Goal: Task Accomplishment & Management: Manage account settings

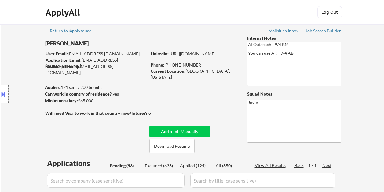
select select ""pending""
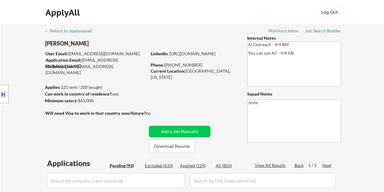
select select ""pending""
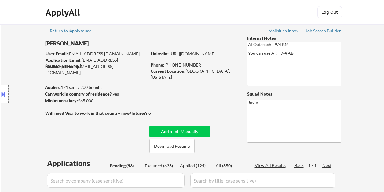
select select ""pending""
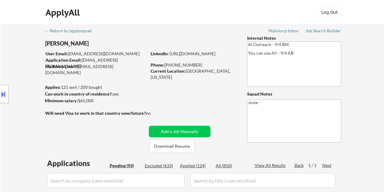
select select ""pending""
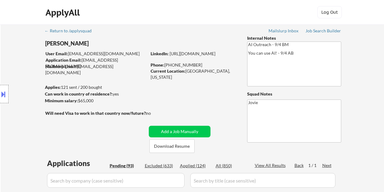
select select ""pending""
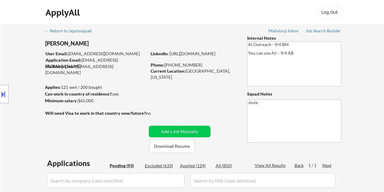
select select ""pending""
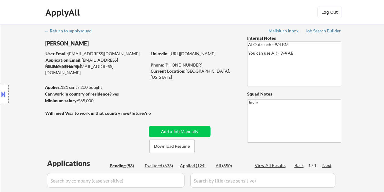
select select ""pending""
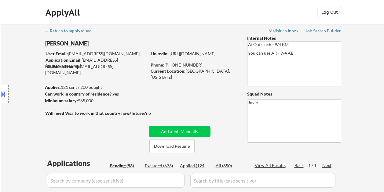
select select ""pending""
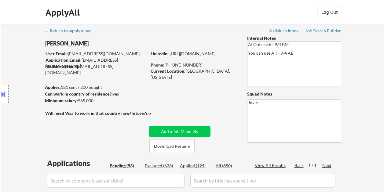
select select ""pending""
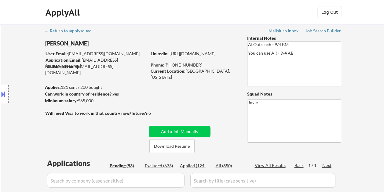
select select ""pending""
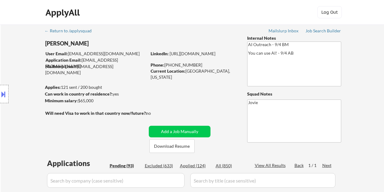
select select ""pending""
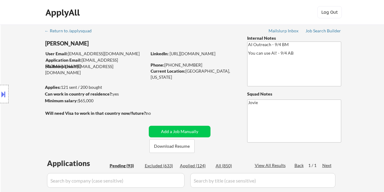
select select ""pending""
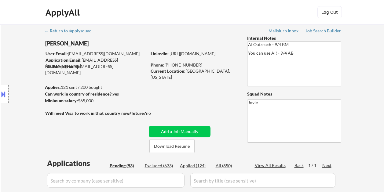
select select ""pending""
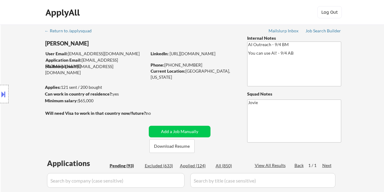
select select ""pending""
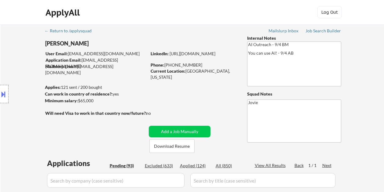
select select ""pending""
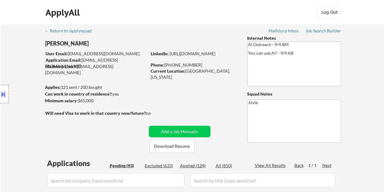
select select ""pending""
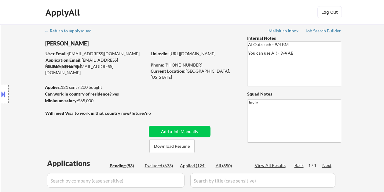
select select ""pending""
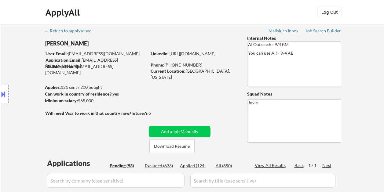
select select ""pending""
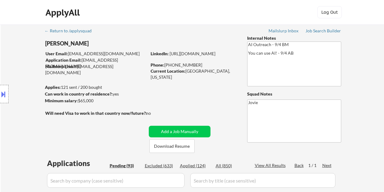
select select ""pending""
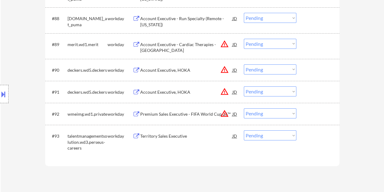
scroll to position [2285, 0]
click at [264, 136] on select "Choose an option... Pending Applied Excluded (Questions) Excluded (Expired) Exc…" at bounding box center [270, 136] width 53 height 10
select select ""applied""
click at [244, 131] on select "Choose an option... Pending Applied Excluded (Questions) Excluded (Expired) Exc…" at bounding box center [270, 136] width 53 height 10
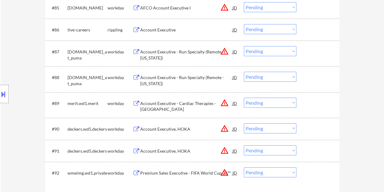
scroll to position [2259, 0]
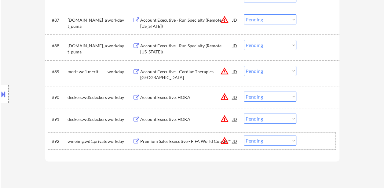
click at [319, 144] on div at bounding box center [319, 141] width 27 height 11
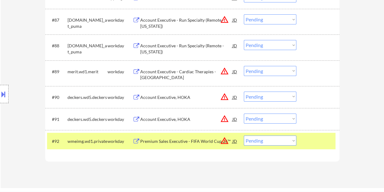
click at [158, 137] on div "Premium Sales Executive - FIFA World Cup 26™" at bounding box center [186, 141] width 92 height 11
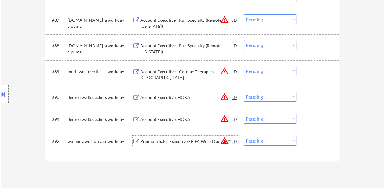
drag, startPoint x: 314, startPoint y: 138, endPoint x: 304, endPoint y: 140, distance: 10.2
click at [313, 138] on div at bounding box center [319, 141] width 27 height 11
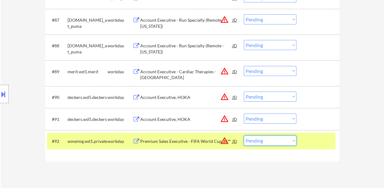
click at [290, 138] on select "Choose an option... Pending Applied Excluded (Questions) Excluded (Expired) Exc…" at bounding box center [270, 141] width 53 height 10
select select ""excluded__expired_""
click at [244, 136] on select "Choose an option... Pending Applied Excluded (Questions) Excluded (Expired) Exc…" at bounding box center [270, 141] width 53 height 10
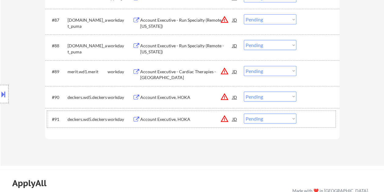
click at [312, 118] on div at bounding box center [319, 119] width 27 height 11
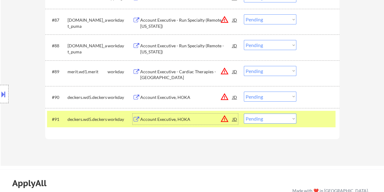
click at [170, 117] on div "Account Executive, HOKA" at bounding box center [186, 120] width 92 height 6
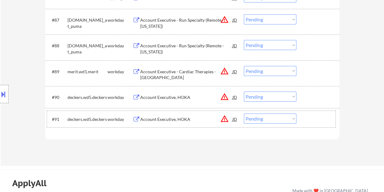
click at [307, 119] on div at bounding box center [319, 119] width 27 height 11
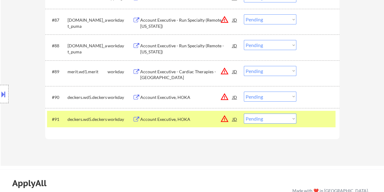
click at [292, 121] on select "Choose an option... Pending Applied Excluded (Questions) Excluded (Expired) Exc…" at bounding box center [270, 119] width 53 height 10
select select ""excluded__bad_match_""
click at [244, 114] on select "Choose an option... Pending Applied Excluded (Questions) Excluded (Expired) Exc…" at bounding box center [270, 119] width 53 height 10
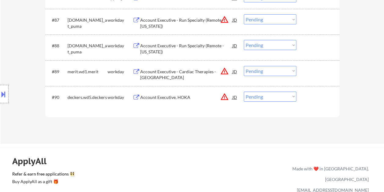
click at [331, 61] on div "#89 merit.wd1.merit workday Account Executive - Cardiac Therapies -New England …" at bounding box center [192, 74] width 295 height 26
click at [312, 96] on div at bounding box center [319, 97] width 27 height 11
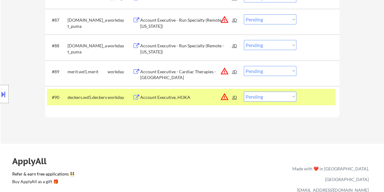
click at [209, 97] on div "Account Executive, HOKA" at bounding box center [186, 98] width 92 height 6
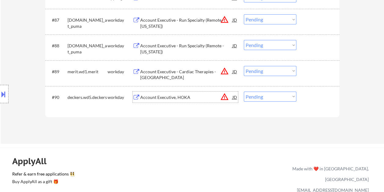
drag, startPoint x: 322, startPoint y: 95, endPoint x: 316, endPoint y: 97, distance: 6.1
click at [322, 95] on div at bounding box center [319, 97] width 27 height 11
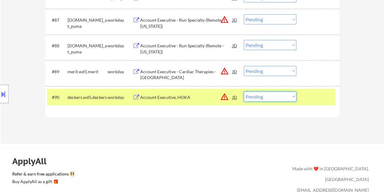
click at [294, 97] on select "Choose an option... Pending Applied Excluded (Questions) Excluded (Expired) Exc…" at bounding box center [270, 97] width 53 height 10
select select ""excluded__bad_match_""
click at [244, 92] on select "Choose an option... Pending Applied Excluded (Questions) Excluded (Expired) Exc…" at bounding box center [270, 97] width 53 height 10
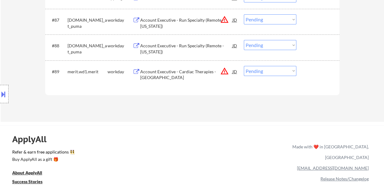
click at [316, 71] on div at bounding box center [319, 71] width 27 height 11
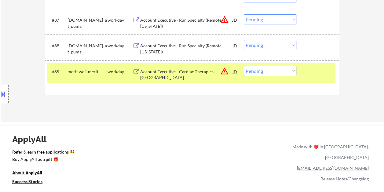
click at [193, 70] on div "Account Executive - Cardiac Therapies -New England" at bounding box center [186, 75] width 92 height 12
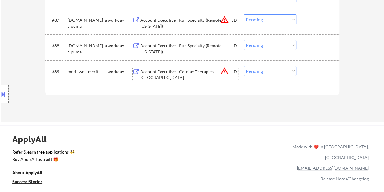
click at [310, 72] on div at bounding box center [319, 71] width 27 height 11
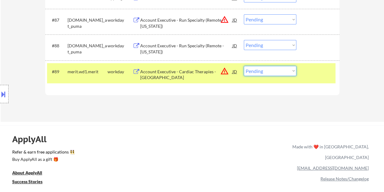
click at [289, 72] on select "Choose an option... Pending Applied Excluded (Questions) Excluded (Expired) Exc…" at bounding box center [270, 71] width 53 height 10
select select ""excluded__expired_""
click at [244, 66] on select "Choose an option... Pending Applied Excluded (Questions) Excluded (Expired) Exc…" at bounding box center [270, 71] width 53 height 10
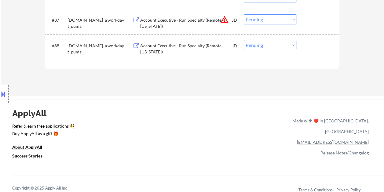
click at [315, 47] on div at bounding box center [319, 45] width 27 height 11
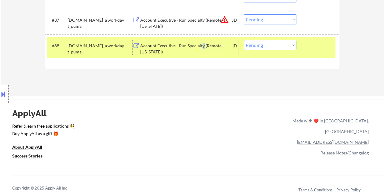
click at [202, 47] on div "Account Executive - Run Specialty (Remote - Texas)" at bounding box center [186, 49] width 92 height 12
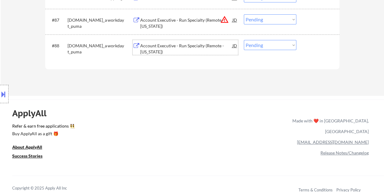
click at [305, 48] on div "#88 puma.wd3.jobs_at_puma workday Account Executive - Run Specialty (Remote - T…" at bounding box center [191, 47] width 289 height 20
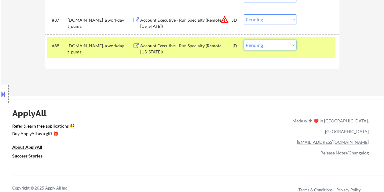
click at [294, 48] on select "Choose an option... Pending Applied Excluded (Questions) Excluded (Expired) Exc…" at bounding box center [270, 45] width 53 height 10
select select ""excluded__expired_""
click at [244, 40] on select "Choose an option... Pending Applied Excluded (Questions) Excluded (Expired) Exc…" at bounding box center [270, 45] width 53 height 10
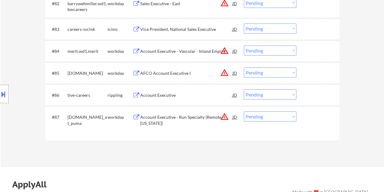
scroll to position [2197, 0]
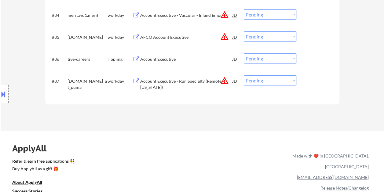
click at [317, 87] on div "#87 puma.wd3.jobs_at_puma workday Account Executive - Run Specialty (Remote - O…" at bounding box center [191, 83] width 289 height 20
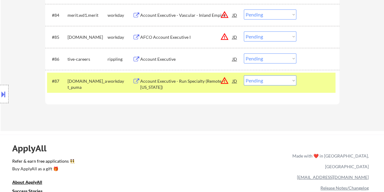
click at [176, 83] on div "Account Executive - Run Specialty (Remote - Ohio)" at bounding box center [186, 84] width 92 height 12
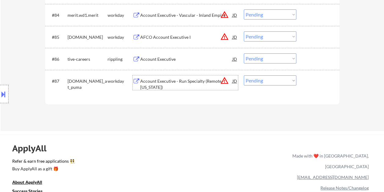
drag, startPoint x: 308, startPoint y: 82, endPoint x: 303, endPoint y: 83, distance: 5.2
click at [308, 82] on div at bounding box center [319, 81] width 27 height 11
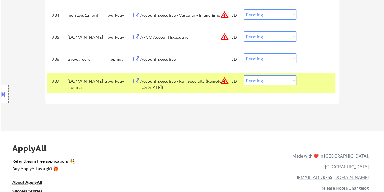
click at [287, 79] on select "Choose an option... Pending Applied Excluded (Questions) Excluded (Expired) Exc…" at bounding box center [270, 81] width 53 height 10
select select ""excluded__expired_""
click at [244, 76] on select "Choose an option... Pending Applied Excluded (Questions) Excluded (Expired) Exc…" at bounding box center [270, 81] width 53 height 10
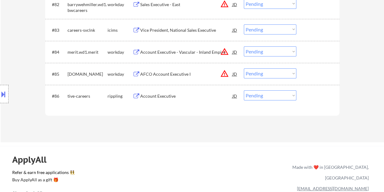
scroll to position [2136, 0]
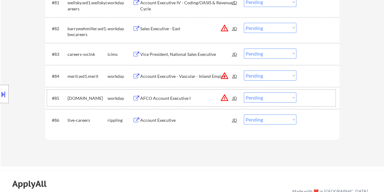
drag, startPoint x: 311, startPoint y: 98, endPoint x: 305, endPoint y: 100, distance: 5.9
click at [310, 98] on div at bounding box center [319, 98] width 27 height 11
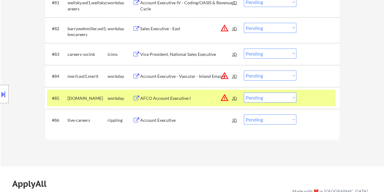
click at [198, 101] on div "AFCO Account Executive I" at bounding box center [186, 98] width 92 height 6
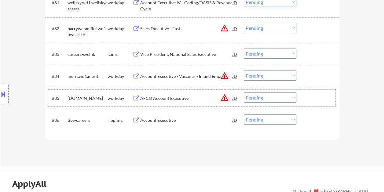
click at [308, 95] on div at bounding box center [319, 98] width 27 height 11
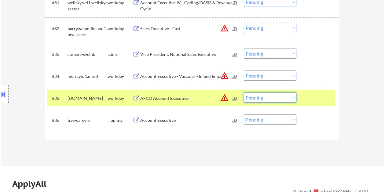
click at [294, 98] on select "Choose an option... Pending Applied Excluded (Questions) Excluded (Expired) Exc…" at bounding box center [270, 98] width 53 height 10
click at [244, 93] on select "Choose an option... Pending Applied Excluded (Questions) Excluded (Expired) Exc…" at bounding box center [270, 98] width 53 height 10
select select ""pending""
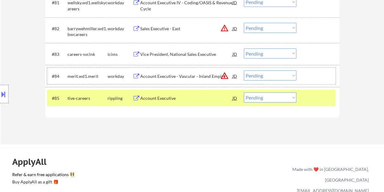
click at [323, 74] on div at bounding box center [319, 76] width 27 height 11
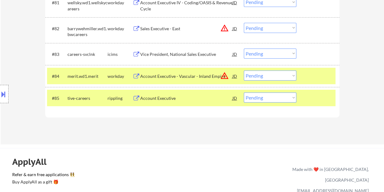
drag, startPoint x: 322, startPoint y: 101, endPoint x: 320, endPoint y: 93, distance: 8.4
click at [322, 101] on div at bounding box center [319, 98] width 27 height 11
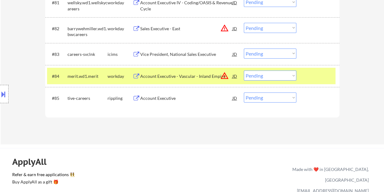
click at [315, 74] on div at bounding box center [319, 76] width 27 height 11
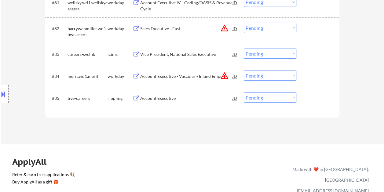
click at [321, 75] on div at bounding box center [319, 76] width 27 height 11
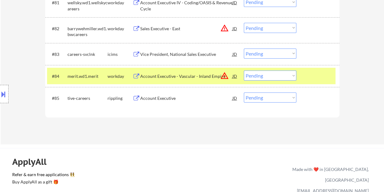
click at [193, 73] on div "Account Executive - Vascular - Inland Empire" at bounding box center [186, 76] width 92 height 6
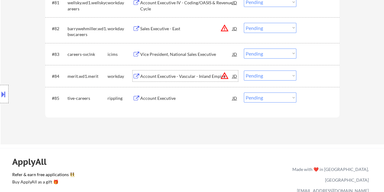
click at [312, 71] on div at bounding box center [319, 76] width 27 height 11
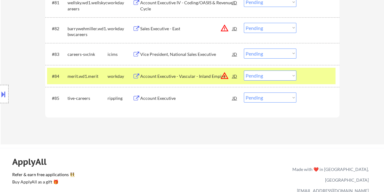
click at [284, 70] on div "#84 merit.wd1.merit workday Account Executive - Vascular - Inland Empire JD war…" at bounding box center [191, 76] width 289 height 17
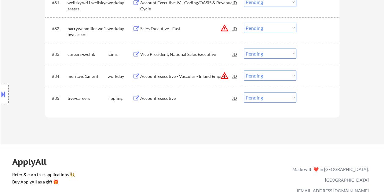
click at [314, 73] on div at bounding box center [319, 76] width 27 height 11
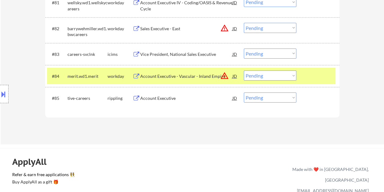
click at [295, 75] on select "Choose an option... Pending Applied Excluded (Questions) Excluded (Expired) Exc…" at bounding box center [270, 76] width 53 height 10
click at [244, 71] on select "Choose an option... Pending Applied Excluded (Questions) Excluded (Expired) Exc…" at bounding box center [270, 76] width 53 height 10
select select ""pending""
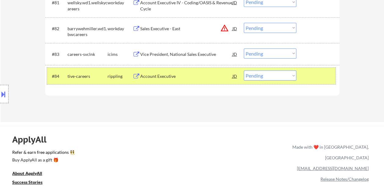
click at [316, 76] on div at bounding box center [319, 76] width 27 height 11
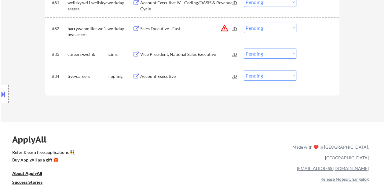
scroll to position [2075, 0]
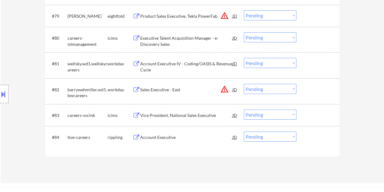
click at [316, 91] on div at bounding box center [319, 89] width 27 height 11
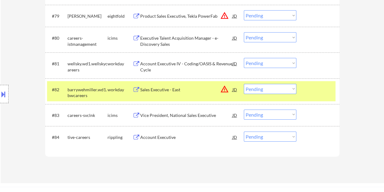
click at [178, 94] on div "Sales Executive - East" at bounding box center [186, 89] width 92 height 11
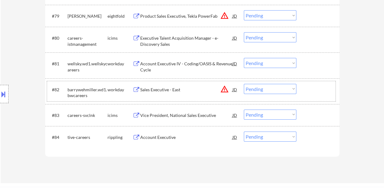
drag, startPoint x: 311, startPoint y: 87, endPoint x: 295, endPoint y: 88, distance: 16.9
click at [311, 87] on div at bounding box center [319, 89] width 27 height 11
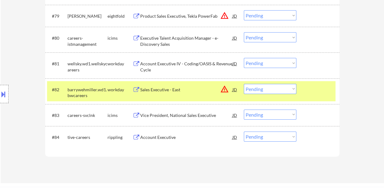
click at [292, 89] on select "Choose an option... Pending Applied Excluded (Questions) Excluded (Expired) Exc…" at bounding box center [270, 89] width 53 height 10
click at [244, 84] on select "Choose an option... Pending Applied Excluded (Questions) Excluded (Expired) Exc…" at bounding box center [270, 89] width 53 height 10
click at [288, 88] on select "Choose an option... Pending Applied Excluded (Questions) Excluded (Expired) Exc…" at bounding box center [270, 89] width 53 height 10
select select ""pending""
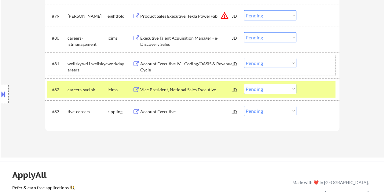
click at [310, 63] on div at bounding box center [319, 63] width 27 height 11
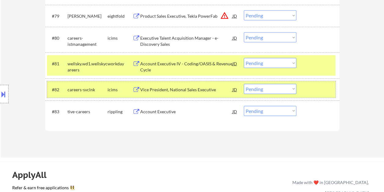
click at [311, 82] on div "#82 careers-svclnk icims Vice President, National Sales Executive JD warning_am…" at bounding box center [191, 89] width 289 height 17
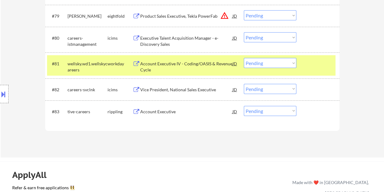
click at [310, 63] on div at bounding box center [319, 63] width 27 height 11
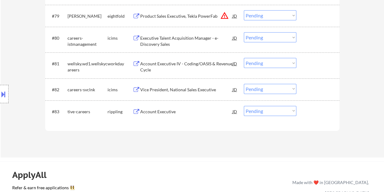
click at [312, 63] on div at bounding box center [319, 63] width 27 height 11
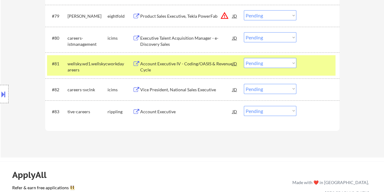
click at [188, 66] on div "Account Executive IV - Coding/OASIS & Revenue Cycle" at bounding box center [186, 67] width 92 height 12
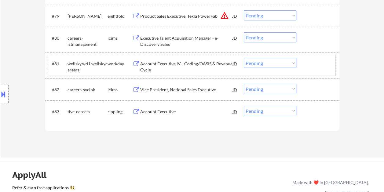
click at [309, 65] on div at bounding box center [319, 63] width 27 height 11
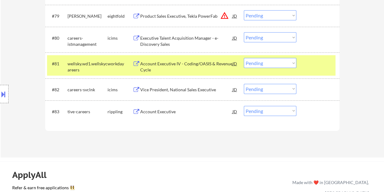
click at [291, 63] on select "Choose an option... Pending Applied Excluded (Questions) Excluded (Expired) Exc…" at bounding box center [270, 63] width 53 height 10
click at [244, 58] on select "Choose an option... Pending Applied Excluded (Questions) Excluded (Expired) Exc…" at bounding box center [270, 63] width 53 height 10
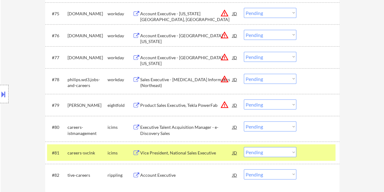
scroll to position [1983, 0]
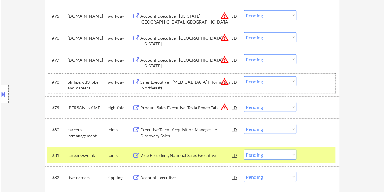
click at [317, 84] on div at bounding box center [319, 81] width 27 height 11
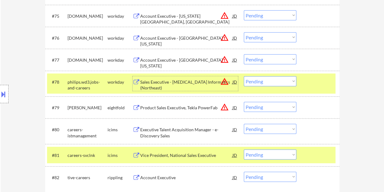
click at [169, 85] on div "Sales Executive - Radiology Informatics (Northeast)" at bounding box center [186, 85] width 92 height 12
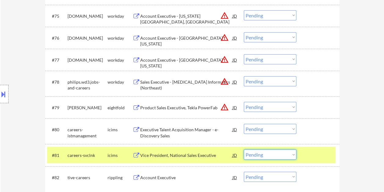
click at [295, 155] on select "Choose an option... Pending Applied Excluded (Questions) Excluded (Expired) Exc…" at bounding box center [270, 155] width 53 height 10
click at [244, 150] on select "Choose an option... Pending Applied Excluded (Questions) Excluded (Expired) Exc…" at bounding box center [270, 155] width 53 height 10
select select ""pending""
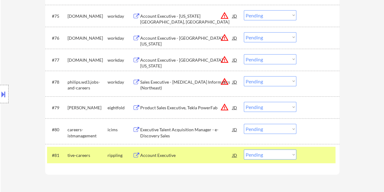
click at [321, 157] on div at bounding box center [319, 155] width 27 height 11
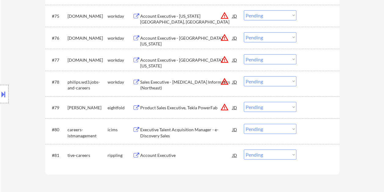
scroll to position [1953, 0]
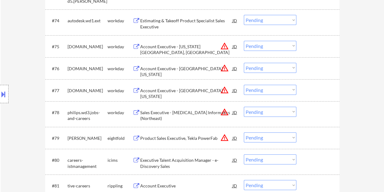
click at [311, 113] on div at bounding box center [319, 112] width 27 height 11
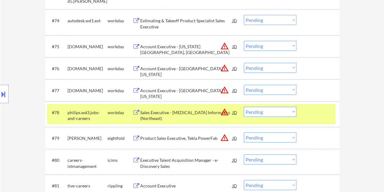
click at [185, 113] on div "Sales Executive - Radiology Informatics (Northeast)" at bounding box center [186, 116] width 92 height 12
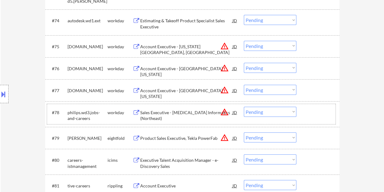
click at [303, 112] on div "#78 philips.wd3.jobs-and-careers workday Sales Executive - Radiology Informatic…" at bounding box center [191, 114] width 289 height 20
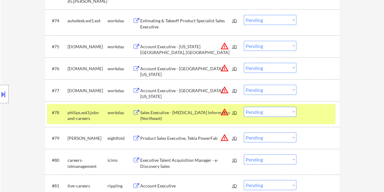
click at [295, 112] on select "Choose an option... Pending Applied Excluded (Questions) Excluded (Expired) Exc…" at bounding box center [270, 112] width 53 height 10
click at [244, 107] on select "Choose an option... Pending Applied Excluded (Questions) Excluded (Expired) Exc…" at bounding box center [270, 112] width 53 height 10
select select ""pending""
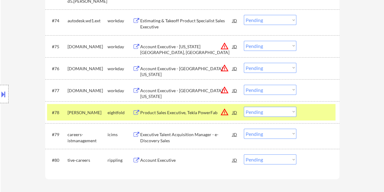
click at [310, 114] on div at bounding box center [319, 112] width 27 height 11
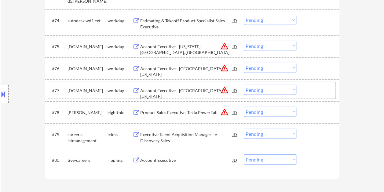
click at [313, 87] on div at bounding box center [319, 90] width 27 height 11
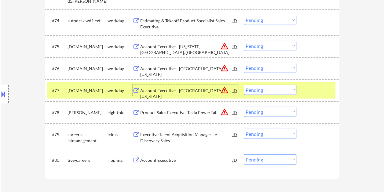
click at [161, 95] on div "Account Executive - South New Jersey" at bounding box center [186, 90] width 92 height 11
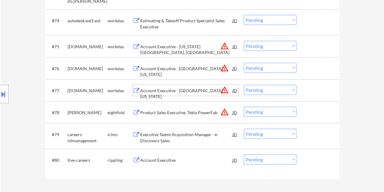
click at [309, 91] on div at bounding box center [319, 90] width 27 height 11
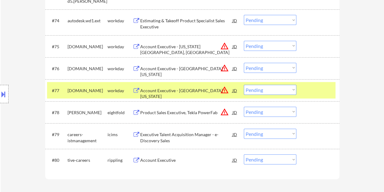
click at [291, 91] on select "Choose an option... Pending Applied Excluded (Questions) Excluded (Expired) Exc…" at bounding box center [270, 90] width 53 height 10
click at [244, 85] on select "Choose an option... Pending Applied Excluded (Questions) Excluded (Expired) Exc…" at bounding box center [270, 90] width 53 height 10
select select ""pending""
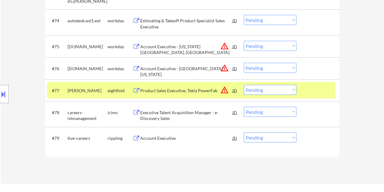
click at [317, 90] on div at bounding box center [319, 90] width 27 height 11
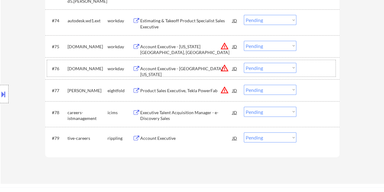
drag, startPoint x: 321, startPoint y: 61, endPoint x: 308, endPoint y: 65, distance: 13.1
click at [320, 62] on div "#76 rrts.wd1.careers workday Account Executive - North New Jersey JD warning_am…" at bounding box center [191, 68] width 289 height 17
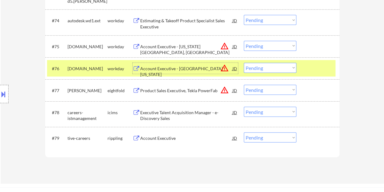
click at [194, 65] on div "Account Executive - North New Jersey" at bounding box center [186, 68] width 92 height 11
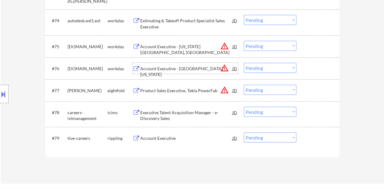
click at [306, 67] on div at bounding box center [319, 68] width 27 height 11
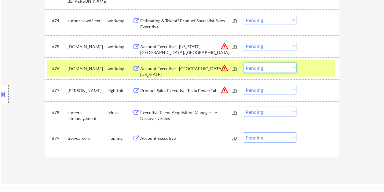
click at [292, 69] on select "Choose an option... Pending Applied Excluded (Questions) Excluded (Expired) Exc…" at bounding box center [270, 68] width 53 height 10
click at [244, 63] on select "Choose an option... Pending Applied Excluded (Questions) Excluded (Expired) Exc…" at bounding box center [270, 68] width 53 height 10
select select ""pending""
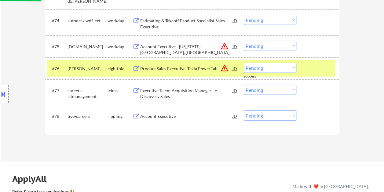
click at [303, 65] on div "#76 trimble eightfold Product Sales Executive, Tekla PowerFab JD warning_amber …" at bounding box center [191, 68] width 289 height 17
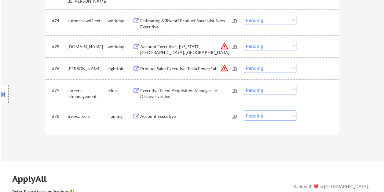
scroll to position [1922, 0]
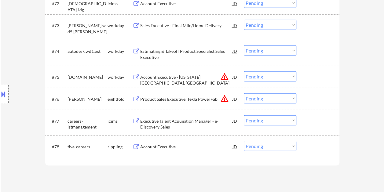
click at [312, 80] on div at bounding box center [319, 77] width 27 height 11
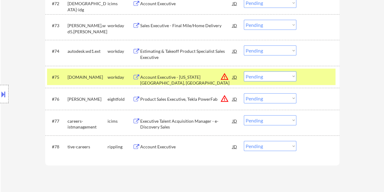
click at [172, 73] on div "Account Executive - Kansas City, MO" at bounding box center [186, 77] width 92 height 11
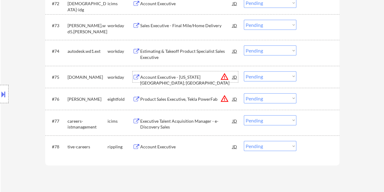
drag, startPoint x: 327, startPoint y: 82, endPoint x: 292, endPoint y: 76, distance: 35.5
click at [326, 82] on div at bounding box center [319, 77] width 27 height 11
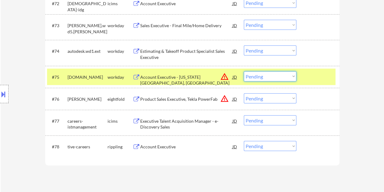
click at [288, 77] on select "Choose an option... Pending Applied Excluded (Questions) Excluded (Expired) Exc…" at bounding box center [270, 77] width 53 height 10
click at [244, 72] on select "Choose an option... Pending Applied Excluded (Questions) Excluded (Expired) Exc…" at bounding box center [270, 77] width 53 height 10
select select ""pending""
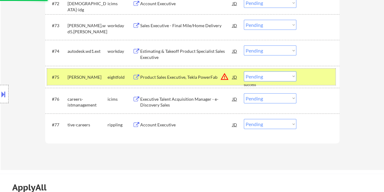
click at [313, 82] on div at bounding box center [319, 77] width 27 height 11
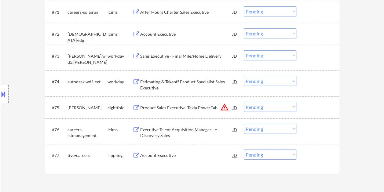
scroll to position [1892, 0]
drag, startPoint x: 314, startPoint y: 81, endPoint x: 256, endPoint y: 73, distance: 58.3
click at [314, 81] on div at bounding box center [319, 81] width 27 height 11
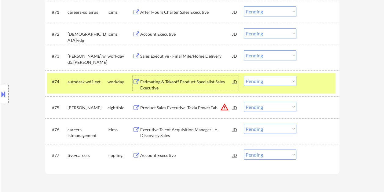
click at [179, 78] on div "Estimating & Takeoff Product Specialist Sales Executive" at bounding box center [186, 83] width 92 height 15
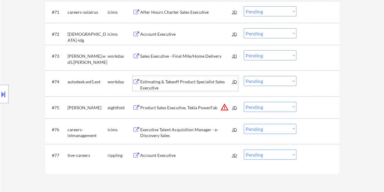
click at [303, 83] on div "#74 autodesk.wd1.ext workday Estimating & Takeoff Product Specialist Sales Exec…" at bounding box center [191, 83] width 289 height 20
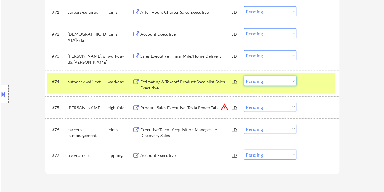
click at [294, 82] on select "Choose an option... Pending Applied Excluded (Questions) Excluded (Expired) Exc…" at bounding box center [270, 81] width 53 height 10
click at [244, 76] on select "Choose an option... Pending Applied Excluded (Questions) Excluded (Expired) Exc…" at bounding box center [270, 81] width 53 height 10
select select ""pending""
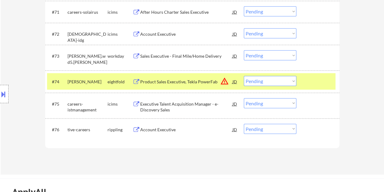
click at [312, 83] on div at bounding box center [319, 81] width 27 height 11
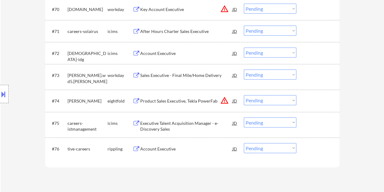
scroll to position [1861, 0]
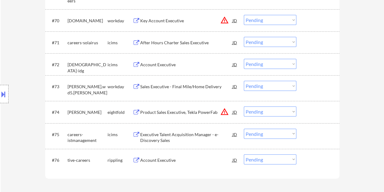
click at [310, 85] on div at bounding box center [319, 86] width 27 height 11
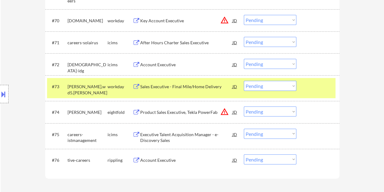
click at [166, 80] on div "#73 suddath.wd5.suddath workday Sales Executive - Final Mile/Home Delivery JD w…" at bounding box center [191, 88] width 289 height 20
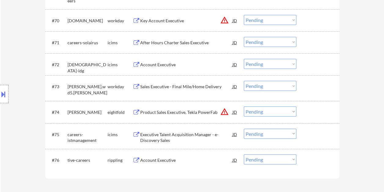
click at [303, 90] on div "#73 suddath.wd5.suddath workday Sales Executive - Final Mile/Home Delivery JD w…" at bounding box center [191, 88] width 289 height 20
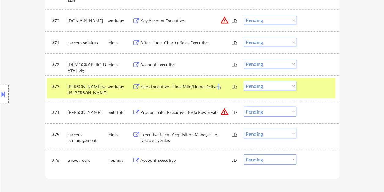
click at [217, 89] on div "Sales Executive - Final Mile/Home Delivery" at bounding box center [186, 87] width 92 height 6
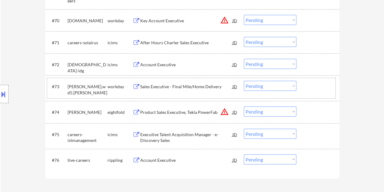
click at [305, 83] on div "#73 suddath.wd5.suddath workday Sales Executive - Final Mile/Home Delivery JD w…" at bounding box center [191, 88] width 289 height 20
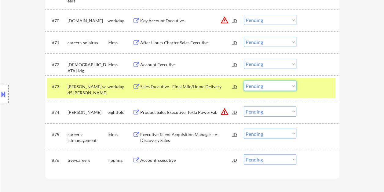
click at [292, 87] on select "Choose an option... Pending Applied Excluded (Questions) Excluded (Expired) Exc…" at bounding box center [270, 86] width 53 height 10
click at [244, 81] on select "Choose an option... Pending Applied Excluded (Questions) Excluded (Expired) Exc…" at bounding box center [270, 86] width 53 height 10
select select ""pending""
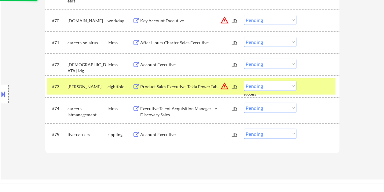
click at [318, 89] on div at bounding box center [319, 86] width 27 height 11
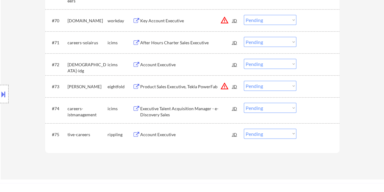
scroll to position [1800, 0]
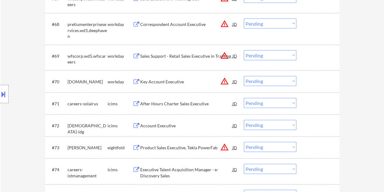
click at [306, 77] on div at bounding box center [319, 81] width 27 height 11
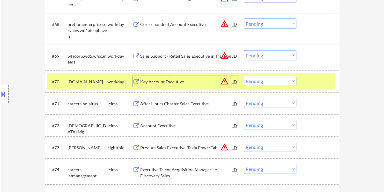
click at [176, 85] on div "Key Account Executive" at bounding box center [186, 81] width 92 height 11
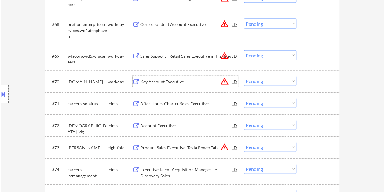
click at [321, 81] on div at bounding box center [319, 81] width 27 height 11
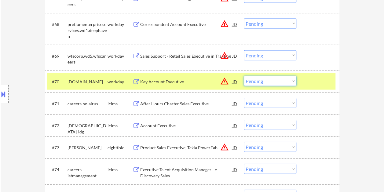
click at [291, 80] on select "Choose an option... Pending Applied Excluded (Questions) Excluded (Expired) Exc…" at bounding box center [270, 81] width 53 height 10
click at [244, 76] on select "Choose an option... Pending Applied Excluded (Questions) Excluded (Expired) Exc…" at bounding box center [270, 81] width 53 height 10
select select ""pending""
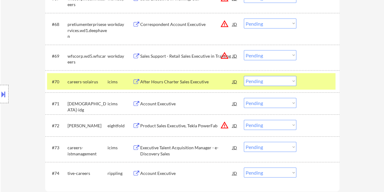
click at [314, 84] on div at bounding box center [319, 81] width 27 height 11
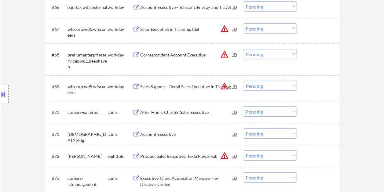
scroll to position [1769, 0]
click at [313, 84] on div at bounding box center [319, 86] width 27 height 11
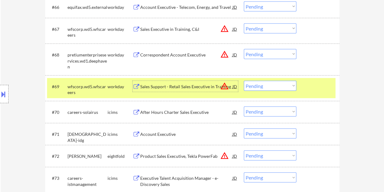
click at [179, 84] on div "Sales Support - Retail Sales Executive in Training" at bounding box center [186, 87] width 92 height 6
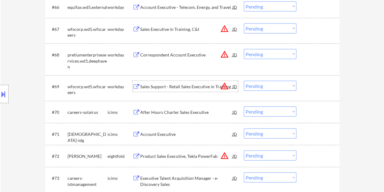
click at [312, 87] on div at bounding box center [319, 86] width 27 height 11
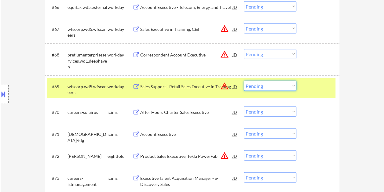
click at [287, 87] on select "Choose an option... Pending Applied Excluded (Questions) Excluded (Expired) Exc…" at bounding box center [270, 86] width 53 height 10
click at [244, 81] on select "Choose an option... Pending Applied Excluded (Questions) Excluded (Expired) Exc…" at bounding box center [270, 86] width 53 height 10
select select ""pending""
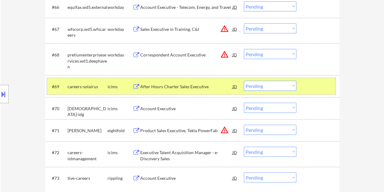
click at [307, 81] on div at bounding box center [319, 86] width 27 height 11
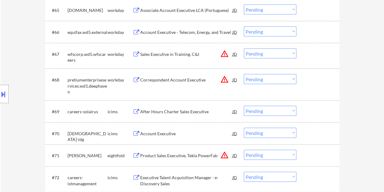
scroll to position [1739, 0]
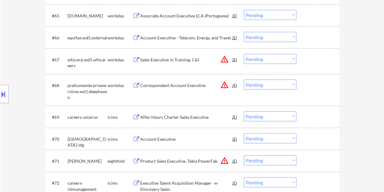
click at [309, 82] on div at bounding box center [319, 85] width 27 height 11
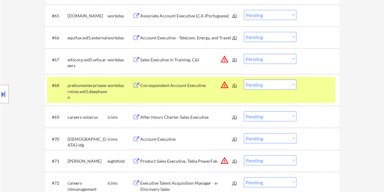
click at [162, 85] on div "Correspondent Account Executive" at bounding box center [186, 86] width 92 height 6
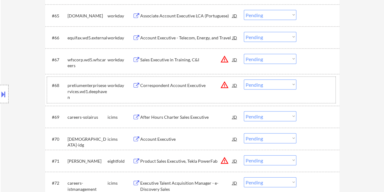
click at [308, 88] on div at bounding box center [319, 85] width 27 height 11
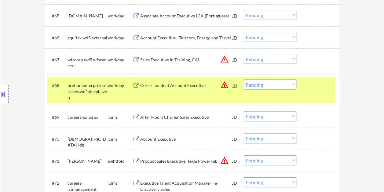
click at [293, 86] on select "Choose an option... Pending Applied Excluded (Questions) Excluded (Expired) Exc…" at bounding box center [270, 85] width 53 height 10
click at [244, 80] on select "Choose an option... Pending Applied Excluded (Questions) Excluded (Expired) Exc…" at bounding box center [270, 85] width 53 height 10
select select ""pending""
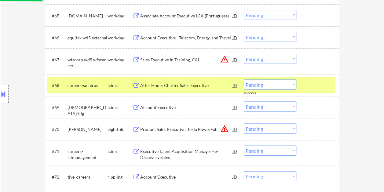
click at [306, 86] on div at bounding box center [319, 85] width 27 height 11
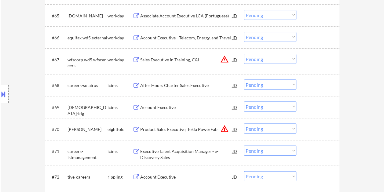
click at [307, 63] on div at bounding box center [319, 59] width 27 height 11
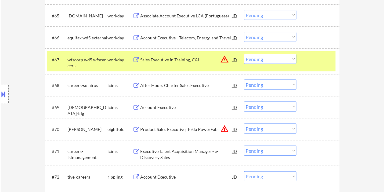
click at [171, 59] on div "Sales Executive in Training, C&I" at bounding box center [186, 60] width 92 height 6
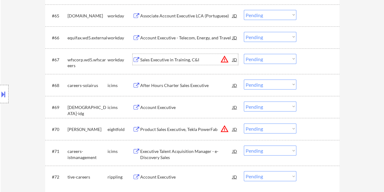
drag, startPoint x: 314, startPoint y: 61, endPoint x: 290, endPoint y: 58, distance: 24.7
click at [314, 61] on div at bounding box center [319, 59] width 27 height 11
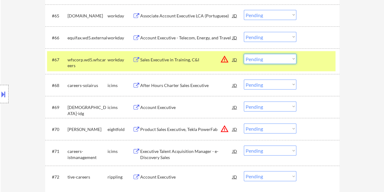
click at [287, 58] on select "Choose an option... Pending Applied Excluded (Questions) Excluded (Expired) Exc…" at bounding box center [270, 59] width 53 height 10
click at [244, 54] on select "Choose an option... Pending Applied Excluded (Questions) Excluded (Expired) Exc…" at bounding box center [270, 59] width 53 height 10
select select ""pending""
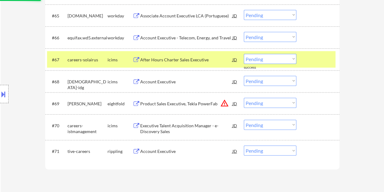
click at [310, 57] on div at bounding box center [319, 59] width 27 height 11
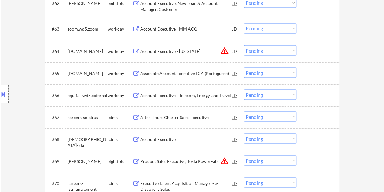
scroll to position [1677, 0]
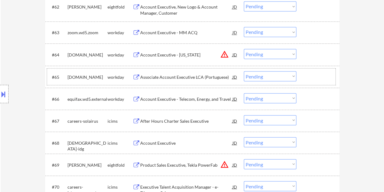
click at [310, 76] on div at bounding box center [319, 76] width 27 height 11
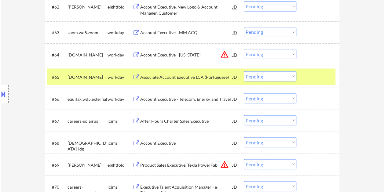
click at [330, 77] on div at bounding box center [319, 76] width 27 height 11
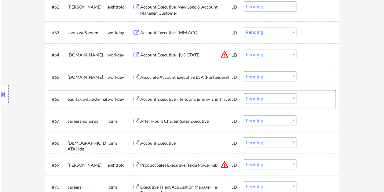
click at [310, 98] on div at bounding box center [319, 98] width 27 height 11
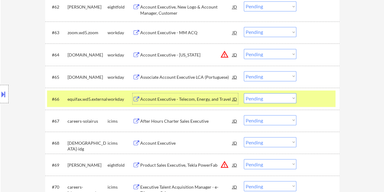
click at [178, 96] on div "Account Executive - Telecom, Energy, and Travel" at bounding box center [186, 99] width 92 height 6
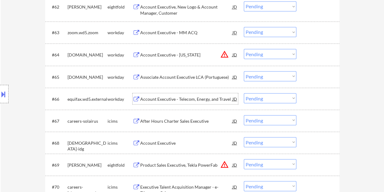
click at [310, 95] on div at bounding box center [319, 98] width 27 height 11
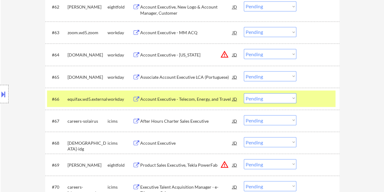
click at [294, 98] on select "Choose an option... Pending Applied Excluded (Questions) Excluded (Expired) Exc…" at bounding box center [270, 98] width 53 height 10
click at [244, 93] on select "Choose an option... Pending Applied Excluded (Questions) Excluded (Expired) Exc…" at bounding box center [270, 98] width 53 height 10
select select ""pending""
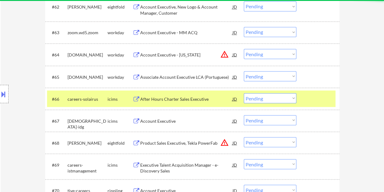
click at [314, 94] on div at bounding box center [319, 98] width 27 height 11
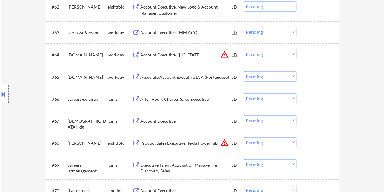
click at [310, 74] on div at bounding box center [319, 76] width 27 height 11
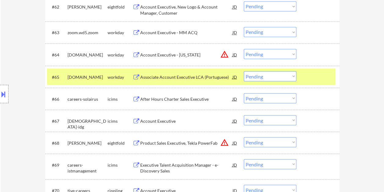
click at [209, 76] on div "Associate Account Executive LCA (Portuguese)" at bounding box center [186, 77] width 92 height 6
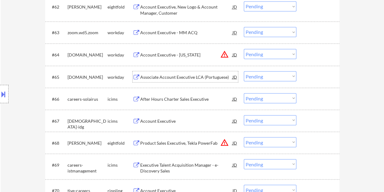
drag, startPoint x: 307, startPoint y: 73, endPoint x: 302, endPoint y: 74, distance: 5.0
click at [307, 73] on div at bounding box center [319, 76] width 27 height 11
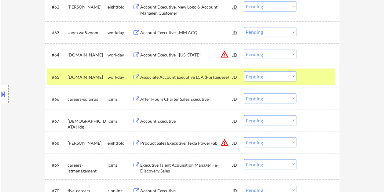
drag, startPoint x: 277, startPoint y: 74, endPoint x: 273, endPoint y: 74, distance: 4.0
click at [277, 74] on select "Choose an option... Pending Applied Excluded (Questions) Excluded (Expired) Exc…" at bounding box center [270, 76] width 53 height 10
drag, startPoint x: 312, startPoint y: 73, endPoint x: 304, endPoint y: 75, distance: 7.7
click at [312, 73] on div at bounding box center [319, 76] width 27 height 11
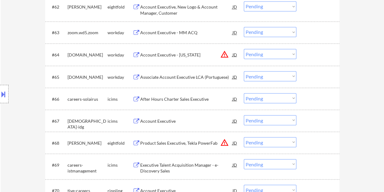
drag, startPoint x: 305, startPoint y: 76, endPoint x: 299, endPoint y: 76, distance: 6.4
click at [305, 76] on div "#65 sphera.wd1.careers workday Associate Account Executive LCA (Portuguese) JD …" at bounding box center [191, 77] width 289 height 17
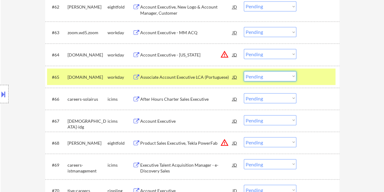
click at [293, 76] on select "Choose an option... Pending Applied Excluded (Questions) Excluded (Expired) Exc…" at bounding box center [270, 76] width 53 height 10
click at [244, 71] on select "Choose an option... Pending Applied Excluded (Questions) Excluded (Expired) Exc…" at bounding box center [270, 76] width 53 height 10
select select ""pending""
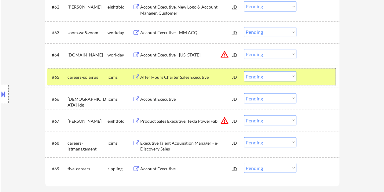
click at [311, 75] on div at bounding box center [319, 76] width 27 height 11
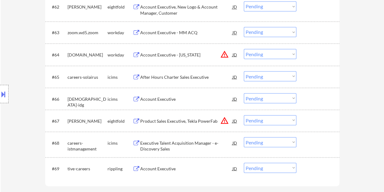
click at [319, 54] on div at bounding box center [319, 54] width 27 height 11
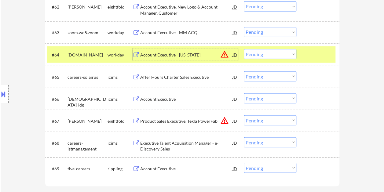
click at [184, 56] on div "Account Executive - Florida" at bounding box center [186, 55] width 92 height 6
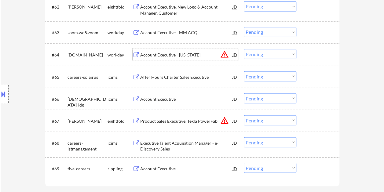
click at [317, 50] on div at bounding box center [319, 54] width 27 height 11
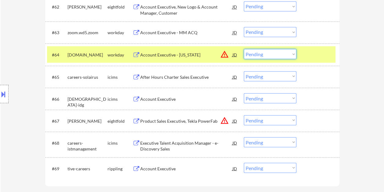
click at [279, 54] on select "Choose an option... Pending Applied Excluded (Questions) Excluded (Expired) Exc…" at bounding box center [270, 54] width 53 height 10
click at [244, 49] on select "Choose an option... Pending Applied Excluded (Questions) Excluded (Expired) Exc…" at bounding box center [270, 54] width 53 height 10
select select ""pending""
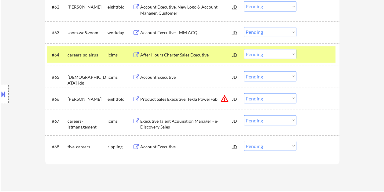
click at [314, 58] on div at bounding box center [319, 54] width 27 height 11
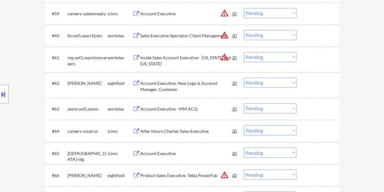
scroll to position [1586, 0]
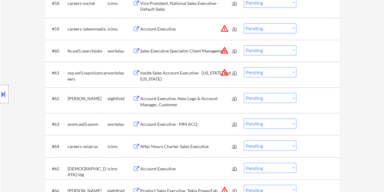
click at [307, 122] on div at bounding box center [319, 124] width 27 height 11
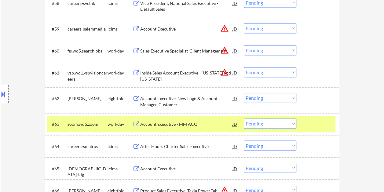
click at [195, 119] on div "Account Executive - MM ACQ" at bounding box center [186, 124] width 92 height 11
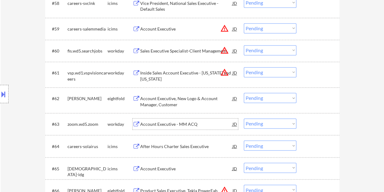
drag, startPoint x: 303, startPoint y: 122, endPoint x: 295, endPoint y: 123, distance: 8.0
click at [302, 122] on div "#63 zoom.wd5.zoom workday Account Executive - MM ACQ JD warning_amber Choose an…" at bounding box center [191, 124] width 289 height 17
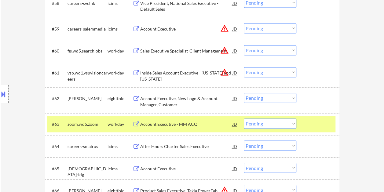
click at [294, 123] on select "Choose an option... Pending Applied Excluded (Questions) Excluded (Expired) Exc…" at bounding box center [270, 124] width 53 height 10
click at [244, 119] on select "Choose an option... Pending Applied Excluded (Questions) Excluded (Expired) Exc…" at bounding box center [270, 124] width 53 height 10
select select ""pending""
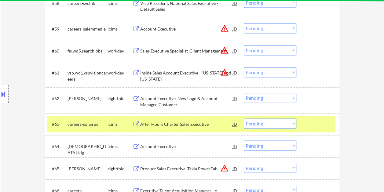
click at [323, 125] on div at bounding box center [319, 124] width 27 height 11
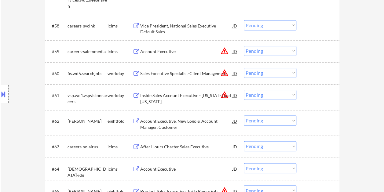
scroll to position [1555, 0]
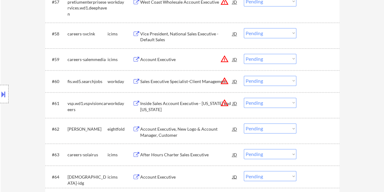
click at [307, 102] on div at bounding box center [319, 103] width 27 height 11
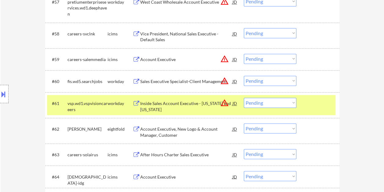
click at [178, 106] on div "Inside Sales Account Executive - California and Oregon" at bounding box center [186, 107] width 92 height 12
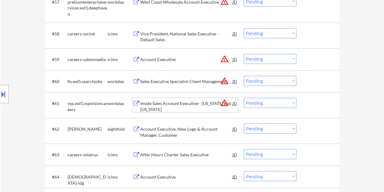
drag, startPoint x: 310, startPoint y: 105, endPoint x: 294, endPoint y: 104, distance: 15.3
click at [309, 105] on div at bounding box center [319, 103] width 27 height 11
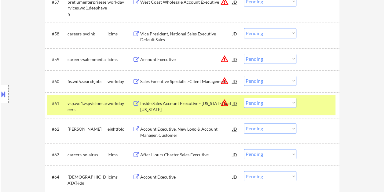
click at [289, 103] on select "Choose an option... Pending Applied Excluded (Questions) Excluded (Expired) Exc…" at bounding box center [270, 103] width 53 height 10
click at [244, 98] on select "Choose an option... Pending Applied Excluded (Questions) Excluded (Expired) Exc…" at bounding box center [270, 103] width 53 height 10
select select ""pending""
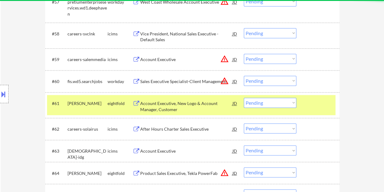
click at [310, 105] on div at bounding box center [319, 103] width 27 height 11
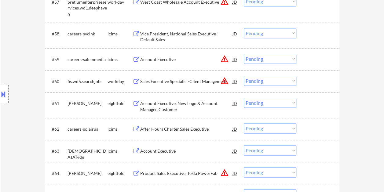
click at [311, 77] on div at bounding box center [319, 81] width 27 height 11
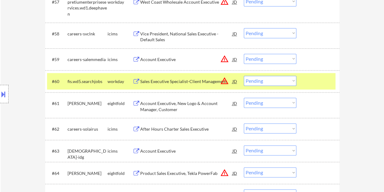
click at [198, 79] on div "Sales Executive Specialist-Client Management" at bounding box center [186, 82] width 92 height 6
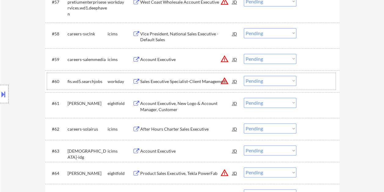
click at [305, 83] on div "#60 fis.wd5.searchjobs workday Sales Executive Specialist-Client Management JD …" at bounding box center [191, 81] width 289 height 17
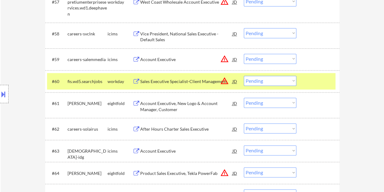
click at [284, 80] on select "Choose an option... Pending Applied Excluded (Questions) Excluded (Expired) Exc…" at bounding box center [270, 81] width 53 height 10
click at [244, 76] on select "Choose an option... Pending Applied Excluded (Questions) Excluded (Expired) Exc…" at bounding box center [270, 81] width 53 height 10
select select ""pending""
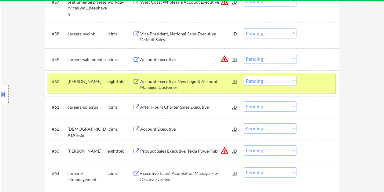
click at [310, 84] on div at bounding box center [319, 81] width 27 height 11
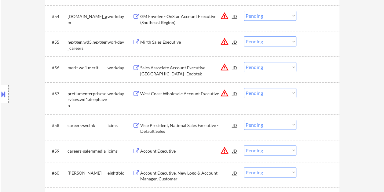
scroll to position [1463, 0]
click at [310, 90] on div at bounding box center [319, 93] width 27 height 11
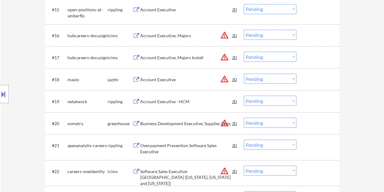
scroll to position [551, 0]
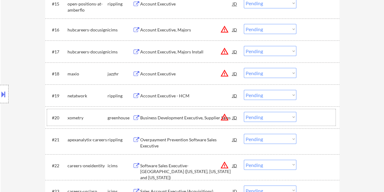
click at [313, 111] on div "#20 xometry greenhouse Business Development Executive, Supplier Sales JD warnin…" at bounding box center [191, 117] width 289 height 17
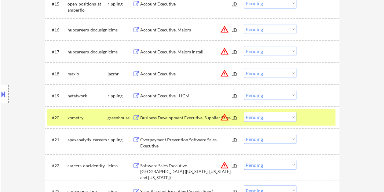
click at [205, 112] on div "Business Development Executive, Supplier Sales" at bounding box center [186, 117] width 92 height 11
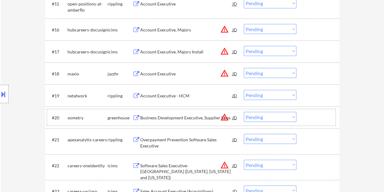
click at [324, 114] on div at bounding box center [319, 117] width 27 height 11
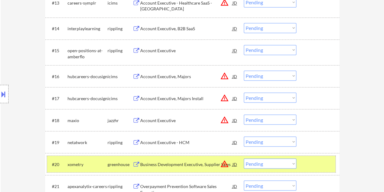
scroll to position [526, 0]
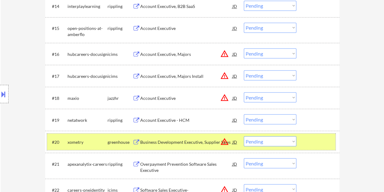
click at [294, 140] on select "Choose an option... Pending Applied Excluded (Questions) Excluded (Expired) Exc…" at bounding box center [270, 141] width 53 height 10
click at [244, 136] on select "Choose an option... Pending Applied Excluded (Questions) Excluded (Expired) Exc…" at bounding box center [270, 141] width 53 height 10
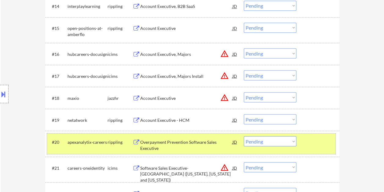
click at [318, 143] on div at bounding box center [319, 141] width 27 height 11
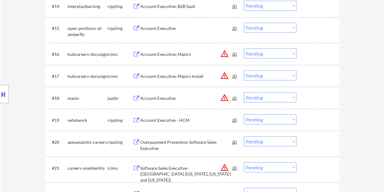
click at [314, 142] on div at bounding box center [319, 141] width 27 height 11
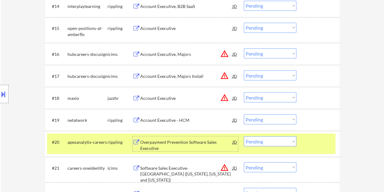
click at [205, 145] on div "Overpayment Prevention Software Sales Executive" at bounding box center [186, 145] width 92 height 12
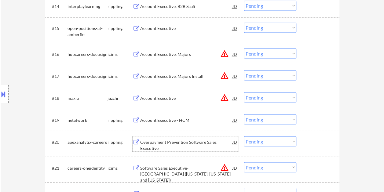
click at [308, 147] on div at bounding box center [319, 141] width 27 height 11
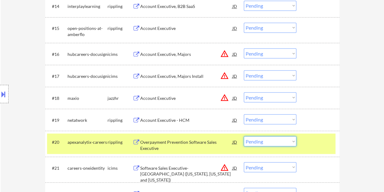
click at [291, 139] on select "Choose an option... Pending Applied Excluded (Questions) Excluded (Expired) Exc…" at bounding box center [270, 141] width 53 height 10
click at [244, 136] on select "Choose an option... Pending Applied Excluded (Questions) Excluded (Expired) Exc…" at bounding box center [270, 141] width 53 height 10
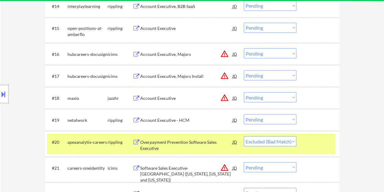
select select ""pending""
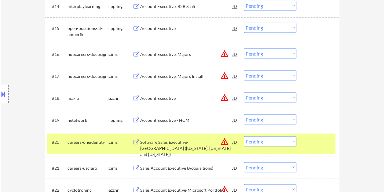
click at [308, 139] on div at bounding box center [319, 141] width 27 height 11
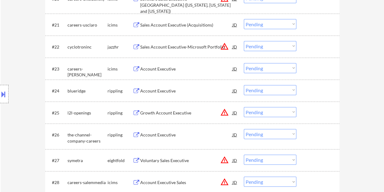
scroll to position [679, 0]
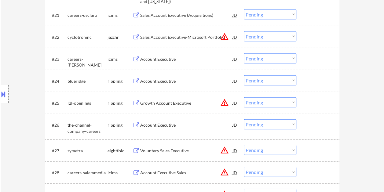
click at [318, 84] on div at bounding box center [319, 81] width 27 height 11
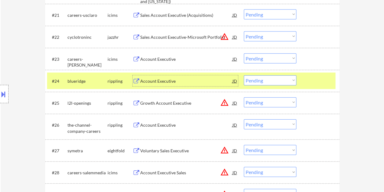
click at [200, 85] on div "Account Executive" at bounding box center [186, 81] width 92 height 11
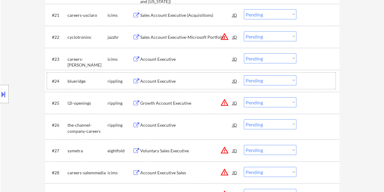
drag, startPoint x: 312, startPoint y: 80, endPoint x: 300, endPoint y: 81, distance: 12.0
click at [311, 80] on div at bounding box center [319, 81] width 27 height 11
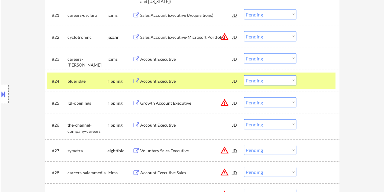
click at [294, 81] on select "Choose an option... Pending Applied Excluded (Questions) Excluded (Expired) Exc…" at bounding box center [270, 81] width 53 height 10
click at [244, 76] on select "Choose an option... Pending Applied Excluded (Questions) Excluded (Expired) Exc…" at bounding box center [270, 81] width 53 height 10
select select ""pending""
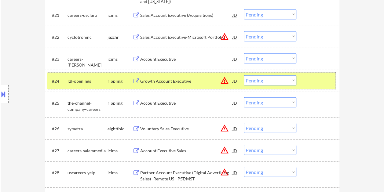
click at [310, 82] on div at bounding box center [319, 81] width 27 height 11
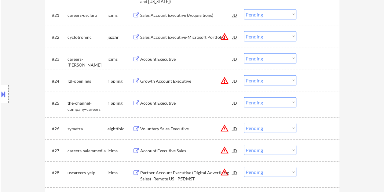
click at [316, 81] on div at bounding box center [319, 81] width 27 height 11
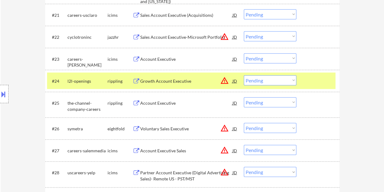
click at [314, 84] on div at bounding box center [319, 81] width 27 height 11
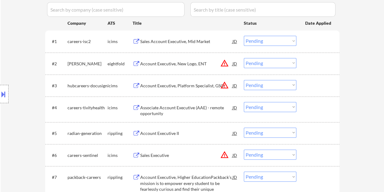
scroll to position [190, 0]
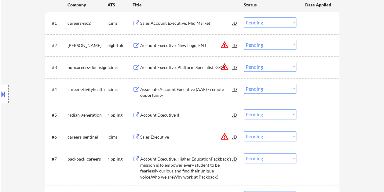
click at [326, 110] on div at bounding box center [319, 115] width 27 height 11
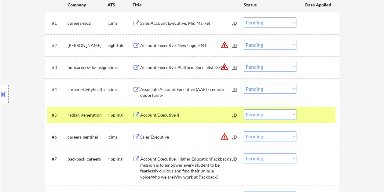
click at [210, 116] on div "Account Executive II" at bounding box center [186, 115] width 92 height 6
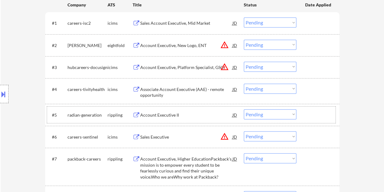
drag, startPoint x: 317, startPoint y: 119, endPoint x: 301, endPoint y: 114, distance: 16.6
click at [317, 119] on div at bounding box center [319, 115] width 27 height 11
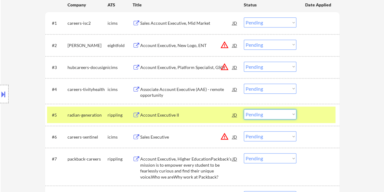
click at [295, 113] on select "Choose an option... Pending Applied Excluded (Questions) Excluded (Expired) Exc…" at bounding box center [270, 115] width 53 height 10
click at [244, 110] on select "Choose an option... Pending Applied Excluded (Questions) Excluded (Expired) Exc…" at bounding box center [270, 115] width 53 height 10
select select ""pending""
click at [324, 117] on div at bounding box center [319, 115] width 27 height 11
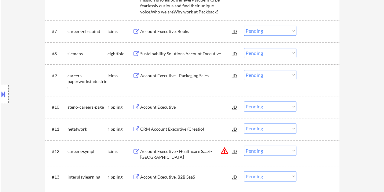
scroll to position [343, 0]
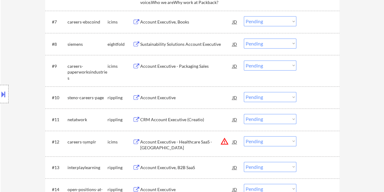
drag, startPoint x: 318, startPoint y: 101, endPoint x: 253, endPoint y: 100, distance: 65.2
click at [318, 101] on div at bounding box center [319, 97] width 27 height 11
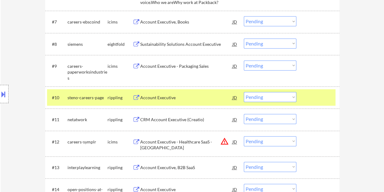
click at [199, 102] on div "Account Executive" at bounding box center [186, 97] width 92 height 11
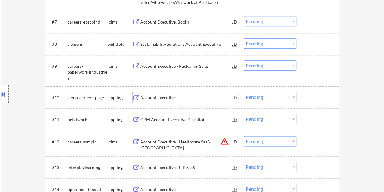
click at [298, 100] on div "#10 steno-careers-page rippling Account Executive JD warning_amber Choose an op…" at bounding box center [191, 97] width 289 height 17
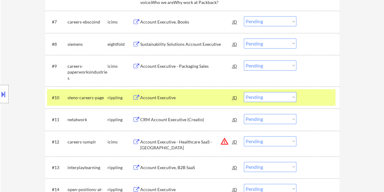
click at [294, 98] on select "Choose an option... Pending Applied Excluded (Questions) Excluded (Expired) Exc…" at bounding box center [270, 97] width 53 height 10
click at [244, 92] on select "Choose an option... Pending Applied Excluded (Questions) Excluded (Expired) Exc…" at bounding box center [270, 97] width 53 height 10
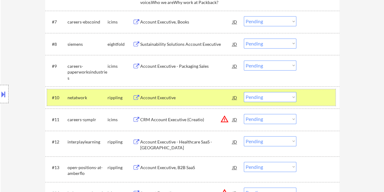
click at [320, 99] on div at bounding box center [319, 97] width 27 height 11
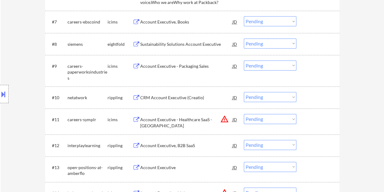
click at [313, 95] on div at bounding box center [319, 97] width 27 height 11
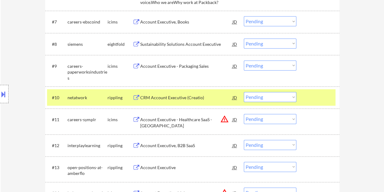
click at [203, 99] on div "CRM Account Executive (Creatio)" at bounding box center [186, 98] width 92 height 6
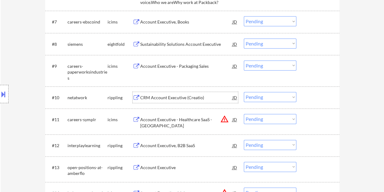
click at [309, 94] on div at bounding box center [319, 97] width 27 height 11
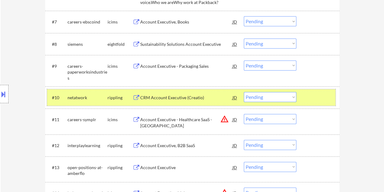
click at [292, 98] on select "Choose an option... Pending Applied Excluded (Questions) Excluded (Expired) Exc…" at bounding box center [270, 97] width 53 height 10
click at [244, 92] on select "Choose an option... Pending Applied Excluded (Questions) Excluded (Expired) Exc…" at bounding box center [270, 97] width 53 height 10
select select ""pending""
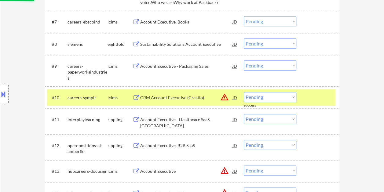
click at [306, 98] on div at bounding box center [319, 97] width 27 height 11
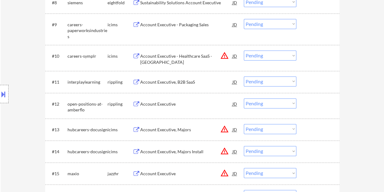
scroll to position [404, 0]
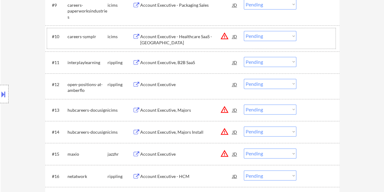
click at [317, 29] on div "#10 careers-symplr icims Account Executive - Healthcare SaaS - West Region JD w…" at bounding box center [191, 38] width 289 height 20
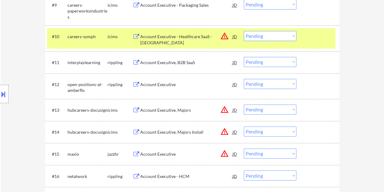
click at [310, 35] on div at bounding box center [319, 36] width 27 height 11
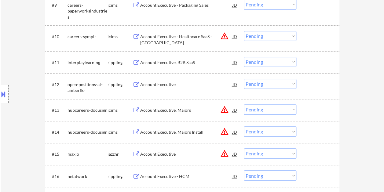
click at [306, 60] on div at bounding box center [319, 62] width 27 height 11
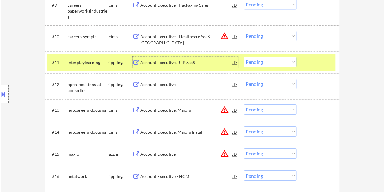
click at [176, 64] on div "Account Executive, B2B SaaS" at bounding box center [186, 63] width 92 height 6
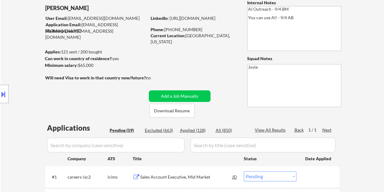
scroll to position [61, 0]
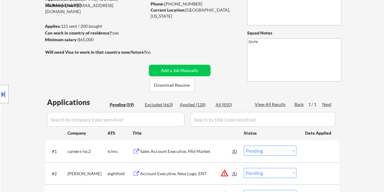
click at [195, 103] on div "Applied (128)" at bounding box center [195, 105] width 31 height 6
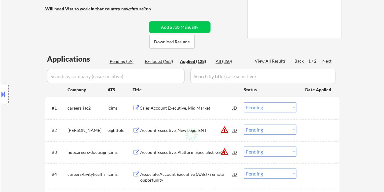
scroll to position [153, 0]
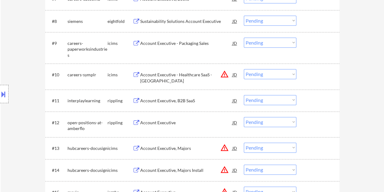
select select ""applied""
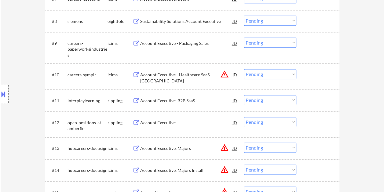
select select ""applied""
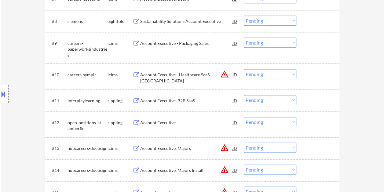
select select ""applied""
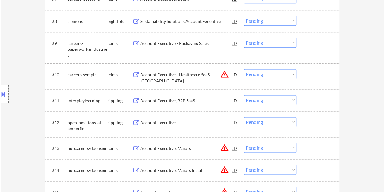
select select ""applied""
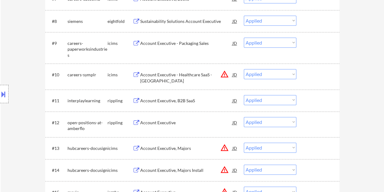
select select ""applied""
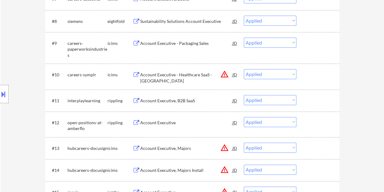
select select ""applied""
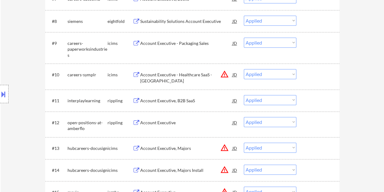
select select ""applied""
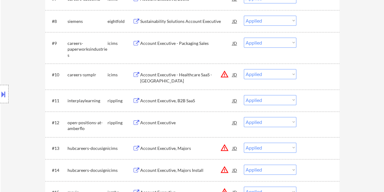
select select ""applied""
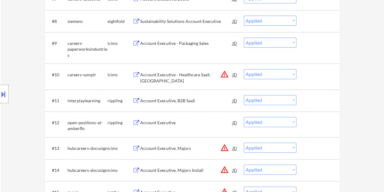
select select ""applied""
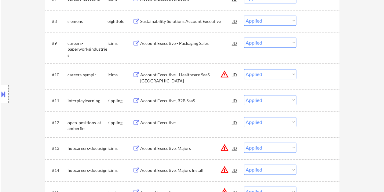
select select ""applied""
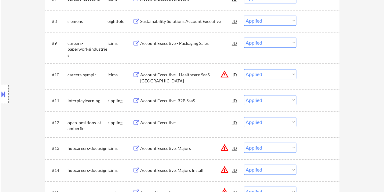
select select ""applied""
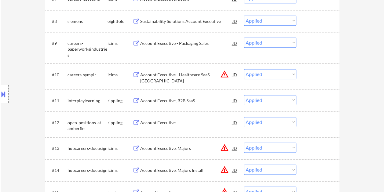
select select ""applied""
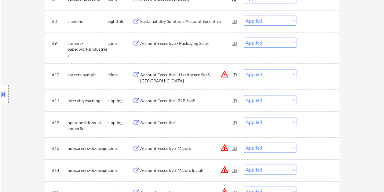
select select ""applied""
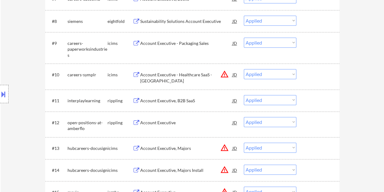
select select ""applied""
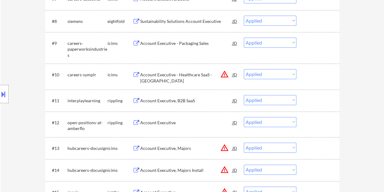
select select ""applied""
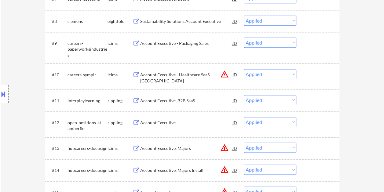
select select ""applied""
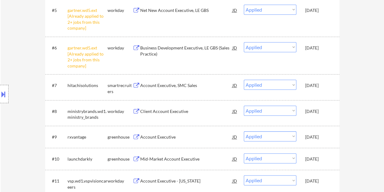
scroll to position [306, 0]
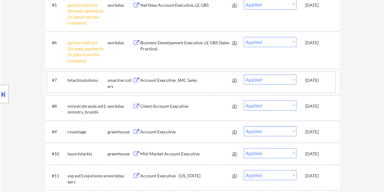
click at [329, 84] on div "[DATE]" at bounding box center [319, 80] width 27 height 11
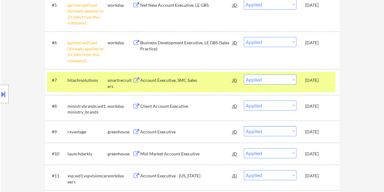
click at [327, 57] on div "#6 gartner.wd5.ext [Already applied to 2+ jobs from this company] workday Busin…" at bounding box center [191, 50] width 289 height 32
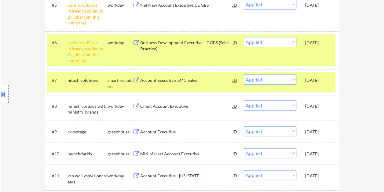
click at [330, 80] on div "[DATE]" at bounding box center [319, 80] width 27 height 6
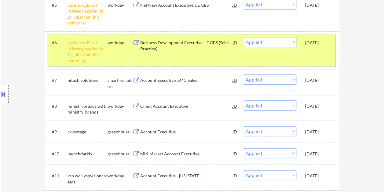
click at [322, 51] on div "#6 gartner.wd5.ext [Already applied to 2+ jobs from this company] workday Busin…" at bounding box center [191, 50] width 289 height 32
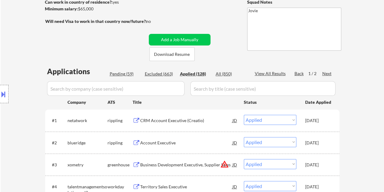
scroll to position [61, 0]
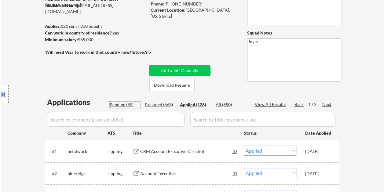
click at [122, 103] on div "Pending (59)" at bounding box center [125, 105] width 31 height 6
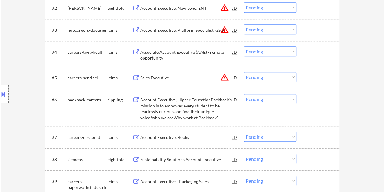
scroll to position [245, 0]
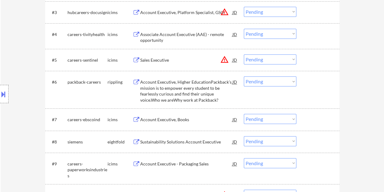
click at [306, 78] on div at bounding box center [319, 81] width 27 height 11
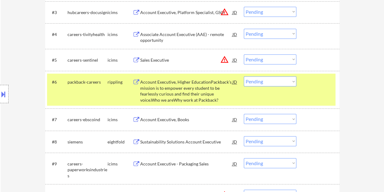
click at [175, 94] on div "Account Executive, Higher EducationPackback’s mission is to empower every stude…" at bounding box center [186, 91] width 92 height 24
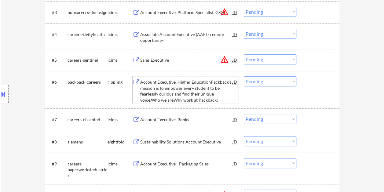
click at [292, 82] on select "Choose an option... Pending Applied Excluded (Questions) Excluded (Expired) Exc…" at bounding box center [270, 81] width 53 height 10
click at [244, 76] on select "Choose an option... Pending Applied Excluded (Questions) Excluded (Expired) Exc…" at bounding box center [270, 81] width 53 height 10
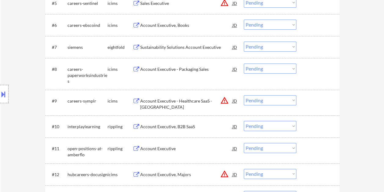
scroll to position [367, 0]
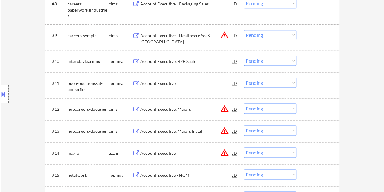
click at [307, 56] on div at bounding box center [319, 61] width 27 height 11
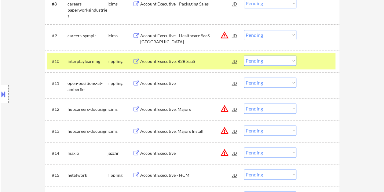
click at [173, 64] on div "Account Executive, B2B SaaS" at bounding box center [186, 61] width 92 height 6
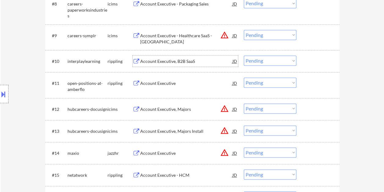
click at [318, 83] on div at bounding box center [319, 83] width 27 height 11
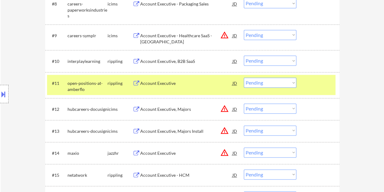
click at [315, 61] on div at bounding box center [319, 61] width 27 height 11
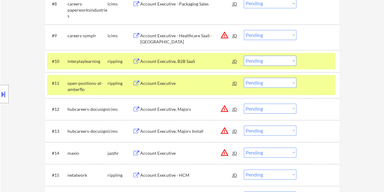
click at [317, 70] on div "#10 interplaylearning rippling Account Executive, B2B SaaS JD warning_amber Cho…" at bounding box center [192, 61] width 295 height 22
click at [306, 59] on div at bounding box center [319, 61] width 27 height 11
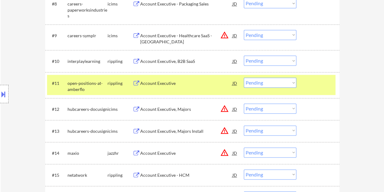
click at [199, 87] on div "Account Executive" at bounding box center [186, 83] width 92 height 11
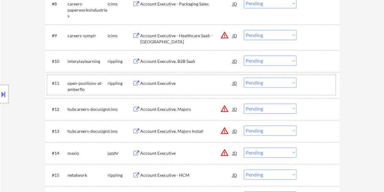
click at [311, 82] on div at bounding box center [319, 83] width 27 height 11
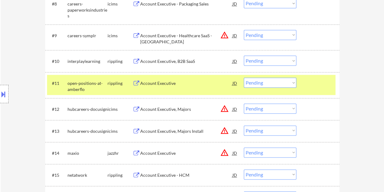
click at [291, 85] on select "Choose an option... Pending Applied Excluded (Questions) Excluded (Expired) Exc…" at bounding box center [270, 83] width 53 height 10
click at [244, 78] on select "Choose an option... Pending Applied Excluded (Questions) Excluded (Expired) Exc…" at bounding box center [270, 83] width 53 height 10
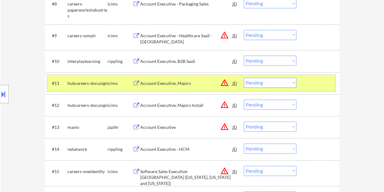
click at [325, 83] on div at bounding box center [319, 83] width 27 height 11
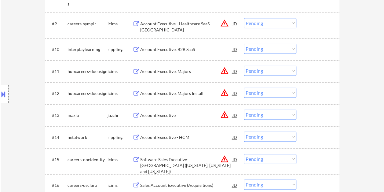
scroll to position [398, 0]
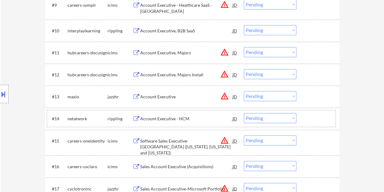
click at [312, 116] on div at bounding box center [319, 118] width 27 height 11
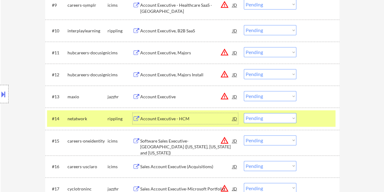
click at [178, 115] on div "Account Executive - HCM" at bounding box center [186, 118] width 92 height 11
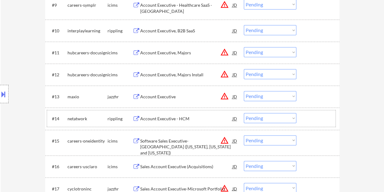
click at [306, 113] on div at bounding box center [319, 118] width 27 height 11
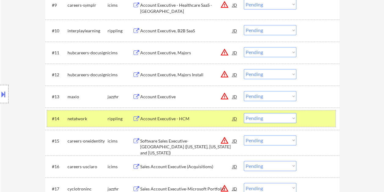
click at [295, 118] on select "Choose an option... Pending Applied Excluded (Questions) Excluded (Expired) Exc…" at bounding box center [270, 118] width 53 height 10
click at [244, 113] on select "Choose an option... Pending Applied Excluded (Questions) Excluded (Expired) Exc…" at bounding box center [270, 118] width 53 height 10
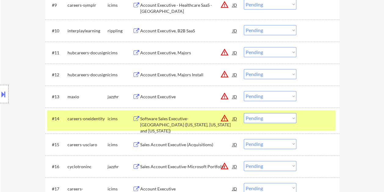
click at [316, 116] on div at bounding box center [319, 118] width 27 height 11
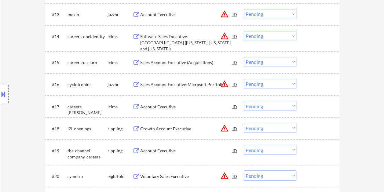
scroll to position [489, 0]
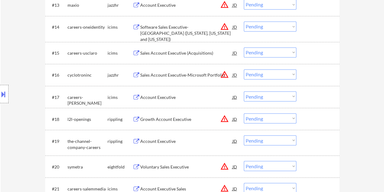
click at [304, 114] on div "#18 l2l-openings rippling Growth Account Executive JD warning_amber Choose an o…" at bounding box center [191, 119] width 289 height 17
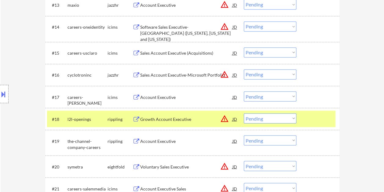
click at [195, 120] on div "Growth Account Executive" at bounding box center [186, 119] width 92 height 6
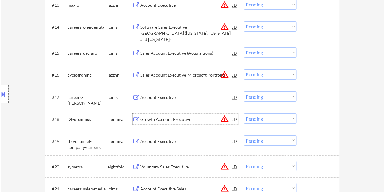
click at [311, 121] on div at bounding box center [319, 118] width 27 height 11
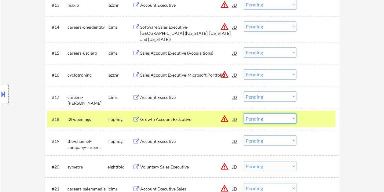
click at [289, 117] on select "Choose an option... Pending Applied Excluded (Questions) Excluded (Expired) Exc…" at bounding box center [270, 118] width 53 height 10
click at [244, 113] on select "Choose an option... Pending Applied Excluded (Questions) Excluded (Expired) Exc…" at bounding box center [270, 118] width 53 height 10
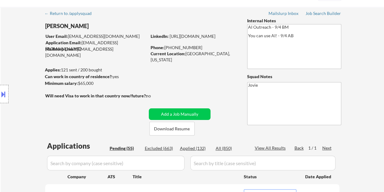
scroll to position [31, 0]
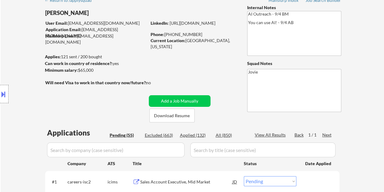
click at [195, 135] on div "Applied (132)" at bounding box center [195, 135] width 31 height 6
click at [198, 136] on div "Applied (132)" at bounding box center [195, 135] width 31 height 6
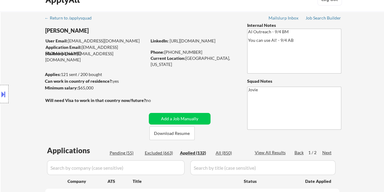
scroll to position [0, 0]
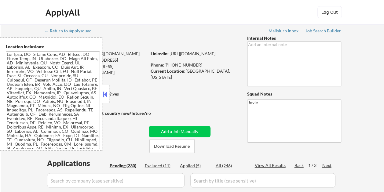
click at [215, 9] on div "ApplyAll Log Out" at bounding box center [192, 13] width 306 height 15
click at [183, 146] on button "Download Resume" at bounding box center [172, 146] width 45 height 14
select select ""pending""
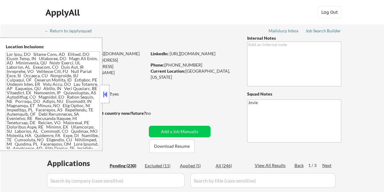
select select ""pending""
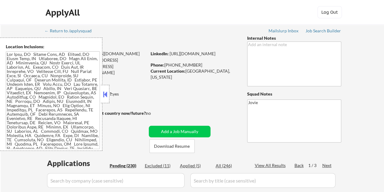
select select ""pending""
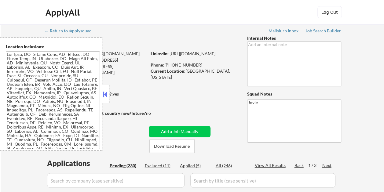
select select ""pending""
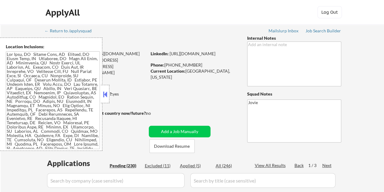
select select ""pending""
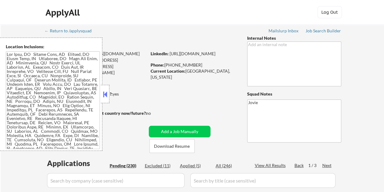
select select ""pending""
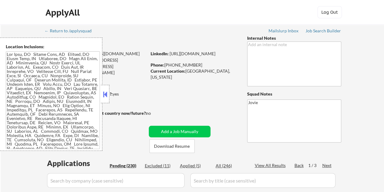
select select ""pending""
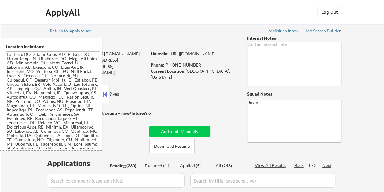
select select ""pending""
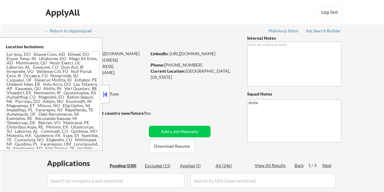
select select ""pending""
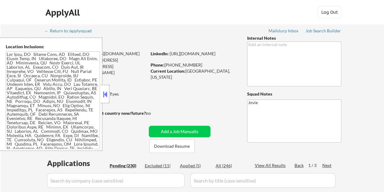
select select ""pending""
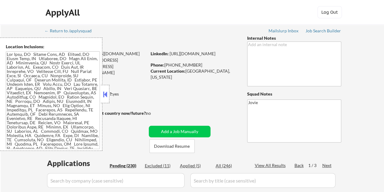
select select ""pending""
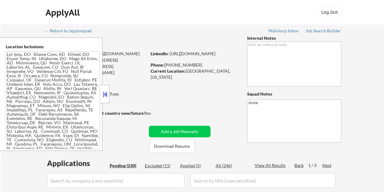
select select ""pending""
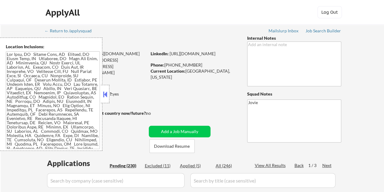
select select ""pending""
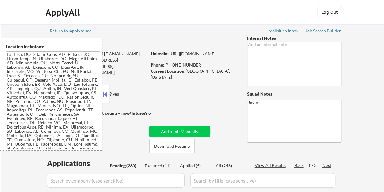
select select ""pending""
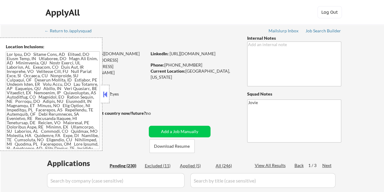
select select ""pending""
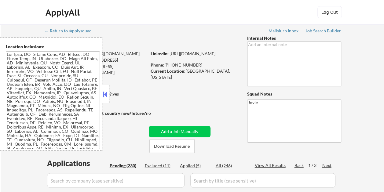
select select ""pending""
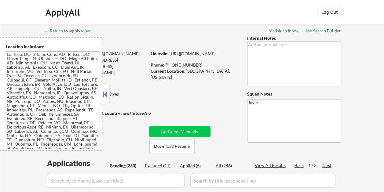
select select ""pending""
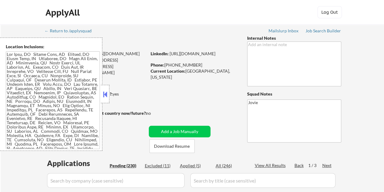
select select ""pending""
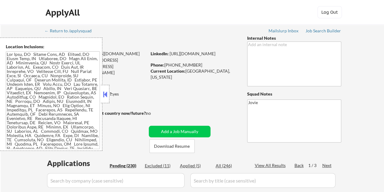
select select ""pending""
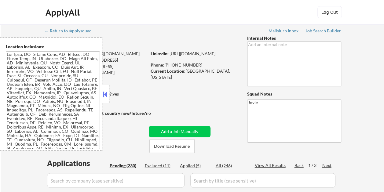
select select ""pending""
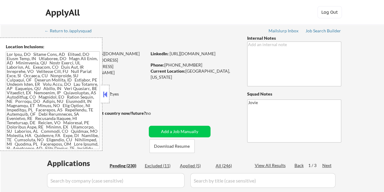
select select ""pending""
click at [108, 94] on button at bounding box center [105, 94] width 7 height 9
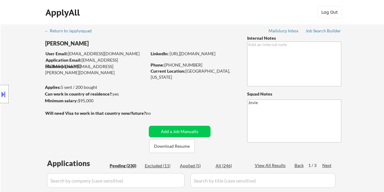
click at [212, 20] on div "ApplyAll Log Out" at bounding box center [192, 13] width 306 height 15
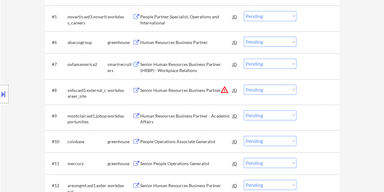
scroll to position [306, 0]
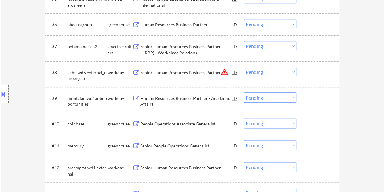
click at [321, 40] on div "#7 oxfamamerica2 smartrecruiters Senior Human Resources Business Partner (HRBP)…" at bounding box center [191, 48] width 289 height 20
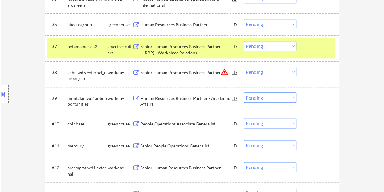
click at [178, 46] on div "Senior Human Resources Business Partner (HRBP) - Workplace Relations" at bounding box center [186, 50] width 92 height 12
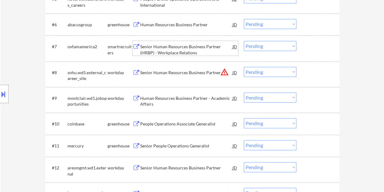
click at [306, 46] on div at bounding box center [319, 46] width 27 height 11
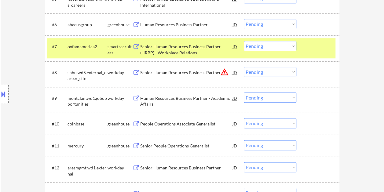
click at [292, 46] on select "Choose an option... Pending Applied Excluded (Questions) Excluded (Expired) Exc…" at bounding box center [270, 46] width 53 height 10
click at [244, 41] on select "Choose an option... Pending Applied Excluded (Questions) Excluded (Expired) Exc…" at bounding box center [270, 46] width 53 height 10
click at [318, 48] on div at bounding box center [319, 46] width 27 height 11
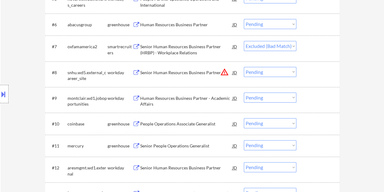
select select ""pending""
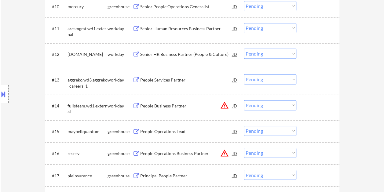
scroll to position [428, 0]
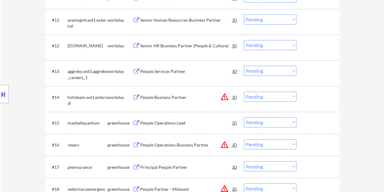
click at [309, 124] on div at bounding box center [319, 122] width 27 height 11
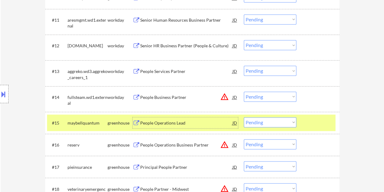
click at [212, 127] on div "People Operations Lead" at bounding box center [186, 122] width 92 height 11
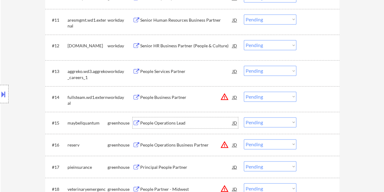
click at [307, 125] on div at bounding box center [319, 122] width 27 height 11
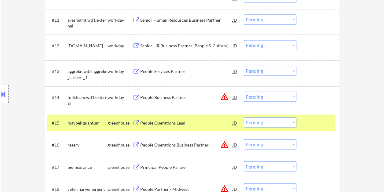
click at [285, 120] on select "Choose an option... Pending Applied Excluded (Questions) Excluded (Expired) Exc…" at bounding box center [270, 122] width 53 height 10
click at [244, 117] on select "Choose an option... Pending Applied Excluded (Questions) Excluded (Expired) Exc…" at bounding box center [270, 122] width 53 height 10
select select ""pending""
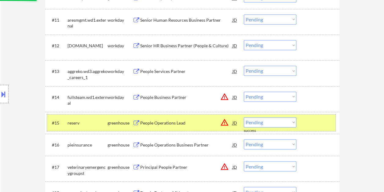
click at [306, 122] on div at bounding box center [319, 122] width 27 height 11
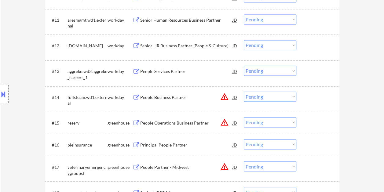
click at [310, 122] on div at bounding box center [319, 122] width 27 height 11
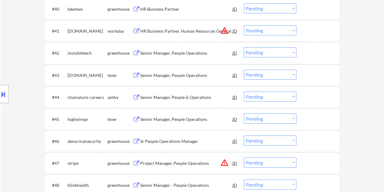
scroll to position [1132, 0]
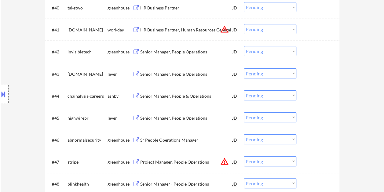
click at [315, 73] on div at bounding box center [319, 74] width 27 height 11
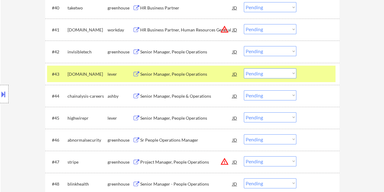
click at [184, 76] on div "Senior Manager, People Operations" at bounding box center [186, 74] width 92 height 6
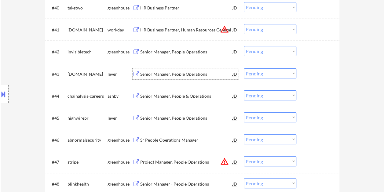
click at [304, 75] on div "#43 sgff.org lever Senior Manager, People Operations JD warning_amber Choose an…" at bounding box center [191, 74] width 289 height 17
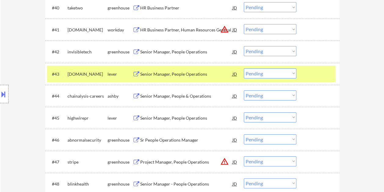
click at [290, 74] on select "Choose an option... Pending Applied Excluded (Questions) Excluded (Expired) Exc…" at bounding box center [270, 74] width 53 height 10
click at [244, 69] on select "Choose an option... Pending Applied Excluded (Questions) Excluded (Expired) Exc…" at bounding box center [270, 74] width 53 height 10
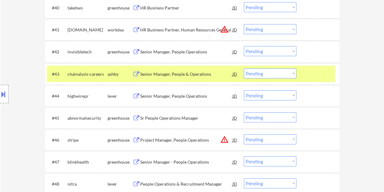
click at [312, 78] on div at bounding box center [319, 74] width 27 height 11
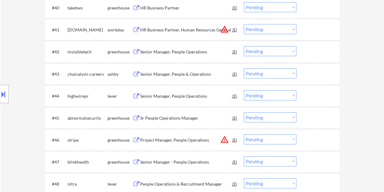
click at [311, 76] on div at bounding box center [319, 74] width 27 height 11
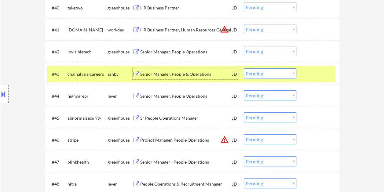
click at [198, 77] on div "Senior Manager, People & Operations" at bounding box center [186, 74] width 92 height 11
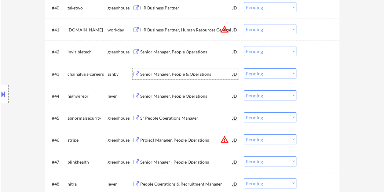
click at [319, 69] on div at bounding box center [319, 74] width 27 height 11
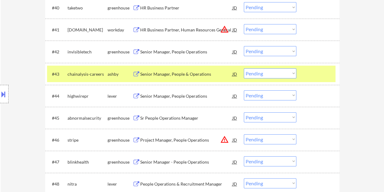
click at [292, 75] on select "Choose an option... Pending Applied Excluded (Questions) Excluded (Expired) Exc…" at bounding box center [270, 74] width 53 height 10
click at [244, 69] on select "Choose an option... Pending Applied Excluded (Questions) Excluded (Expired) Exc…" at bounding box center [270, 74] width 53 height 10
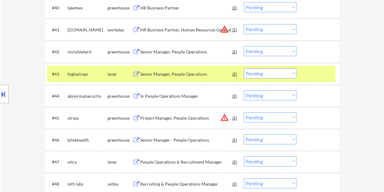
click at [326, 76] on div at bounding box center [319, 74] width 27 height 11
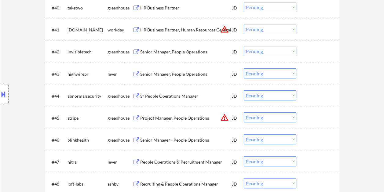
click at [321, 76] on div at bounding box center [319, 74] width 27 height 11
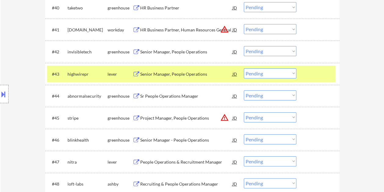
click at [165, 74] on div "Senior Manager, People Operations" at bounding box center [186, 74] width 92 height 6
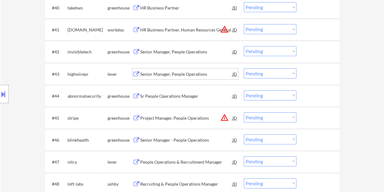
click at [313, 78] on div at bounding box center [319, 74] width 27 height 11
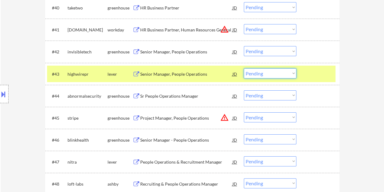
click at [287, 72] on select "Choose an option... Pending Applied Excluded (Questions) Excluded (Expired) Exc…" at bounding box center [270, 74] width 53 height 10
click at [244, 69] on select "Choose an option... Pending Applied Excluded (Questions) Excluded (Expired) Exc…" at bounding box center [270, 74] width 53 height 10
select select ""pending""
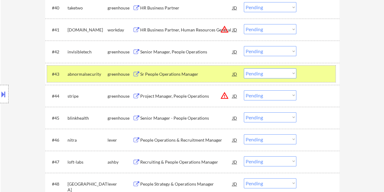
click at [315, 70] on div at bounding box center [319, 74] width 27 height 11
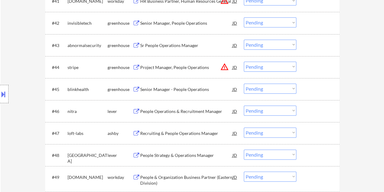
scroll to position [1193, 0]
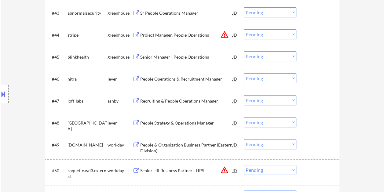
click at [314, 77] on div at bounding box center [319, 78] width 27 height 11
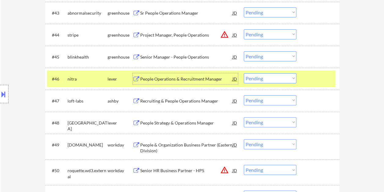
click at [188, 78] on div "People Operations & Recruitment Manager" at bounding box center [186, 79] width 92 height 6
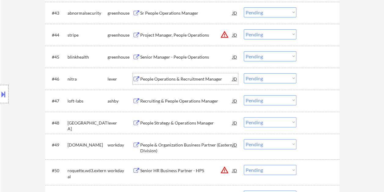
click at [309, 79] on div at bounding box center [319, 78] width 27 height 11
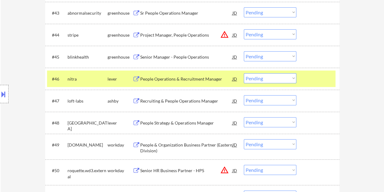
click at [295, 78] on select "Choose an option... Pending Applied Excluded (Questions) Excluded (Expired) Exc…" at bounding box center [270, 78] width 53 height 10
click at [244, 73] on select "Choose an option... Pending Applied Excluded (Questions) Excluded (Expired) Exc…" at bounding box center [270, 78] width 53 height 10
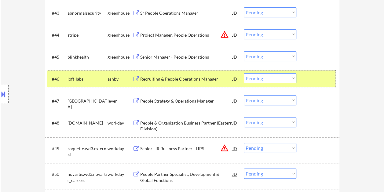
click at [303, 78] on div "#46 loft-labs ashby Recruiting & People Operations Manager JD warning_amber Cho…" at bounding box center [191, 79] width 289 height 17
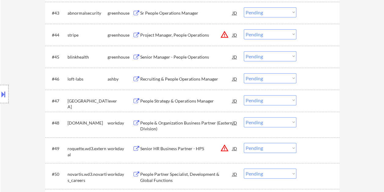
click at [312, 78] on div at bounding box center [319, 78] width 27 height 11
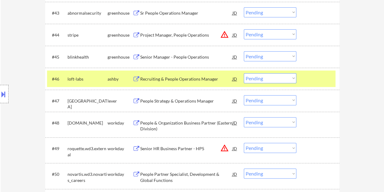
click at [174, 76] on div "Recruiting & People Operations Manager" at bounding box center [186, 79] width 92 height 6
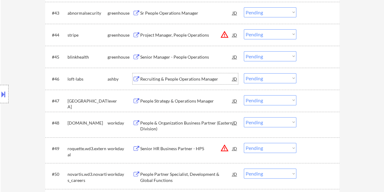
click at [311, 83] on div at bounding box center [319, 78] width 27 height 11
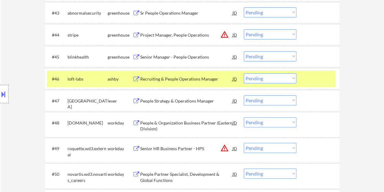
click at [292, 82] on select "Choose an option... Pending Applied Excluded (Questions) Excluded (Expired) Exc…" at bounding box center [270, 78] width 53 height 10
click at [244, 73] on select "Choose an option... Pending Applied Excluded (Questions) Excluded (Expired) Exc…" at bounding box center [270, 78] width 53 height 10
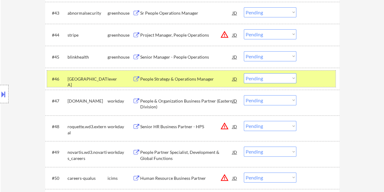
click at [320, 80] on div at bounding box center [319, 78] width 27 height 11
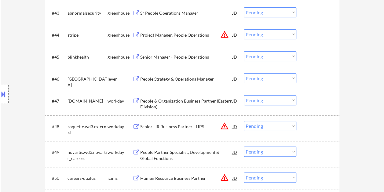
click at [328, 80] on div at bounding box center [319, 78] width 27 height 11
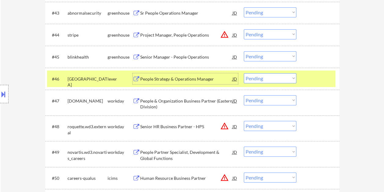
click at [198, 79] on div "People Strategy & Operations Manager" at bounding box center [186, 79] width 92 height 6
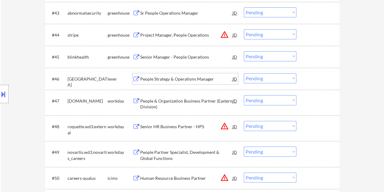
click at [309, 81] on div at bounding box center [319, 78] width 27 height 11
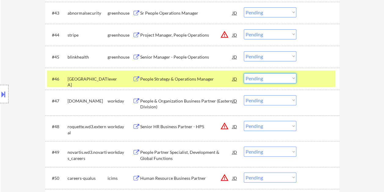
click at [289, 79] on select "Choose an option... Pending Applied Excluded (Questions) Excluded (Expired) Exc…" at bounding box center [270, 78] width 53 height 10
click at [244, 73] on select "Choose an option... Pending Applied Excluded (Questions) Excluded (Expired) Exc…" at bounding box center [270, 78] width 53 height 10
select select ""pending""
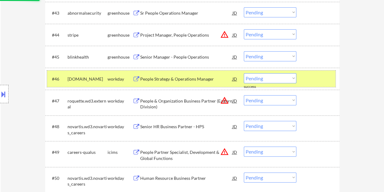
click at [311, 76] on div at bounding box center [319, 78] width 27 height 11
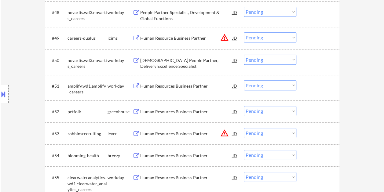
scroll to position [1315, 0]
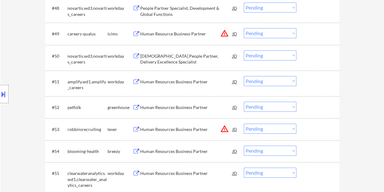
click at [316, 133] on div at bounding box center [319, 129] width 27 height 11
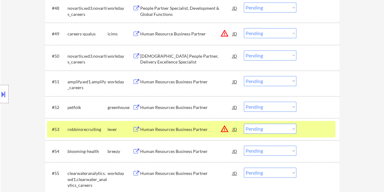
click at [168, 126] on div "Human Resources Business Partner" at bounding box center [186, 129] width 92 height 11
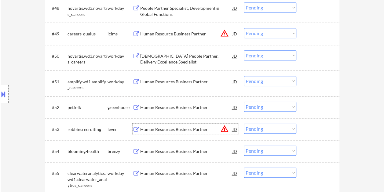
click at [306, 130] on div at bounding box center [319, 129] width 27 height 11
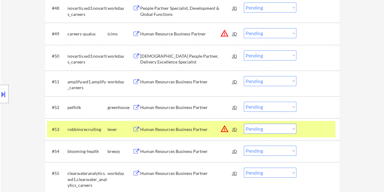
click at [290, 131] on select "Choose an option... Pending Applied Excluded (Questions) Excluded (Expired) Exc…" at bounding box center [270, 129] width 53 height 10
click at [244, 124] on select "Choose an option... Pending Applied Excluded (Questions) Excluded (Expired) Exc…" at bounding box center [270, 129] width 53 height 10
select select ""pending""
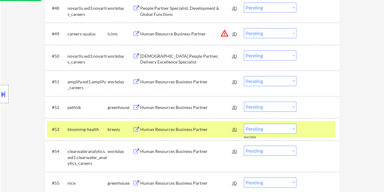
click at [308, 131] on div at bounding box center [319, 129] width 27 height 11
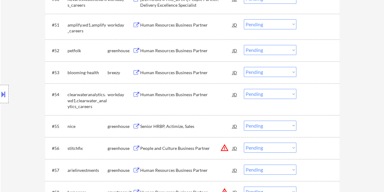
scroll to position [1438, 0]
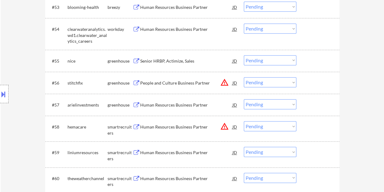
click at [317, 128] on div at bounding box center [319, 126] width 27 height 11
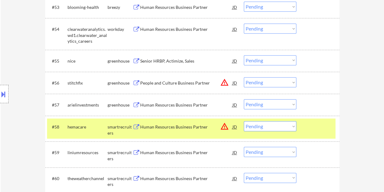
click at [211, 127] on div "Human Resources Business Partner" at bounding box center [186, 127] width 92 height 6
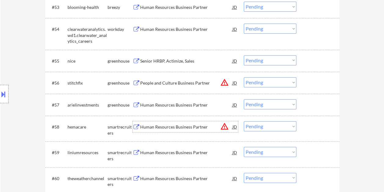
drag, startPoint x: 314, startPoint y: 121, endPoint x: 311, endPoint y: 124, distance: 4.3
click at [314, 122] on div at bounding box center [319, 126] width 27 height 11
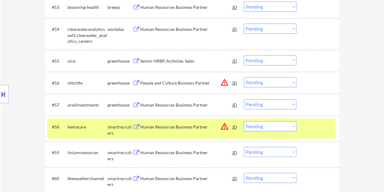
click at [293, 126] on select "Choose an option... Pending Applied Excluded (Questions) Excluded (Expired) Exc…" at bounding box center [270, 126] width 53 height 10
click at [244, 121] on select "Choose an option... Pending Applied Excluded (Questions) Excluded (Expired) Exc…" at bounding box center [270, 126] width 53 height 10
click at [316, 133] on div "#58 liniumresources smartrecruiters Human Resources Business Partner JD warning…" at bounding box center [191, 129] width 289 height 20
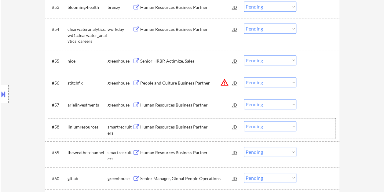
click at [314, 130] on div at bounding box center [319, 126] width 27 height 11
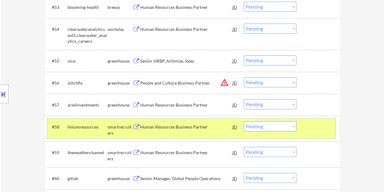
click at [320, 127] on div at bounding box center [319, 126] width 27 height 11
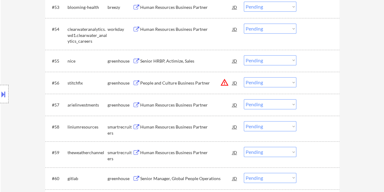
click at [318, 128] on div at bounding box center [319, 126] width 27 height 11
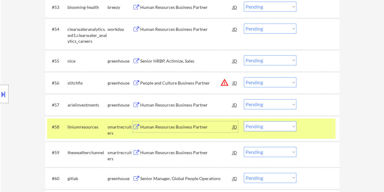
click at [189, 130] on div "Human Resources Business Partner" at bounding box center [186, 127] width 92 height 6
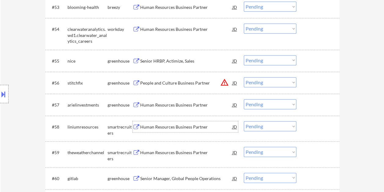
click at [309, 125] on div at bounding box center [319, 126] width 27 height 11
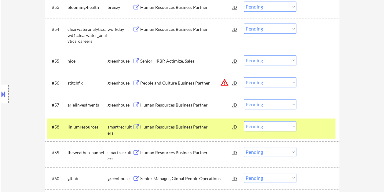
click at [294, 128] on select "Choose an option... Pending Applied Excluded (Questions) Excluded (Expired) Exc…" at bounding box center [270, 126] width 53 height 10
click at [244, 121] on select "Choose an option... Pending Applied Excluded (Questions) Excluded (Expired) Exc…" at bounding box center [270, 126] width 53 height 10
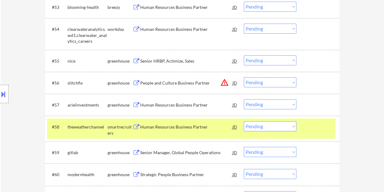
click at [319, 128] on div at bounding box center [319, 126] width 27 height 11
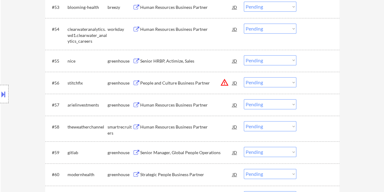
click at [320, 127] on div at bounding box center [319, 126] width 27 height 11
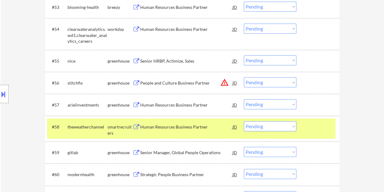
click at [166, 127] on div "Human Resources Business Partner" at bounding box center [186, 127] width 92 height 6
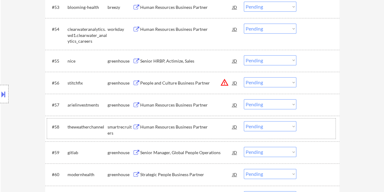
click at [308, 131] on div at bounding box center [319, 126] width 27 height 11
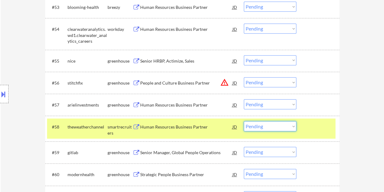
click at [292, 126] on select "Choose an option... Pending Applied Excluded (Questions) Excluded (Expired) Exc…" at bounding box center [270, 126] width 53 height 10
click at [244, 121] on select "Choose an option... Pending Applied Excluded (Questions) Excluded (Expired) Exc…" at bounding box center [270, 126] width 53 height 10
select select ""pending""
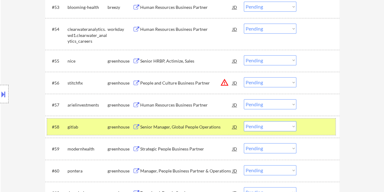
click at [312, 128] on div at bounding box center [319, 126] width 27 height 11
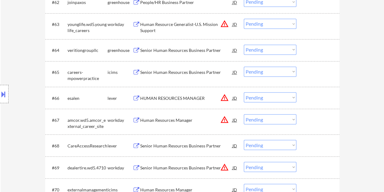
scroll to position [1652, 0]
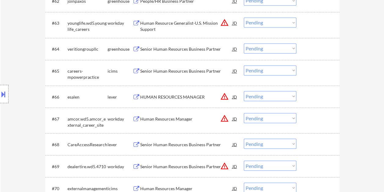
click at [305, 94] on div "#66 esalen lever HUMAN RESOURCES MANAGER JD warning_amber Choose an option... P…" at bounding box center [191, 96] width 289 height 17
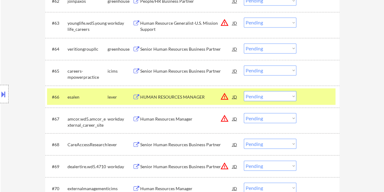
click at [199, 95] on div "HUMAN RESOURCES MANAGER" at bounding box center [186, 97] width 92 height 6
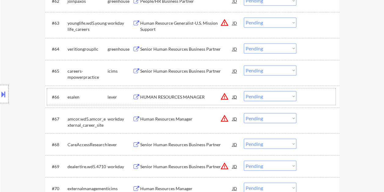
click at [308, 95] on div at bounding box center [319, 96] width 27 height 11
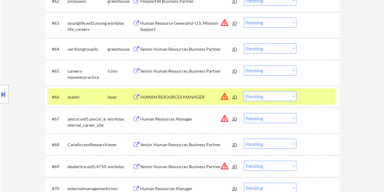
click at [293, 97] on select "Choose an option... Pending Applied Excluded (Questions) Excluded (Expired) Exc…" at bounding box center [270, 96] width 53 height 10
click at [244, 91] on select "Choose an option... Pending Applied Excluded (Questions) Excluded (Expired) Exc…" at bounding box center [270, 96] width 53 height 10
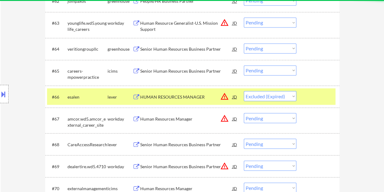
select select ""pending""
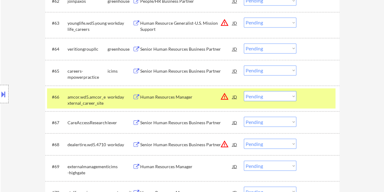
click at [321, 99] on div at bounding box center [319, 96] width 27 height 11
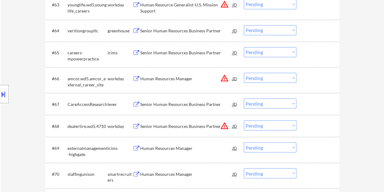
scroll to position [1682, 0]
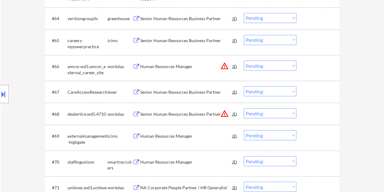
click at [315, 90] on div at bounding box center [319, 91] width 27 height 11
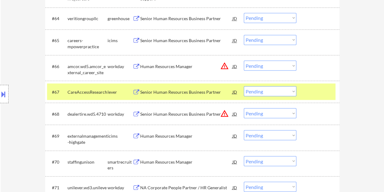
click at [172, 92] on div "Senior Human Resources Business Partner" at bounding box center [186, 92] width 92 height 6
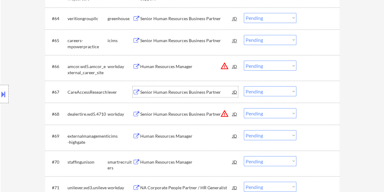
click at [307, 90] on div at bounding box center [319, 91] width 27 height 11
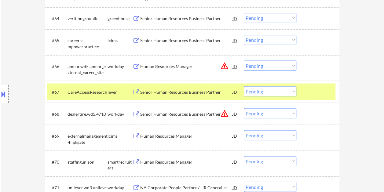
click at [293, 94] on select "Choose an option... Pending Applied Excluded (Questions) Excluded (Expired) Exc…" at bounding box center [270, 91] width 53 height 10
click at [244, 86] on select "Choose an option... Pending Applied Excluded (Questions) Excluded (Expired) Exc…" at bounding box center [270, 91] width 53 height 10
select select ""pending""
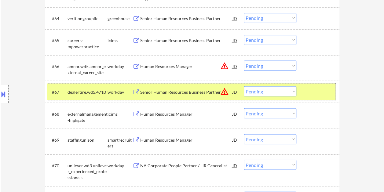
click at [309, 94] on div at bounding box center [319, 91] width 27 height 11
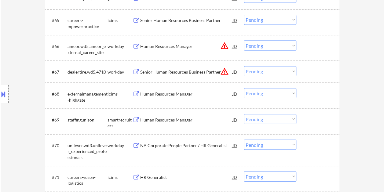
scroll to position [1713, 0]
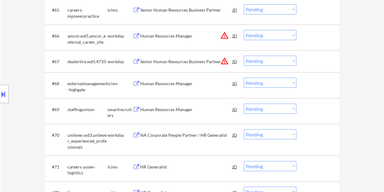
click at [309, 111] on div at bounding box center [319, 109] width 27 height 11
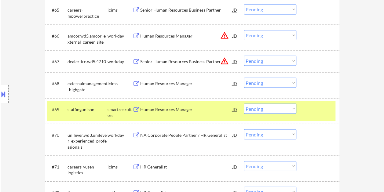
click at [199, 111] on div "Human Resources Manager" at bounding box center [186, 109] width 92 height 6
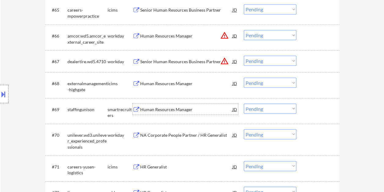
click at [307, 112] on div at bounding box center [319, 109] width 27 height 11
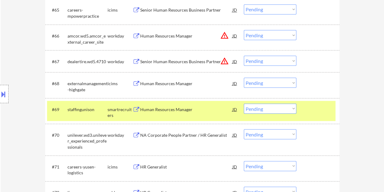
click at [290, 105] on select "Choose an option... Pending Applied Excluded (Questions) Excluded (Expired) Exc…" at bounding box center [270, 109] width 53 height 10
click at [244, 104] on select "Choose an option... Pending Applied Excluded (Questions) Excluded (Expired) Exc…" at bounding box center [270, 109] width 53 height 10
select select ""pending""
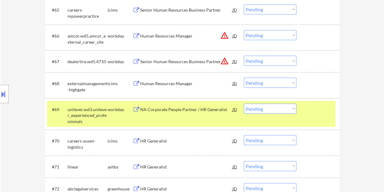
click at [307, 113] on div at bounding box center [319, 109] width 27 height 11
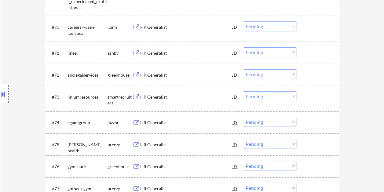
scroll to position [1835, 0]
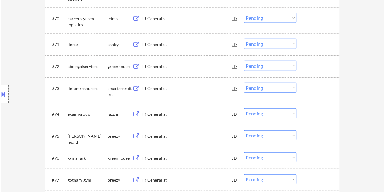
click at [316, 46] on div at bounding box center [319, 44] width 27 height 11
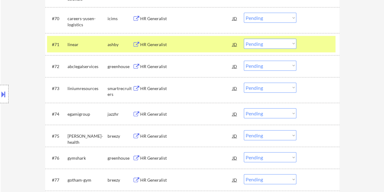
click at [220, 45] on div "HR Generalist" at bounding box center [186, 45] width 92 height 6
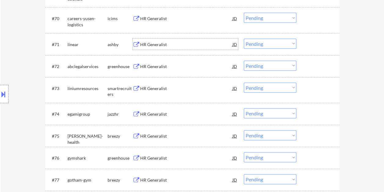
click at [306, 44] on div at bounding box center [319, 44] width 27 height 11
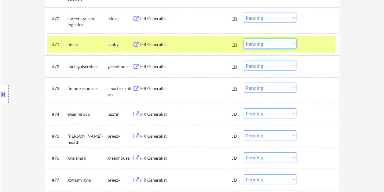
click at [293, 45] on select "Choose an option... Pending Applied Excluded (Questions) Excluded (Expired) Exc…" at bounding box center [270, 44] width 53 height 10
click at [244, 39] on select "Choose an option... Pending Applied Excluded (Questions) Excluded (Expired) Exc…" at bounding box center [270, 44] width 53 height 10
select select ""pending""
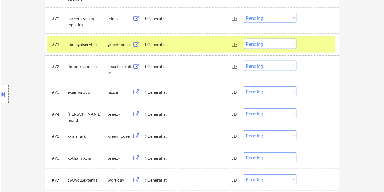
click at [303, 44] on div "#71 abclegalservices greenhouse HR Generalist JD warning_amber Choose an option…" at bounding box center [191, 44] width 289 height 17
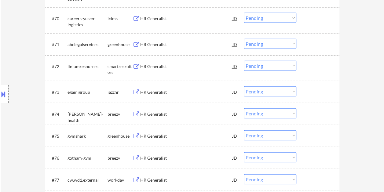
click at [318, 41] on div at bounding box center [319, 44] width 27 height 11
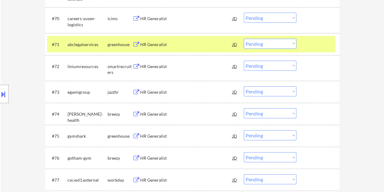
click at [309, 45] on div at bounding box center [319, 44] width 27 height 11
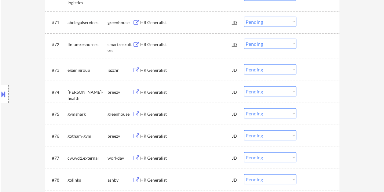
scroll to position [1866, 0]
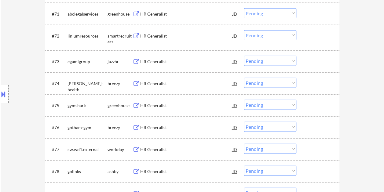
click at [321, 41] on div at bounding box center [319, 35] width 27 height 11
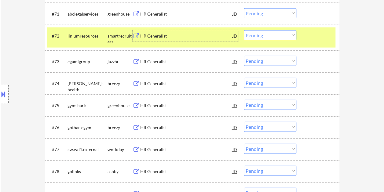
click at [191, 37] on div "HR Generalist" at bounding box center [186, 36] width 92 height 6
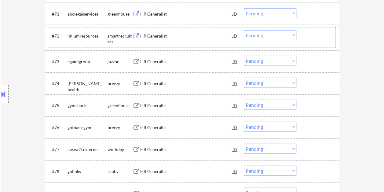
click at [301, 35] on div "#72 liniumresources smartrecruiters HR Generalist JD warning_amber Choose an op…" at bounding box center [191, 38] width 289 height 20
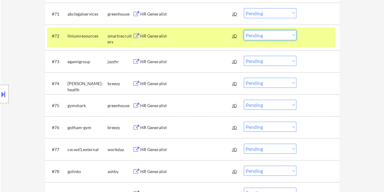
drag, startPoint x: 292, startPoint y: 33, endPoint x: 290, endPoint y: 36, distance: 3.3
click at [292, 33] on select "Choose an option... Pending Applied Excluded (Questions) Excluded (Expired) Exc…" at bounding box center [270, 35] width 53 height 10
click at [244, 30] on select "Choose an option... Pending Applied Excluded (Questions) Excluded (Expired) Exc…" at bounding box center [270, 35] width 53 height 10
select select ""pending""
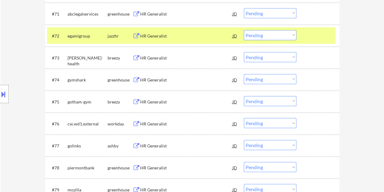
click at [306, 34] on div at bounding box center [319, 35] width 27 height 11
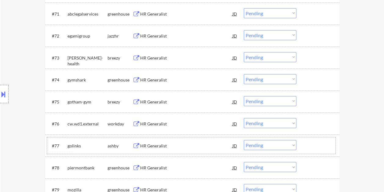
click at [306, 147] on div at bounding box center [319, 145] width 27 height 11
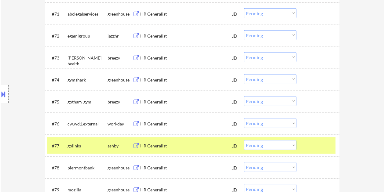
click at [214, 145] on div "HR Generalist" at bounding box center [186, 146] width 92 height 6
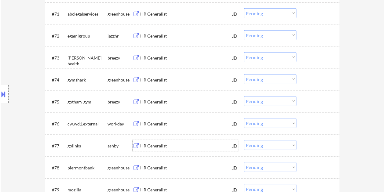
click at [317, 152] on div "#77 golinks ashby HR Generalist JD warning_amber Choose an option... Pending Ap…" at bounding box center [191, 146] width 289 height 17
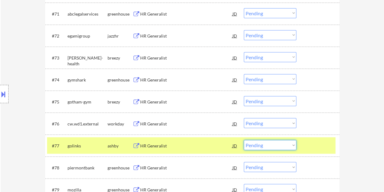
click at [292, 147] on select "Choose an option... Pending Applied Excluded (Questions) Excluded (Expired) Exc…" at bounding box center [270, 145] width 53 height 10
click at [244, 140] on select "Choose an option... Pending Applied Excluded (Questions) Excluded (Expired) Exc…" at bounding box center [270, 145] width 53 height 10
select select ""pending""
click at [306, 149] on div at bounding box center [319, 145] width 27 height 11
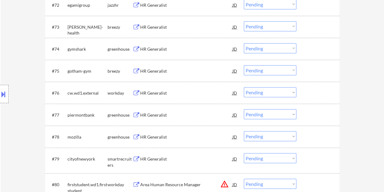
scroll to position [1927, 0]
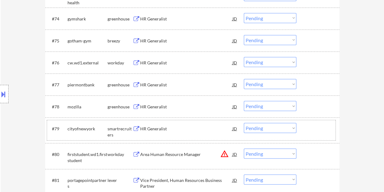
click at [306, 128] on div at bounding box center [319, 128] width 27 height 11
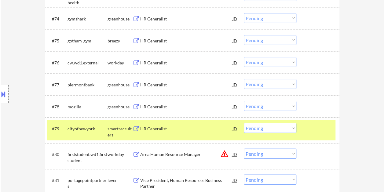
click at [179, 121] on div "#79 cityofnewyork smartrecruiters HR Generalist JD warning_amber Choose an opti…" at bounding box center [191, 131] width 289 height 20
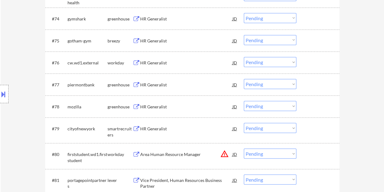
click at [314, 135] on div "#79 cityofnewyork smartrecruiters HR Generalist JD warning_amber Choose an opti…" at bounding box center [191, 131] width 289 height 20
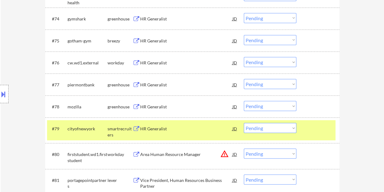
click at [199, 129] on div "HR Generalist" at bounding box center [186, 129] width 92 height 6
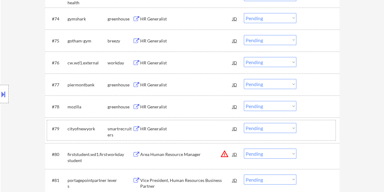
click at [306, 128] on div at bounding box center [319, 128] width 27 height 11
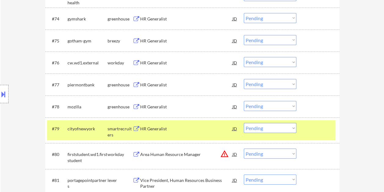
click at [292, 128] on select "Choose an option... Pending Applied Excluded (Questions) Excluded (Expired) Exc…" at bounding box center [270, 128] width 53 height 10
click at [244, 123] on select "Choose an option... Pending Applied Excluded (Questions) Excluded (Expired) Exc…" at bounding box center [270, 128] width 53 height 10
select select ""pending""
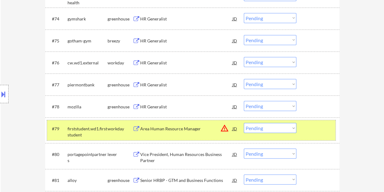
click at [313, 128] on div at bounding box center [319, 128] width 27 height 11
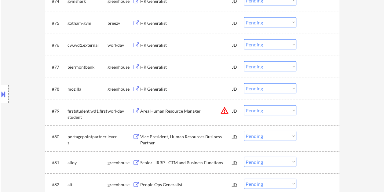
scroll to position [1988, 0]
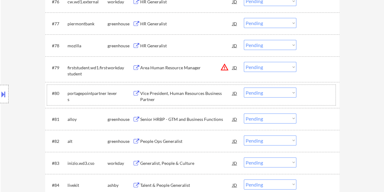
click at [313, 96] on div at bounding box center [319, 93] width 27 height 11
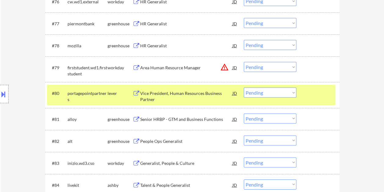
click at [176, 92] on div "Vice President, Human Resources Business Partner" at bounding box center [186, 97] width 92 height 12
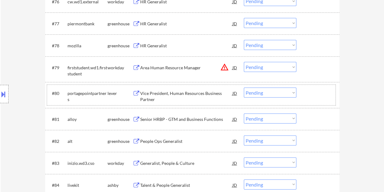
click at [314, 99] on div "#80 portagepointpartners lever Vice President, Human Resources Business Partner…" at bounding box center [191, 95] width 289 height 20
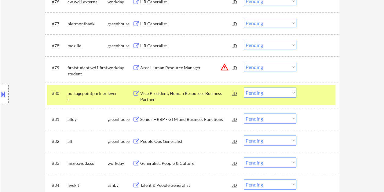
click at [290, 97] on select "Choose an option... Pending Applied Excluded (Questions) Excluded (Expired) Exc…" at bounding box center [270, 93] width 53 height 10
click at [244, 88] on select "Choose an option... Pending Applied Excluded (Questions) Excluded (Expired) Exc…" at bounding box center [270, 93] width 53 height 10
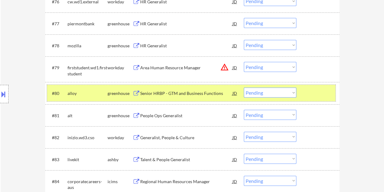
click at [312, 91] on div at bounding box center [319, 93] width 27 height 11
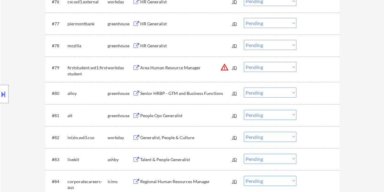
click at [329, 93] on div at bounding box center [319, 93] width 27 height 11
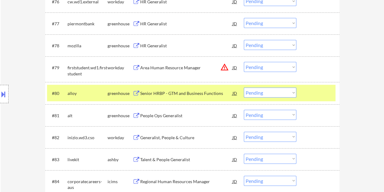
click at [196, 93] on div "Senior HRBP - GTM and Business Functions" at bounding box center [186, 94] width 92 height 6
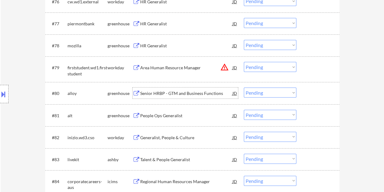
click at [306, 95] on div at bounding box center [319, 93] width 27 height 11
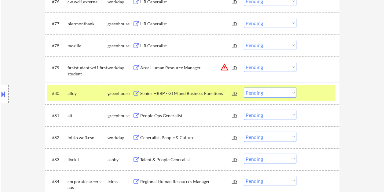
click at [292, 95] on select "Choose an option... Pending Applied Excluded (Questions) Excluded (Expired) Exc…" at bounding box center [270, 93] width 53 height 10
click at [244, 88] on select "Choose an option... Pending Applied Excluded (Questions) Excluded (Expired) Exc…" at bounding box center [270, 93] width 53 height 10
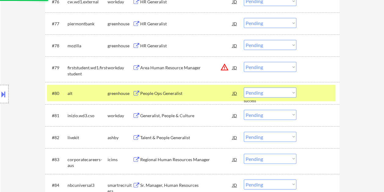
click at [302, 95] on div "#80 alt greenhouse People Ops Generalist JD warning_amber Choose an option... P…" at bounding box center [191, 93] width 289 height 17
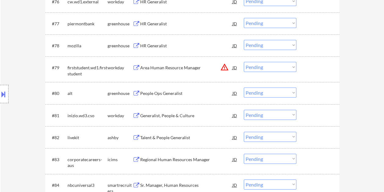
click at [313, 93] on div at bounding box center [319, 93] width 27 height 11
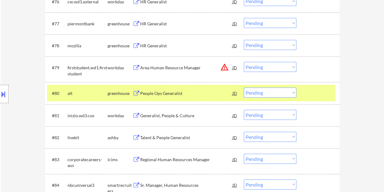
click at [170, 94] on div "People Ops Generalist" at bounding box center [186, 94] width 92 height 6
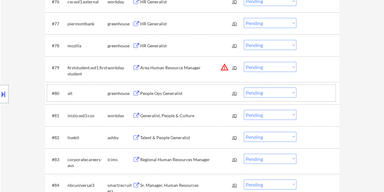
click at [302, 91] on div "#80 alt greenhouse People Ops Generalist JD warning_amber Choose an option... P…" at bounding box center [191, 93] width 289 height 17
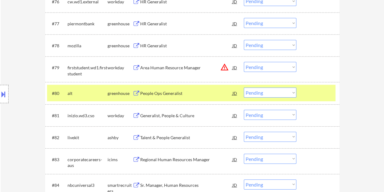
click at [291, 92] on select "Choose an option... Pending Applied Excluded (Questions) Excluded (Expired) Exc…" at bounding box center [270, 93] width 53 height 10
click at [244, 88] on select "Choose an option... Pending Applied Excluded (Questions) Excluded (Expired) Exc…" at bounding box center [270, 93] width 53 height 10
select select ""pending""
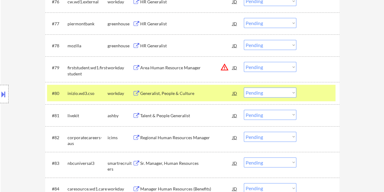
click at [311, 90] on div at bounding box center [319, 93] width 27 height 11
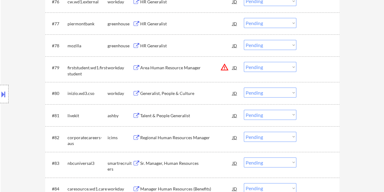
click at [308, 117] on div at bounding box center [319, 115] width 27 height 11
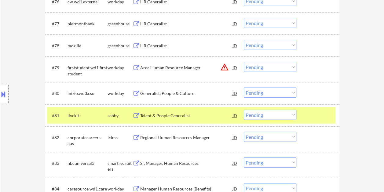
click at [171, 119] on div "Talent & People Generalist" at bounding box center [186, 115] width 92 height 11
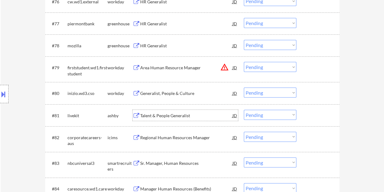
click at [313, 121] on div at bounding box center [319, 115] width 27 height 11
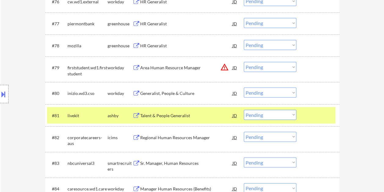
click at [294, 116] on select "Choose an option... Pending Applied Excluded (Questions) Excluded (Expired) Exc…" at bounding box center [270, 115] width 53 height 10
click at [244, 110] on select "Choose an option... Pending Applied Excluded (Questions) Excluded (Expired) Exc…" at bounding box center [270, 115] width 53 height 10
select select ""pending""
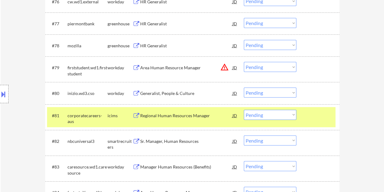
click at [311, 117] on div at bounding box center [319, 115] width 27 height 11
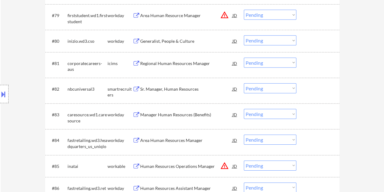
scroll to position [2049, 0]
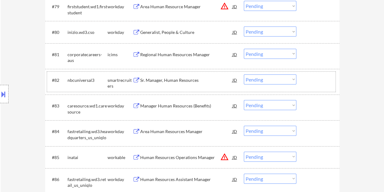
click at [311, 77] on div at bounding box center [319, 80] width 27 height 11
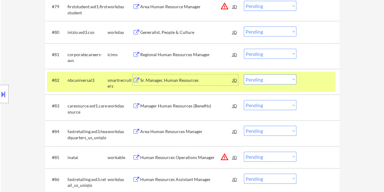
click at [166, 78] on div "Sr. Manager, Human Resources" at bounding box center [186, 80] width 92 height 6
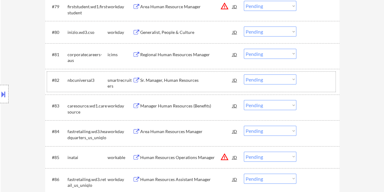
click at [312, 81] on div at bounding box center [319, 80] width 27 height 11
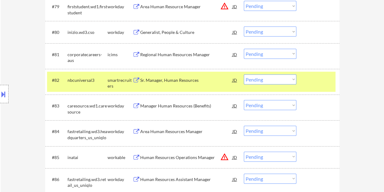
click at [293, 80] on select "Choose an option... Pending Applied Excluded (Questions) Excluded (Expired) Exc…" at bounding box center [270, 80] width 53 height 10
click at [244, 75] on select "Choose an option... Pending Applied Excluded (Questions) Excluded (Expired) Exc…" at bounding box center [270, 80] width 53 height 10
select select ""pending""
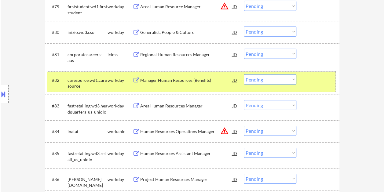
click at [307, 84] on div at bounding box center [319, 80] width 27 height 11
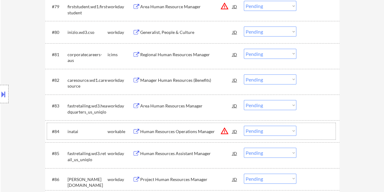
click at [315, 129] on div at bounding box center [319, 131] width 27 height 11
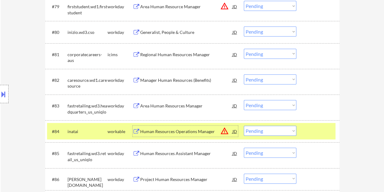
click at [184, 128] on div "Human Resources Operations Manager" at bounding box center [186, 131] width 92 height 11
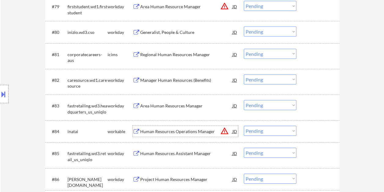
drag, startPoint x: 324, startPoint y: 133, endPoint x: 315, endPoint y: 136, distance: 9.5
click at [323, 134] on div at bounding box center [319, 131] width 27 height 11
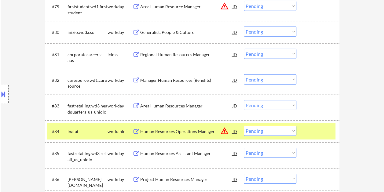
click at [290, 132] on select "Choose an option... Pending Applied Excluded (Questions) Excluded (Expired) Exc…" at bounding box center [270, 131] width 53 height 10
click at [244, 126] on select "Choose an option... Pending Applied Excluded (Questions) Excluded (Expired) Exc…" at bounding box center [270, 131] width 53 height 10
select select ""pending""
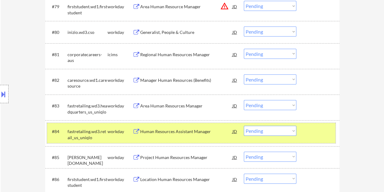
click at [320, 135] on div at bounding box center [319, 131] width 27 height 11
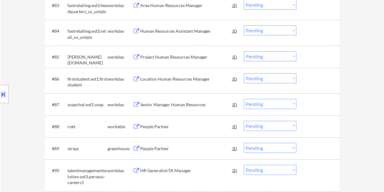
scroll to position [2172, 0]
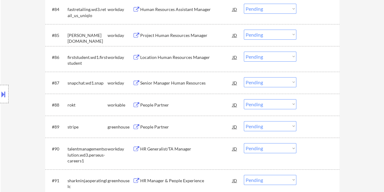
click at [313, 97] on div "#88 rokt workable People Partner JD warning_amber Choose an option... Pending A…" at bounding box center [191, 105] width 289 height 17
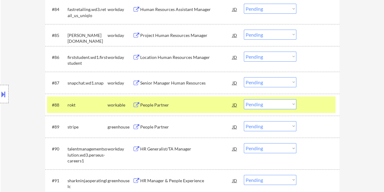
click at [198, 108] on div "People Partner" at bounding box center [186, 104] width 92 height 11
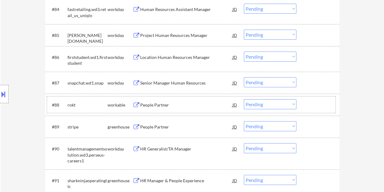
click at [308, 103] on div at bounding box center [319, 104] width 27 height 11
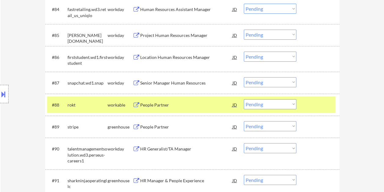
click at [294, 106] on select "Choose an option... Pending Applied Excluded (Questions) Excluded (Expired) Exc…" at bounding box center [270, 104] width 53 height 10
click at [244, 99] on select "Choose an option... Pending Applied Excluded (Questions) Excluded (Expired) Exc…" at bounding box center [270, 104] width 53 height 10
select select ""pending""
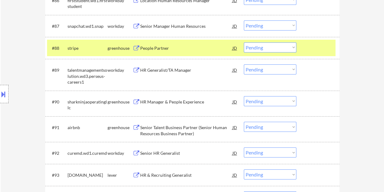
scroll to position [2233, 0]
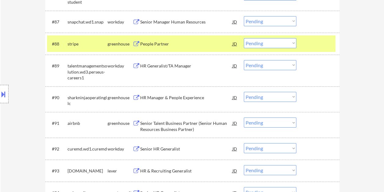
click at [307, 45] on div at bounding box center [319, 43] width 27 height 11
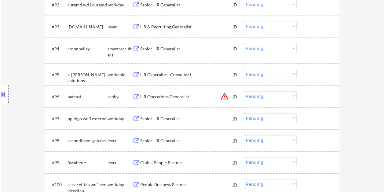
scroll to position [2386, 0]
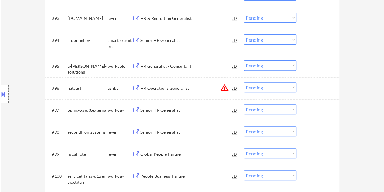
drag, startPoint x: 305, startPoint y: 87, endPoint x: 286, endPoint y: 89, distance: 19.4
click at [306, 87] on div at bounding box center [319, 88] width 27 height 11
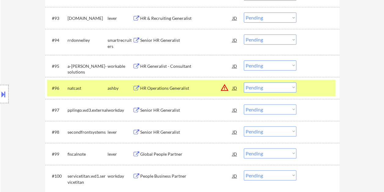
click at [196, 89] on div "HR Operations Generalist" at bounding box center [186, 88] width 92 height 6
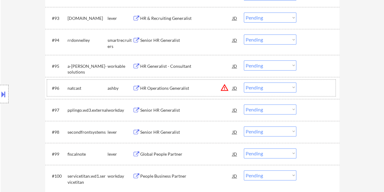
drag, startPoint x: 317, startPoint y: 86, endPoint x: 298, endPoint y: 89, distance: 19.5
click at [315, 87] on div at bounding box center [319, 88] width 27 height 11
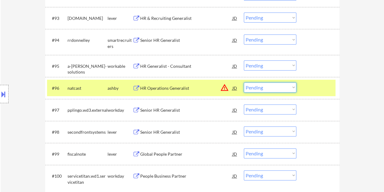
click at [278, 90] on select "Choose an option... Pending Applied Excluded (Questions) Excluded (Expired) Exc…" at bounding box center [270, 88] width 53 height 10
click at [244, 83] on select "Choose an option... Pending Applied Excluded (Questions) Excluded (Expired) Exc…" at bounding box center [270, 88] width 53 height 10
select select ""pending""
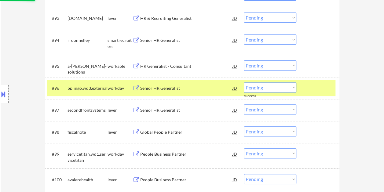
drag, startPoint x: 324, startPoint y: 95, endPoint x: 324, endPoint y: 91, distance: 4.3
click at [324, 93] on div "#96 pplingo.wd3.external workday Senior HR Generalist JD warning_amber Choose a…" at bounding box center [191, 88] width 289 height 17
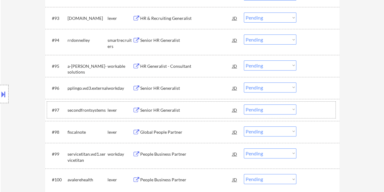
click at [310, 112] on div at bounding box center [319, 110] width 27 height 11
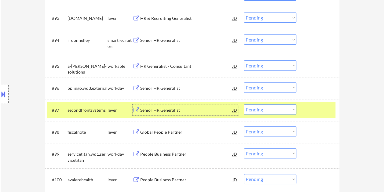
click at [171, 106] on div "Senior HR Generalist" at bounding box center [186, 110] width 92 height 11
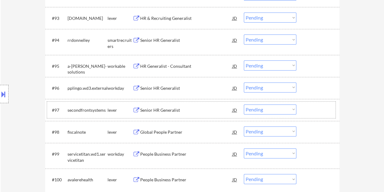
click at [306, 113] on div at bounding box center [319, 110] width 27 height 11
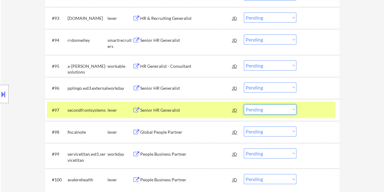
click at [284, 110] on select "Choose an option... Pending Applied Excluded (Questions) Excluded (Expired) Exc…" at bounding box center [270, 110] width 53 height 10
click at [244, 105] on select "Choose an option... Pending Applied Excluded (Questions) Excluded (Expired) Exc…" at bounding box center [270, 110] width 53 height 10
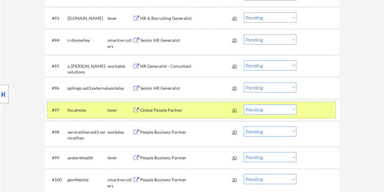
click at [303, 108] on div "#97 fiscalnote lever Global People Partner JD warning_amber Choose an option...…" at bounding box center [191, 110] width 289 height 17
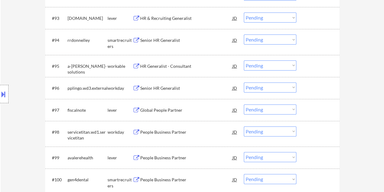
click at [316, 108] on div at bounding box center [319, 110] width 27 height 11
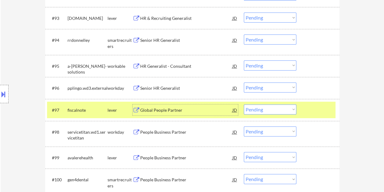
click at [216, 105] on div "Global People Partner" at bounding box center [186, 110] width 92 height 11
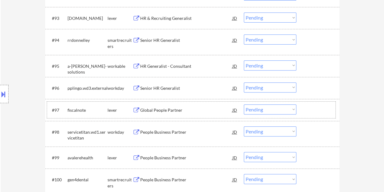
click at [311, 106] on div at bounding box center [319, 110] width 27 height 11
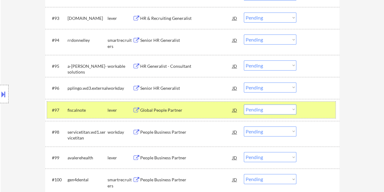
click at [289, 110] on select "Choose an option... Pending Applied Excluded (Questions) Excluded (Expired) Exc…" at bounding box center [270, 110] width 53 height 10
click at [244, 105] on select "Choose an option... Pending Applied Excluded (Questions) Excluded (Expired) Exc…" at bounding box center [270, 110] width 53 height 10
select select ""pending""
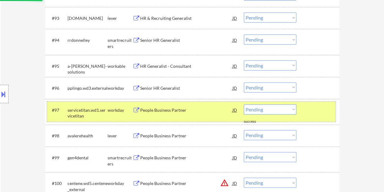
click at [313, 119] on div "#97 servicetitan.wd1.servicetitan workday People Business Partner JD warning_am…" at bounding box center [191, 112] width 289 height 20
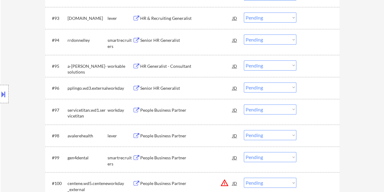
click at [316, 133] on div at bounding box center [319, 135] width 27 height 11
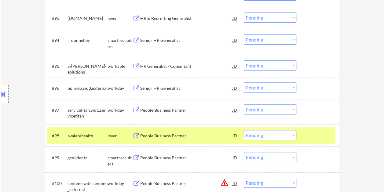
click at [197, 136] on div "People Business Partner" at bounding box center [186, 136] width 92 height 6
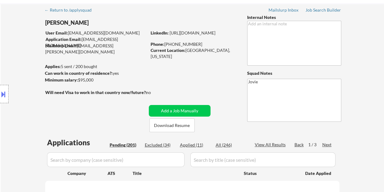
scroll to position [31, 0]
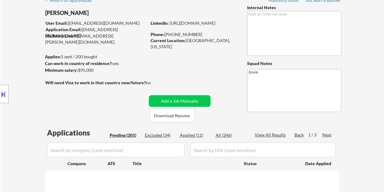
select select ""pending""
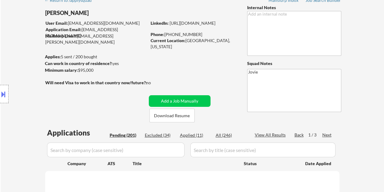
select select ""pending""
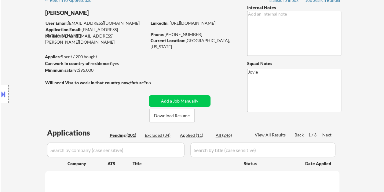
select select ""pending""
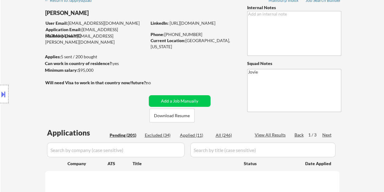
select select ""pending""
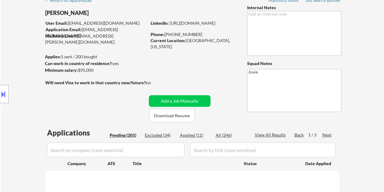
select select ""pending""
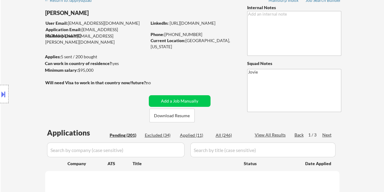
select select ""pending""
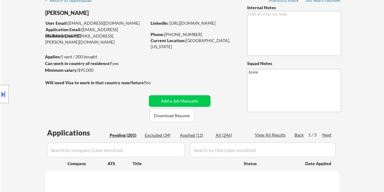
select select ""pending""
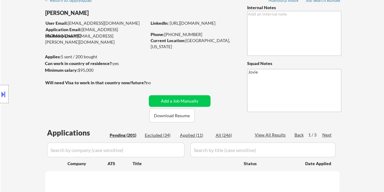
select select ""pending""
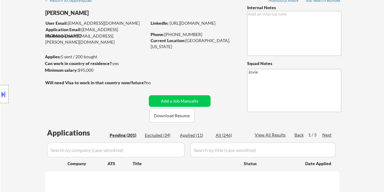
select select ""pending""
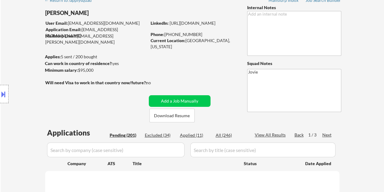
select select ""pending""
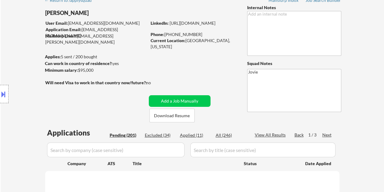
select select ""pending""
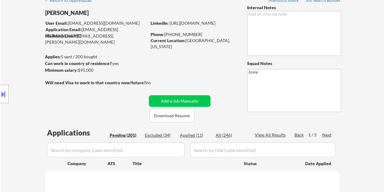
select select ""pending""
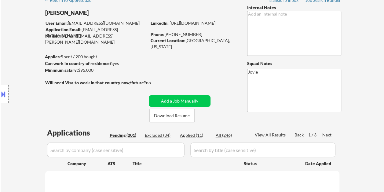
select select ""pending""
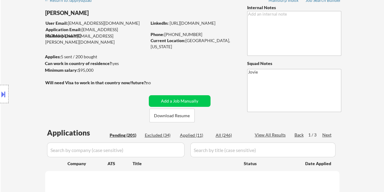
select select ""pending""
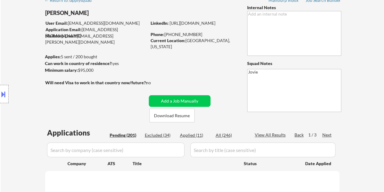
select select ""pending""
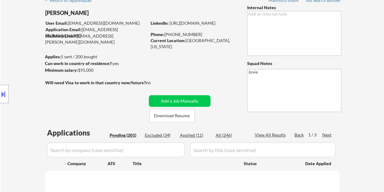
select select ""pending""
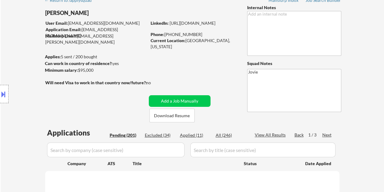
select select ""pending""
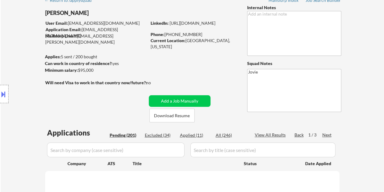
select select ""pending""
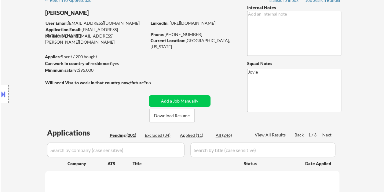
select select ""pending""
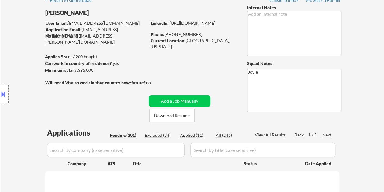
select select ""pending""
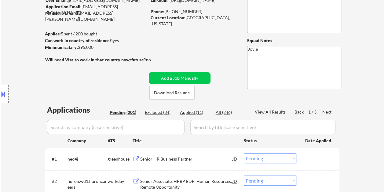
scroll to position [92, 0]
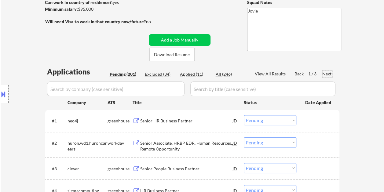
click at [326, 75] on div "Next" at bounding box center [328, 74] width 10 height 6
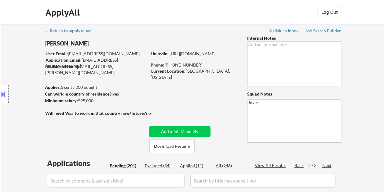
scroll to position [326, 0]
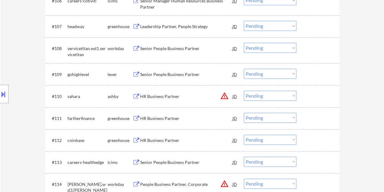
click at [172, 92] on div "HR Business Partner" at bounding box center [186, 96] width 92 height 11
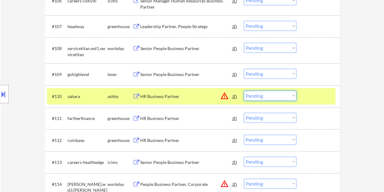
click at [292, 96] on select "Choose an option... Pending Applied Excluded (Questions) Excluded (Expired) Exc…" at bounding box center [270, 96] width 53 height 10
click at [244, 91] on select "Choose an option... Pending Applied Excluded (Questions) Excluded (Expired) Exc…" at bounding box center [270, 96] width 53 height 10
select select ""pending""
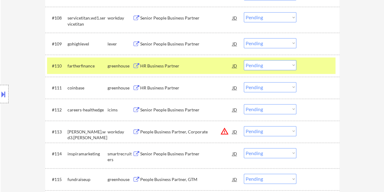
scroll to position [551, 0]
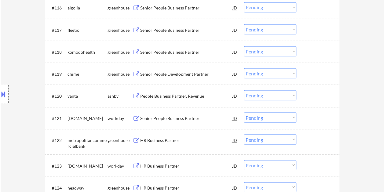
click at [180, 93] on div "People Business Partner, Revenue" at bounding box center [186, 96] width 92 height 6
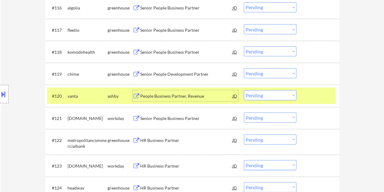
click at [291, 93] on select "Choose an option... Pending Applied Excluded (Questions) Excluded (Expired) Exc…" at bounding box center [270, 95] width 53 height 10
click at [244, 90] on select "Choose an option... Pending Applied Excluded (Questions) Excluded (Expired) Exc…" at bounding box center [270, 95] width 53 height 10
select select ""pending""
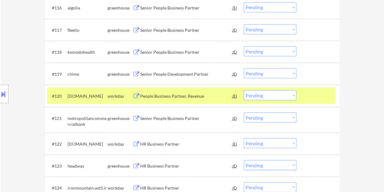
click at [308, 99] on div at bounding box center [319, 95] width 27 height 11
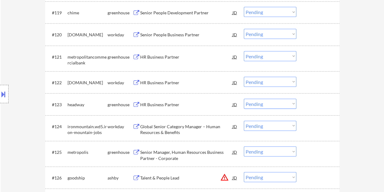
scroll to position [673, 0]
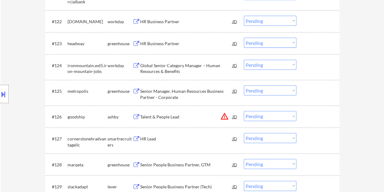
click at [158, 116] on div "Talent & People Lead" at bounding box center [186, 117] width 92 height 6
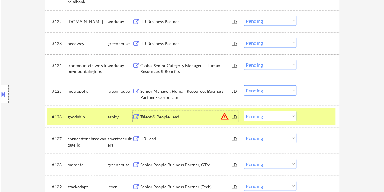
click at [294, 116] on select "Choose an option... Pending Applied Excluded (Questions) Excluded (Expired) Exc…" at bounding box center [270, 116] width 53 height 10
click at [244, 111] on select "Choose an option... Pending Applied Excluded (Questions) Excluded (Expired) Exc…" at bounding box center [270, 116] width 53 height 10
select select ""pending""
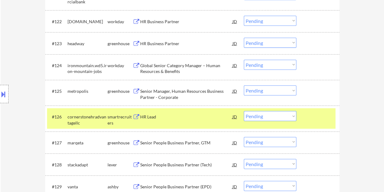
click at [307, 116] on div at bounding box center [319, 116] width 27 height 11
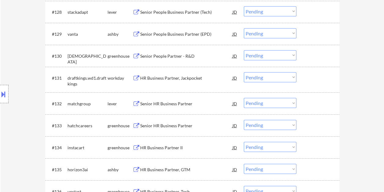
scroll to position [795, 0]
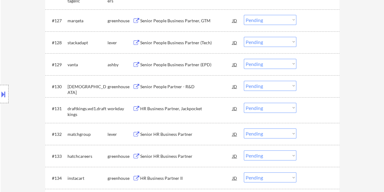
click at [184, 66] on div "Senior People Business Partner (EPD)" at bounding box center [186, 65] width 92 height 6
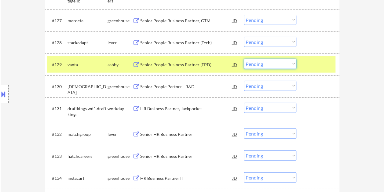
click at [277, 62] on select "Choose an option... Pending Applied Excluded (Questions) Excluded (Expired) Exc…" at bounding box center [270, 64] width 53 height 10
click at [244, 59] on select "Choose an option... Pending Applied Excluded (Questions) Excluded (Expired) Exc…" at bounding box center [270, 64] width 53 height 10
select select ""pending""
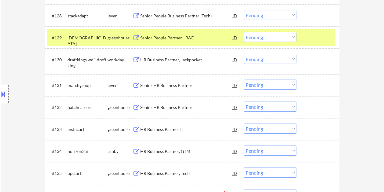
scroll to position [887, 0]
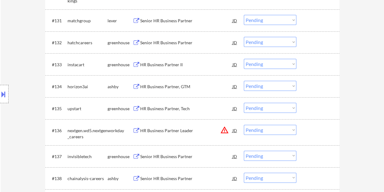
click at [168, 84] on div "HR Business Partner, GTM" at bounding box center [186, 87] width 92 height 6
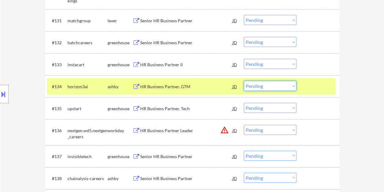
click at [292, 84] on select "Choose an option... Pending Applied Excluded (Questions) Excluded (Expired) Exc…" at bounding box center [270, 86] width 53 height 10
click at [244, 81] on select "Choose an option... Pending Applied Excluded (Questions) Excluded (Expired) Exc…" at bounding box center [270, 86] width 53 height 10
select select ""pending""
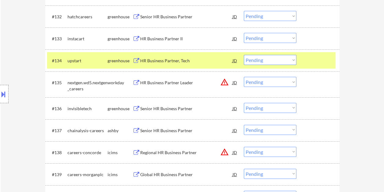
scroll to position [979, 0]
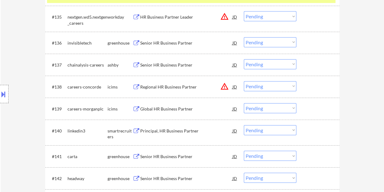
click at [151, 60] on div "Senior HR Business Partner" at bounding box center [186, 64] width 92 height 11
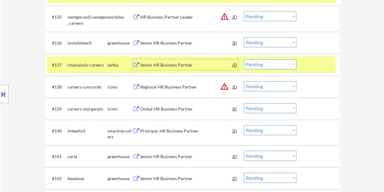
click at [284, 65] on select "Choose an option... Pending Applied Excluded (Questions) Excluded (Expired) Exc…" at bounding box center [270, 64] width 53 height 10
click at [244, 59] on select "Choose an option... Pending Applied Excluded (Questions) Excluded (Expired) Exc…" at bounding box center [270, 64] width 53 height 10
select select ""pending""
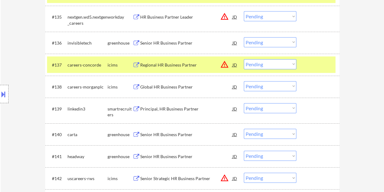
scroll to position [1490, 0]
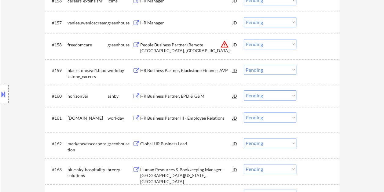
drag, startPoint x: 180, startPoint y: 88, endPoint x: 174, endPoint y: 94, distance: 8.2
click at [179, 89] on div "#160 horizon3ai [PERSON_NAME] Business Partner, EPD & G&M JD warning_amber Choo…" at bounding box center [191, 96] width 289 height 17
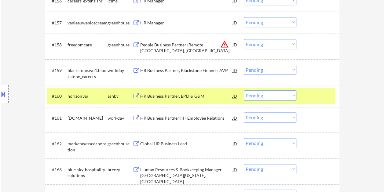
click at [174, 95] on div "HR Business Partner, EPD & G&M" at bounding box center [186, 96] width 92 height 6
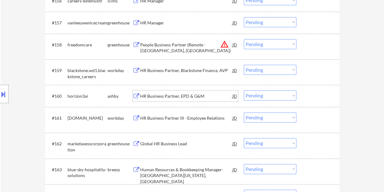
click at [296, 94] on div "#160 horizon3ai [PERSON_NAME] Business Partner, EPD & G&M JD warning_amber Choo…" at bounding box center [191, 96] width 289 height 17
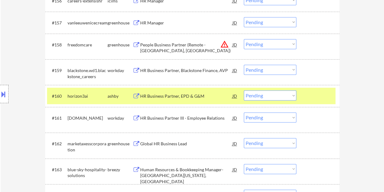
click at [291, 94] on select "Choose an option... Pending Applied Excluded (Questions) Excluded (Expired) Exc…" at bounding box center [270, 96] width 53 height 10
click at [244, 91] on select "Choose an option... Pending Applied Excluded (Questions) Excluded (Expired) Exc…" at bounding box center [270, 96] width 53 height 10
select select ""pending""
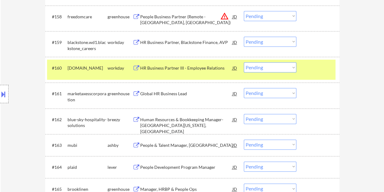
scroll to position [1613, 0]
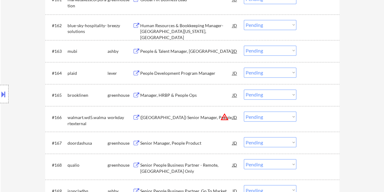
click at [175, 48] on div "People & Talent Manager, [GEOGRAPHIC_DATA]" at bounding box center [186, 51] width 92 height 6
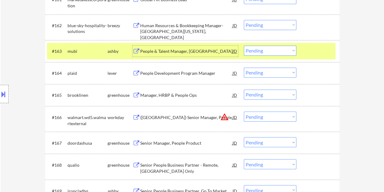
click at [183, 47] on div "People & Talent Manager, [GEOGRAPHIC_DATA]" at bounding box center [186, 51] width 92 height 11
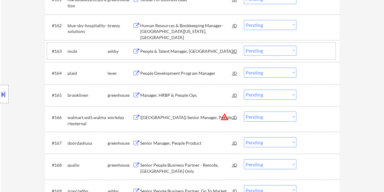
click at [304, 49] on div "#163 [PERSON_NAME] People & Talent Manager, US JD warning_amber Choose an optio…" at bounding box center [191, 51] width 289 height 17
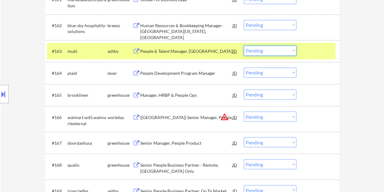
click at [294, 50] on select "Choose an option... Pending Applied Excluded (Questions) Excluded (Expired) Exc…" at bounding box center [270, 51] width 53 height 10
click at [244, 46] on select "Choose an option... Pending Applied Excluded (Questions) Excluded (Expired) Exc…" at bounding box center [270, 51] width 53 height 10
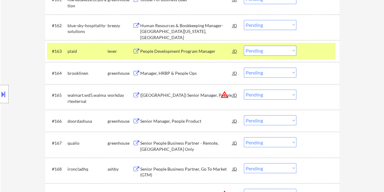
click at [317, 52] on div at bounding box center [319, 51] width 27 height 11
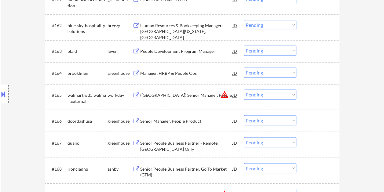
click at [312, 50] on div at bounding box center [319, 51] width 27 height 11
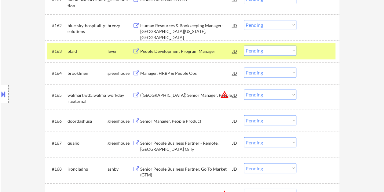
click at [157, 48] on div "People Development Program Manager" at bounding box center [186, 51] width 92 height 6
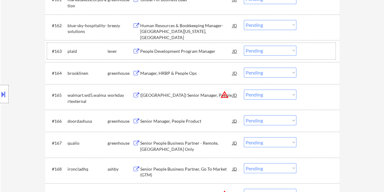
click at [307, 47] on div at bounding box center [319, 51] width 27 height 11
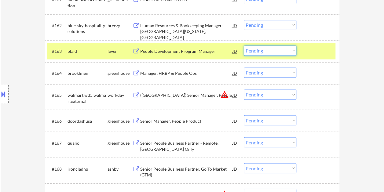
click at [294, 50] on select "Choose an option... Pending Applied Excluded (Questions) Excluded (Expired) Exc…" at bounding box center [270, 51] width 53 height 10
click at [244, 46] on select "Choose an option... Pending Applied Excluded (Questions) Excluded (Expired) Exc…" at bounding box center [270, 51] width 53 height 10
select select ""pending""
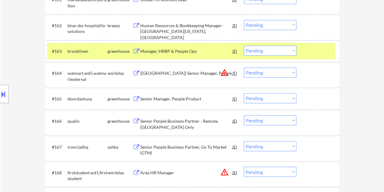
click at [312, 136] on div "#167 ironcladhq [PERSON_NAME] Senior People Business Partner, Go To Market (GTM…" at bounding box center [192, 149] width 295 height 26
click at [311, 137] on div "#167 ironcladhq [PERSON_NAME] Senior People Business Partner, Go To Market (GTM…" at bounding box center [192, 149] width 295 height 26
click at [314, 150] on div at bounding box center [319, 146] width 27 height 11
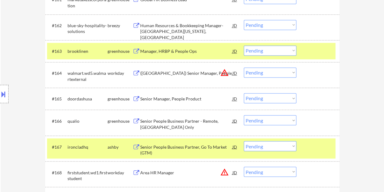
click at [210, 146] on div "Senior People Business Partner, Go To Market (GTM)" at bounding box center [186, 150] width 92 height 12
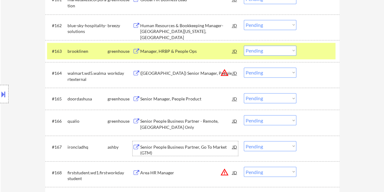
click at [323, 147] on div at bounding box center [319, 146] width 27 height 11
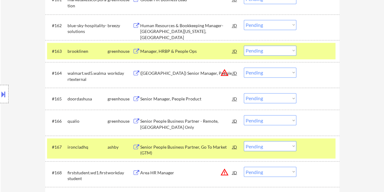
click at [291, 147] on select "Choose an option... Pending Applied Excluded (Questions) Excluded (Expired) Exc…" at bounding box center [270, 146] width 53 height 10
click at [244, 141] on select "Choose an option... Pending Applied Excluded (Questions) Excluded (Expired) Exc…" at bounding box center [270, 146] width 53 height 10
select select ""pending""
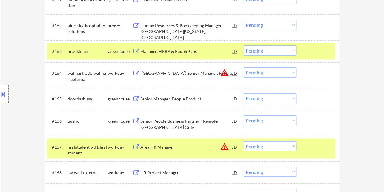
scroll to position [209, 0]
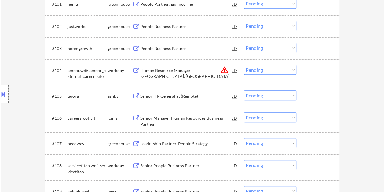
click at [189, 97] on div "Senior HR Generalist (Remote)" at bounding box center [186, 96] width 92 height 6
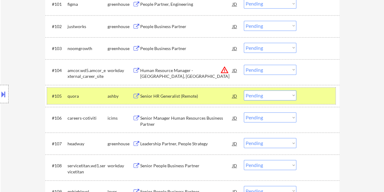
click at [314, 94] on div at bounding box center [319, 96] width 27 height 11
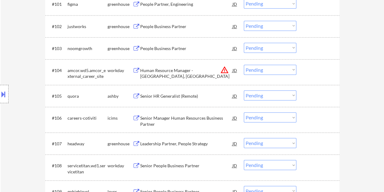
click at [290, 94] on select "Choose an option... Pending Applied Excluded (Questions) Excluded (Expired) Exc…" at bounding box center [270, 96] width 53 height 10
click at [244, 91] on select "Choose an option... Pending Applied Excluded (Questions) Excluded (Expired) Exc…" at bounding box center [270, 96] width 53 height 10
select select ""pending""
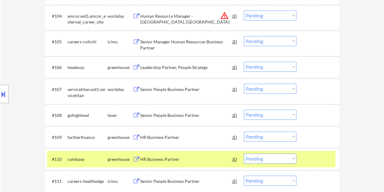
scroll to position [300, 0]
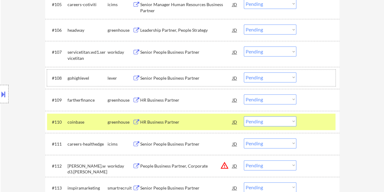
click at [314, 78] on div at bounding box center [319, 77] width 27 height 11
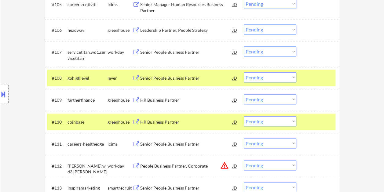
click at [179, 80] on div "Senior People Business Partner" at bounding box center [186, 78] width 92 height 6
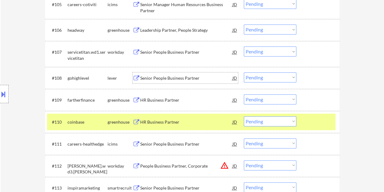
click at [314, 121] on div at bounding box center [319, 122] width 27 height 11
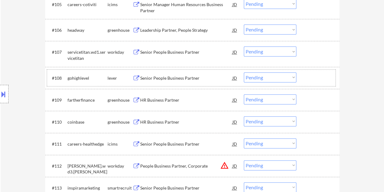
click at [308, 78] on div at bounding box center [319, 77] width 27 height 11
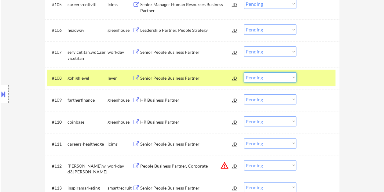
click at [287, 77] on select "Choose an option... Pending Applied Excluded (Questions) Excluded (Expired) Exc…" at bounding box center [270, 77] width 53 height 10
click at [244, 72] on select "Choose an option... Pending Applied Excluded (Questions) Excluded (Expired) Exc…" at bounding box center [270, 77] width 53 height 10
select select ""pending""
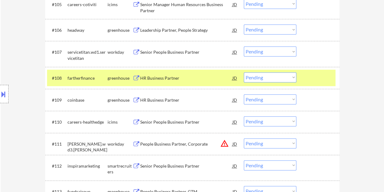
click at [312, 81] on div at bounding box center [319, 77] width 27 height 11
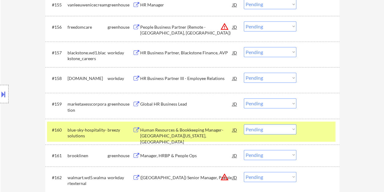
scroll to position [1432, 0]
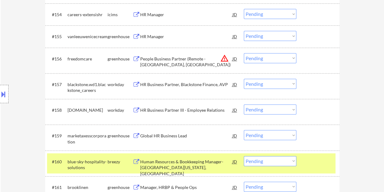
click at [319, 164] on div at bounding box center [319, 161] width 27 height 11
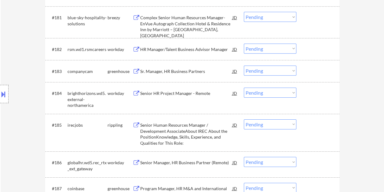
scroll to position [2074, 0]
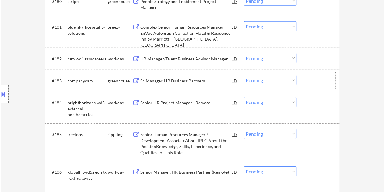
click at [317, 81] on div at bounding box center [319, 80] width 27 height 11
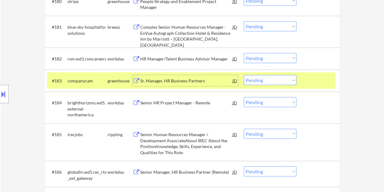
click at [180, 82] on div "Sr. Manager, HR Business Partners" at bounding box center [186, 81] width 92 height 6
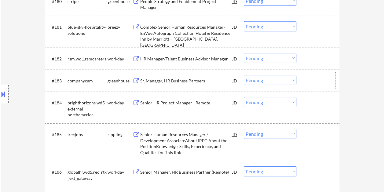
click at [306, 80] on div at bounding box center [319, 80] width 27 height 11
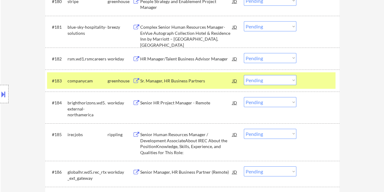
click at [291, 80] on select "Choose an option... Pending Applied Excluded (Questions) Excluded (Expired) Exc…" at bounding box center [270, 80] width 53 height 10
click at [244, 75] on select "Choose an option... Pending Applied Excluded (Questions) Excluded (Expired) Exc…" at bounding box center [270, 80] width 53 height 10
select select ""pending""
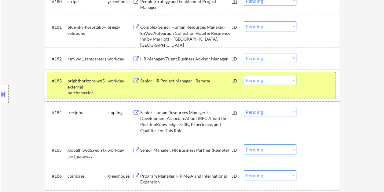
click at [318, 82] on div at bounding box center [319, 80] width 27 height 11
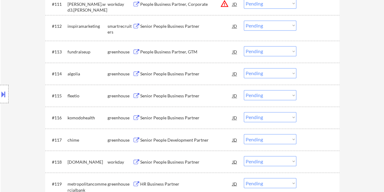
scroll to position [422, 0]
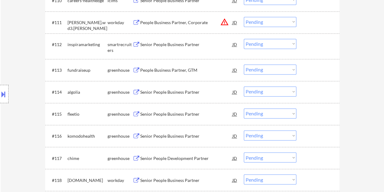
drag, startPoint x: 324, startPoint y: 47, endPoint x: 294, endPoint y: 45, distance: 30.1
click at [323, 47] on div at bounding box center [319, 44] width 27 height 11
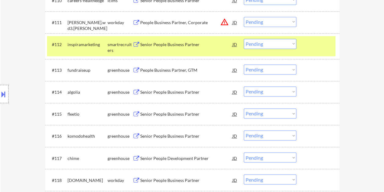
click at [191, 46] on div "Senior People Business Partner" at bounding box center [186, 45] width 92 height 6
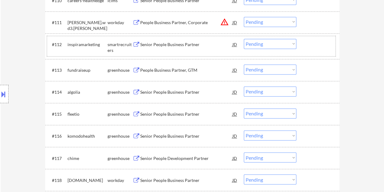
click at [306, 43] on div at bounding box center [319, 44] width 27 height 11
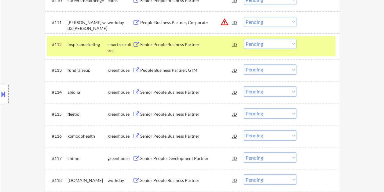
click at [294, 43] on select "Choose an option... Pending Applied Excluded (Questions) Excluded (Expired) Exc…" at bounding box center [270, 44] width 53 height 10
click at [244, 39] on select "Choose an option... Pending Applied Excluded (Questions) Excluded (Expired) Exc…" at bounding box center [270, 44] width 53 height 10
select select ""pending""
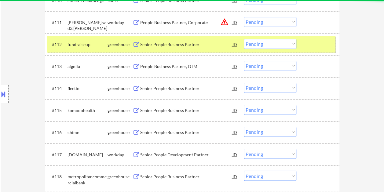
click at [301, 40] on div "#112 fundraiseup greenhouse Senior People Business Partner JD warning_amber Cho…" at bounding box center [191, 44] width 289 height 17
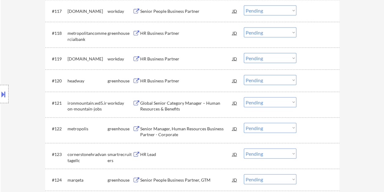
scroll to position [606, 0]
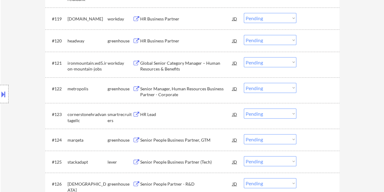
drag, startPoint x: 304, startPoint y: 114, endPoint x: 284, endPoint y: 114, distance: 19.9
click at [303, 114] on div "#123 cornerstonehradvantagellc smartrecruiters HR Lead JD Choose an option... P…" at bounding box center [191, 116] width 289 height 20
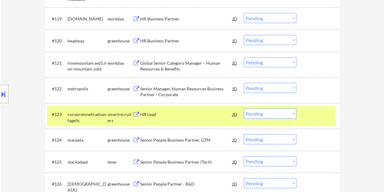
click at [203, 115] on div "HR Lead" at bounding box center [186, 115] width 92 height 6
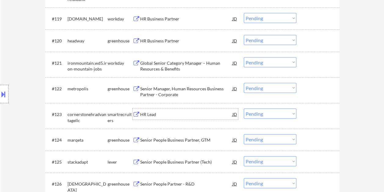
click at [311, 112] on div at bounding box center [319, 114] width 27 height 11
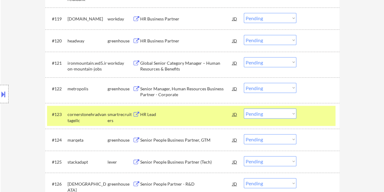
click at [294, 114] on select "Choose an option... Pending Applied Excluded (Questions) Excluded (Expired) Exc…" at bounding box center [270, 114] width 53 height 10
click at [244, 109] on select "Choose an option... Pending Applied Excluded (Questions) Excluded (Expired) Exc…" at bounding box center [270, 114] width 53 height 10
select select ""pending""
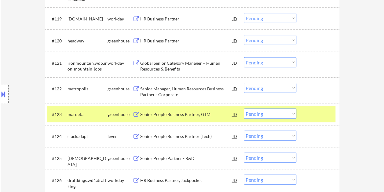
click at [322, 115] on div at bounding box center [319, 114] width 27 height 11
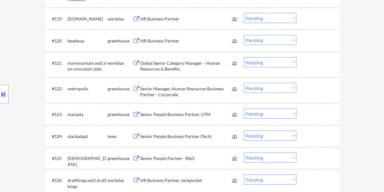
click at [319, 140] on div at bounding box center [319, 136] width 27 height 11
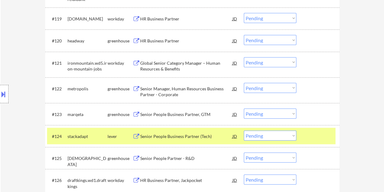
click at [188, 136] on div "Senior People Business Partner (Tech)" at bounding box center [186, 137] width 92 height 6
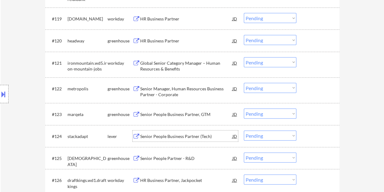
drag, startPoint x: 317, startPoint y: 140, endPoint x: 297, endPoint y: 140, distance: 20.2
click at [314, 140] on div at bounding box center [319, 136] width 27 height 11
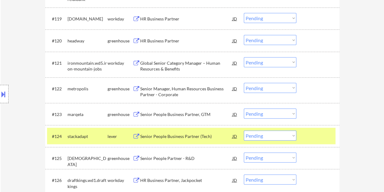
click at [293, 139] on select "Choose an option... Pending Applied Excluded (Questions) Excluded (Expired) Exc…" at bounding box center [270, 136] width 53 height 10
click at [244, 131] on select "Choose an option... Pending Applied Excluded (Questions) Excluded (Expired) Exc…" at bounding box center [270, 136] width 53 height 10
select select ""pending""
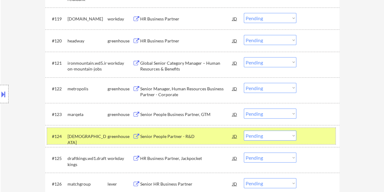
click at [316, 137] on div at bounding box center [319, 136] width 27 height 11
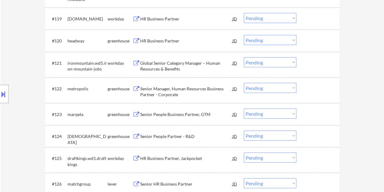
scroll to position [667, 0]
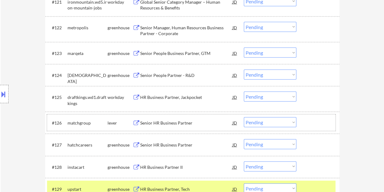
click at [320, 125] on div at bounding box center [319, 122] width 27 height 11
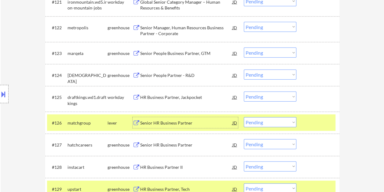
click at [190, 125] on div "Senior HR Business Partner" at bounding box center [186, 123] width 92 height 6
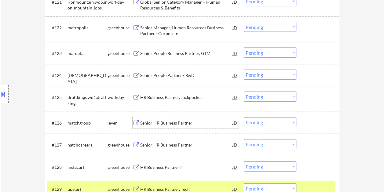
scroll to position [697, 0]
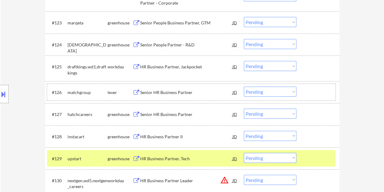
drag, startPoint x: 312, startPoint y: 95, endPoint x: 294, endPoint y: 91, distance: 18.7
click at [311, 95] on div at bounding box center [319, 92] width 27 height 11
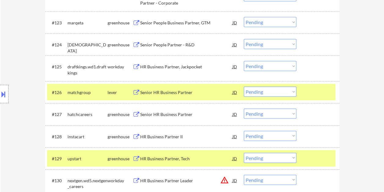
click at [291, 91] on select "Choose an option... Pending Applied Excluded (Questions) Excluded (Expired) Exc…" at bounding box center [270, 92] width 53 height 10
click at [244, 87] on select "Choose an option... Pending Applied Excluded (Questions) Excluded (Expired) Exc…" at bounding box center [270, 92] width 53 height 10
select select ""pending""
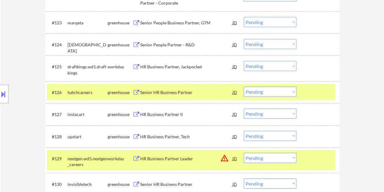
click at [318, 159] on div at bounding box center [319, 158] width 27 height 11
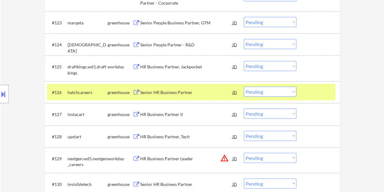
click at [308, 91] on div at bounding box center [319, 92] width 27 height 11
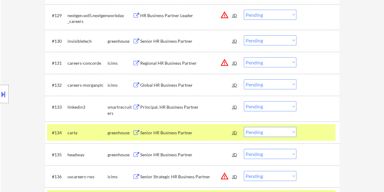
scroll to position [850, 0]
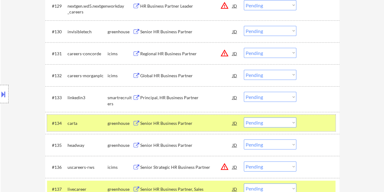
click at [308, 123] on div at bounding box center [319, 123] width 27 height 11
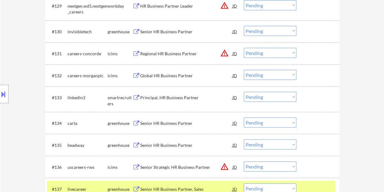
click at [314, 185] on div at bounding box center [319, 189] width 27 height 11
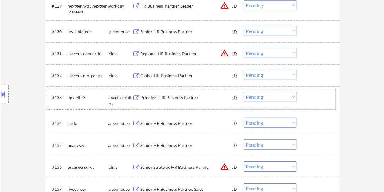
click at [307, 96] on div at bounding box center [319, 97] width 27 height 11
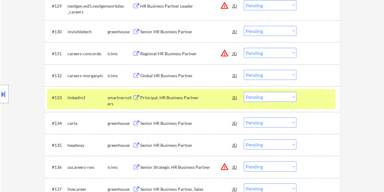
click at [195, 103] on div "#133 linkedin3 smartrecruiters Principal, HR Business Partner JD warning_amber …" at bounding box center [191, 99] width 289 height 20
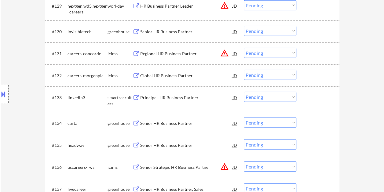
click at [317, 92] on div "#133 linkedin3 smartrecruiters Principal, HR Business Partner JD warning_amber …" at bounding box center [191, 99] width 289 height 20
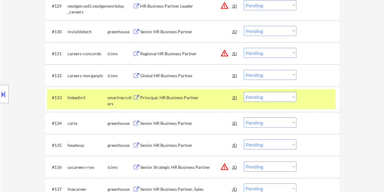
click at [177, 95] on div "Principal, HR Business Partner" at bounding box center [186, 98] width 92 height 6
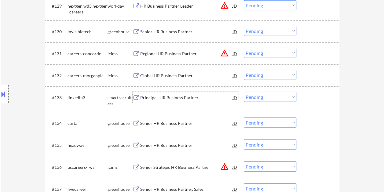
drag, startPoint x: 315, startPoint y: 105, endPoint x: 288, endPoint y: 105, distance: 27.5
click at [314, 105] on div "#133 linkedin3 smartrecruiters Principal, HR Business Partner JD warning_amber …" at bounding box center [191, 99] width 289 height 20
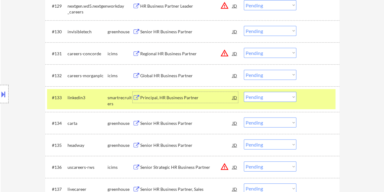
click at [196, 102] on div "Principal, HR Business Partner" at bounding box center [186, 97] width 92 height 11
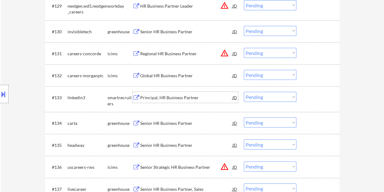
click at [307, 102] on div at bounding box center [319, 97] width 27 height 11
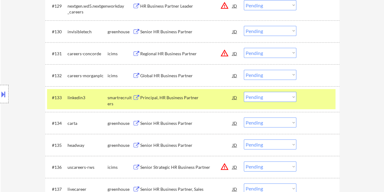
click at [290, 101] on select "Choose an option... Pending Applied Excluded (Questions) Excluded (Expired) Exc…" at bounding box center [270, 97] width 53 height 10
click at [279, 97] on select "Choose an option... Pending Applied Excluded (Questions) Excluded (Expired) Exc…" at bounding box center [270, 97] width 53 height 10
click at [244, 92] on select "Choose an option... Pending Applied Excluded (Questions) Excluded (Expired) Exc…" at bounding box center [270, 97] width 53 height 10
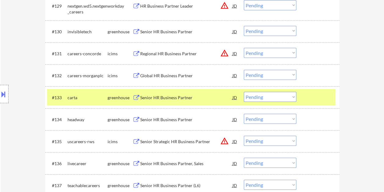
click at [303, 99] on div "#133 carta greenhouse Senior HR Business Partner JD warning_amber Choose an opt…" at bounding box center [191, 97] width 289 height 17
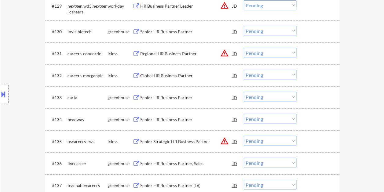
click at [306, 96] on div at bounding box center [319, 97] width 27 height 11
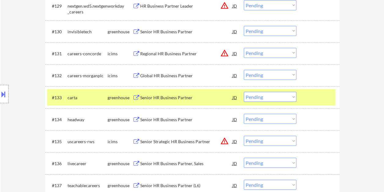
click at [309, 95] on div at bounding box center [319, 97] width 27 height 11
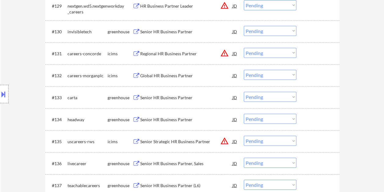
click at [313, 101] on div at bounding box center [319, 97] width 27 height 11
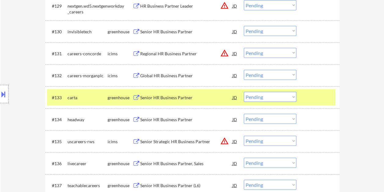
click at [196, 100] on div "Senior HR Business Partner" at bounding box center [186, 98] width 92 height 6
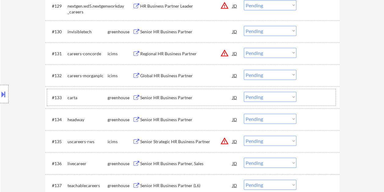
drag, startPoint x: 297, startPoint y: 105, endPoint x: 288, endPoint y: 115, distance: 13.2
drag, startPoint x: 288, startPoint y: 115, endPoint x: 215, endPoint y: 100, distance: 75.0
click at [215, 100] on div "Senior HR Business Partner" at bounding box center [186, 98] width 92 height 6
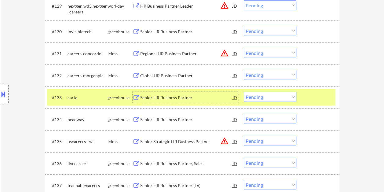
click at [274, 97] on select "Choose an option... Pending Applied Excluded (Questions) Excluded (Expired) Exc…" at bounding box center [270, 97] width 53 height 10
click at [244, 92] on select "Choose an option... Pending Applied Excluded (Questions) Excluded (Expired) Exc…" at bounding box center [270, 97] width 53 height 10
select select ""pending""
click at [302, 93] on div "#133 headway greenhouse Senior HR Business Partner JD warning_amber Choose an o…" at bounding box center [191, 97] width 289 height 17
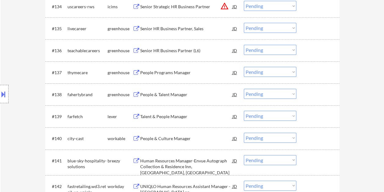
scroll to position [973, 0]
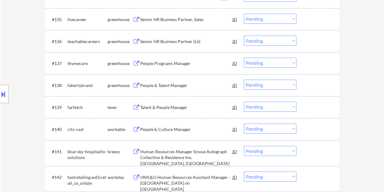
click at [311, 111] on div at bounding box center [319, 107] width 27 height 11
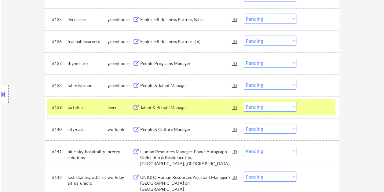
click at [187, 107] on div "Talent & People Manager" at bounding box center [186, 108] width 92 height 6
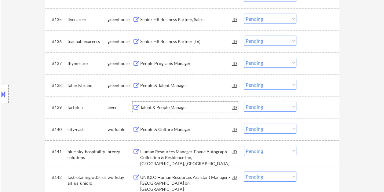
drag, startPoint x: 306, startPoint y: 108, endPoint x: 294, endPoint y: 109, distance: 12.9
click at [306, 108] on div at bounding box center [319, 107] width 27 height 11
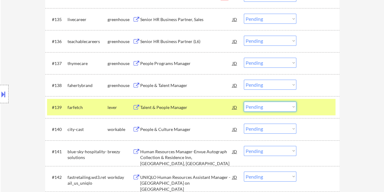
click at [292, 109] on select "Choose an option... Pending Applied Excluded (Questions) Excluded (Expired) Exc…" at bounding box center [270, 107] width 53 height 10
click at [244, 102] on select "Choose an option... Pending Applied Excluded (Questions) Excluded (Expired) Exc…" at bounding box center [270, 107] width 53 height 10
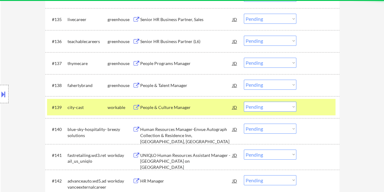
click at [313, 111] on div at bounding box center [319, 107] width 27 height 11
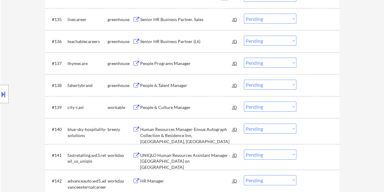
drag, startPoint x: 311, startPoint y: 108, endPoint x: 245, endPoint y: 107, distance: 66.1
click at [311, 109] on div at bounding box center [319, 107] width 27 height 11
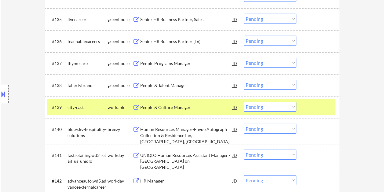
drag, startPoint x: 200, startPoint y: 107, endPoint x: 197, endPoint y: 110, distance: 3.7
click at [199, 107] on div "People & Culture Manager" at bounding box center [186, 108] width 92 height 6
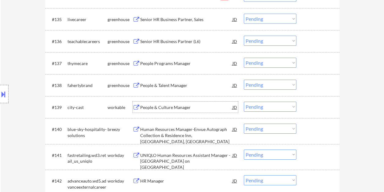
drag, startPoint x: 306, startPoint y: 109, endPoint x: 299, endPoint y: 109, distance: 6.4
click at [305, 108] on div "#139 city-cast workable People & Culture Manager JD warning_amber Choose an opt…" at bounding box center [191, 107] width 289 height 17
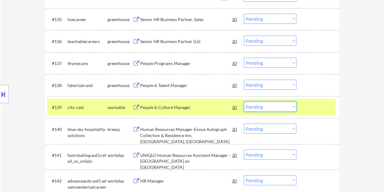
drag, startPoint x: 295, startPoint y: 109, endPoint x: 291, endPoint y: 110, distance: 3.4
click at [295, 109] on select "Choose an option... Pending Applied Excluded (Questions) Excluded (Expired) Exc…" at bounding box center [270, 107] width 53 height 10
click at [244, 102] on select "Choose an option... Pending Applied Excluded (Questions) Excluded (Expired) Exc…" at bounding box center [270, 107] width 53 height 10
select select ""pending""
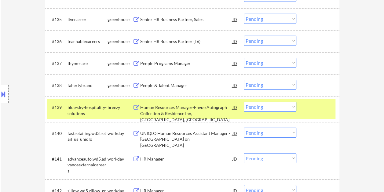
click at [321, 110] on div at bounding box center [319, 107] width 27 height 11
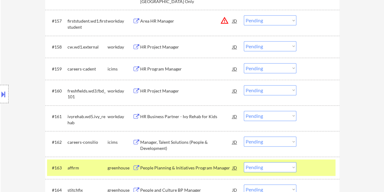
scroll to position [1523, 0]
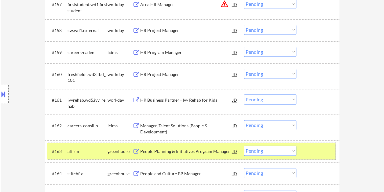
click at [317, 146] on div at bounding box center [319, 151] width 27 height 11
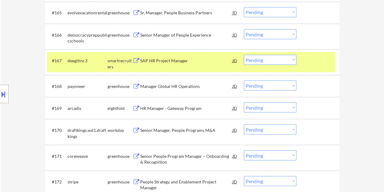
scroll to position [1707, 0]
click at [209, 59] on div "SAP HR Project Manager" at bounding box center [186, 60] width 92 height 6
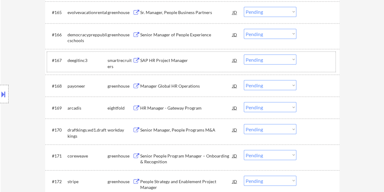
drag, startPoint x: 307, startPoint y: 61, endPoint x: 299, endPoint y: 59, distance: 8.8
click at [306, 61] on div at bounding box center [319, 59] width 27 height 11
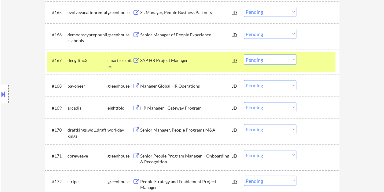
click at [291, 58] on select "Choose an option... Pending Applied Excluded (Questions) Excluded (Expired) Exc…" at bounding box center [270, 59] width 53 height 10
click at [244, 54] on select "Choose an option... Pending Applied Excluded (Questions) Excluded (Expired) Exc…" at bounding box center [270, 59] width 53 height 10
select select ""pending""
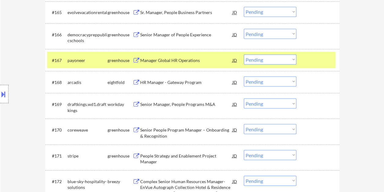
click at [308, 62] on div at bounding box center [319, 59] width 27 height 11
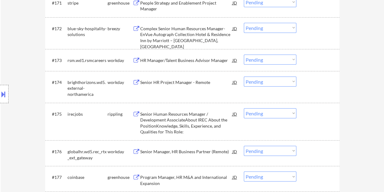
scroll to position [1951, 0]
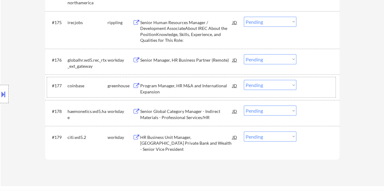
click at [322, 87] on div at bounding box center [319, 85] width 27 height 11
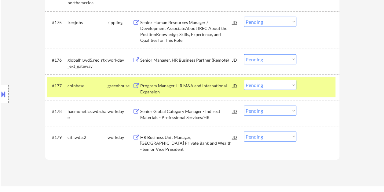
click at [300, 85] on div "#177 coinbase greenhouse Program Manager, HR M&A and International Expansion JD…" at bounding box center [191, 87] width 289 height 20
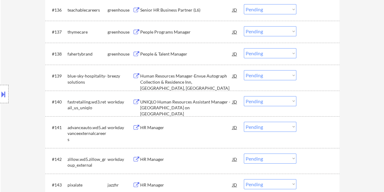
scroll to position [1032, 0]
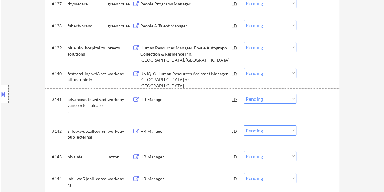
drag, startPoint x: 384, startPoint y: 92, endPoint x: 366, endPoint y: 20, distance: 74.0
click at [366, 20] on div "← Return to /applysquad Mailslurp Inbox Job Search Builder [PERSON_NAME] User E…" at bounding box center [193, 49] width 384 height 2114
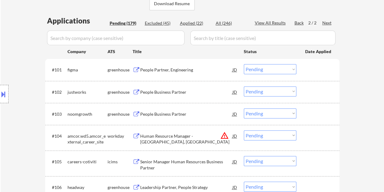
scroll to position [153, 0]
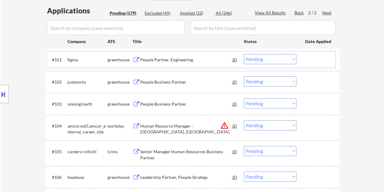
click at [306, 59] on div at bounding box center [319, 59] width 27 height 11
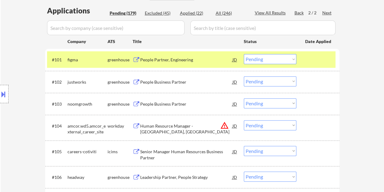
click at [313, 57] on div at bounding box center [319, 59] width 27 height 11
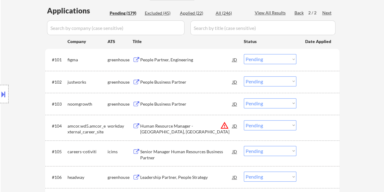
click at [305, 81] on div "#102 justworks greenhouse People Business Partner JD Choose an option... Pendin…" at bounding box center [191, 82] width 289 height 17
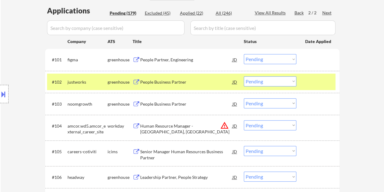
click at [194, 75] on div "#102 justworks greenhouse People Business Partner JD Choose an option... Pendin…" at bounding box center [191, 82] width 289 height 17
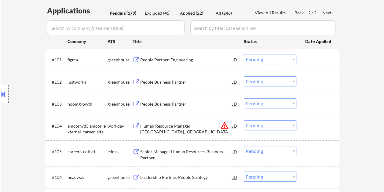
drag, startPoint x: 312, startPoint y: 80, endPoint x: 160, endPoint y: 75, distance: 152.4
click at [312, 80] on div at bounding box center [319, 81] width 27 height 11
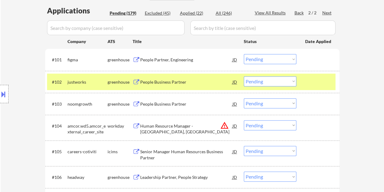
click at [147, 81] on div "People Business Partner" at bounding box center [186, 82] width 92 height 6
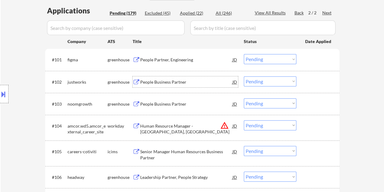
drag, startPoint x: 305, startPoint y: 79, endPoint x: 300, endPoint y: 82, distance: 6.2
click at [305, 80] on div "#102 justworks greenhouse People Business Partner JD Choose an option... Pendin…" at bounding box center [191, 82] width 289 height 17
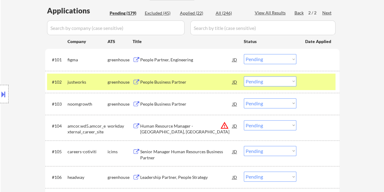
click at [289, 83] on select "Choose an option... Pending Applied Excluded (Questions) Excluded (Expired) Exc…" at bounding box center [270, 81] width 53 height 10
click at [244, 76] on select "Choose an option... Pending Applied Excluded (Questions) Excluded (Expired) Exc…" at bounding box center [270, 81] width 53 height 10
select select ""pending""
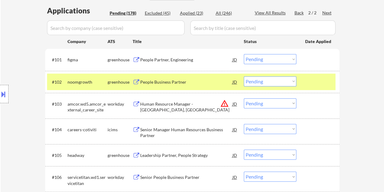
click at [310, 84] on div at bounding box center [319, 81] width 27 height 11
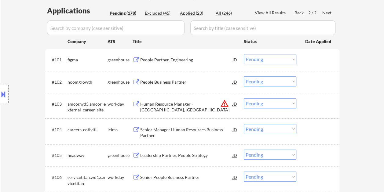
scroll to position [122, 0]
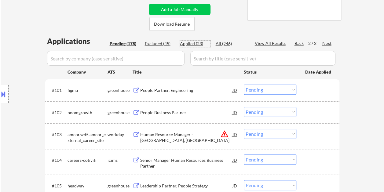
click at [187, 42] on div "Applied (23)" at bounding box center [195, 44] width 31 height 6
select select ""applied""
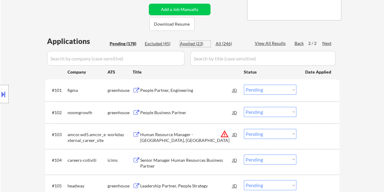
select select ""applied""
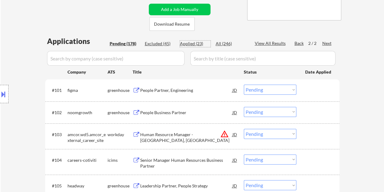
select select ""applied""
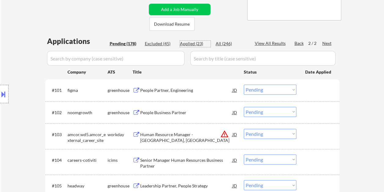
select select ""applied""
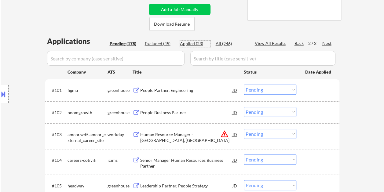
select select ""applied""
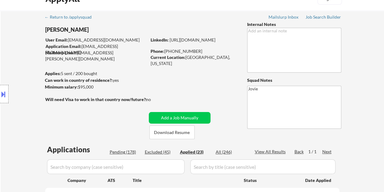
scroll to position [0, 0]
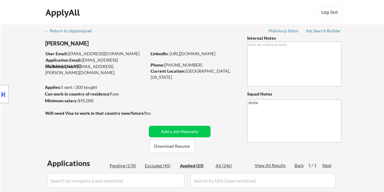
click at [124, 168] on div "Pending (178)" at bounding box center [125, 166] width 31 height 6
select select ""pending""
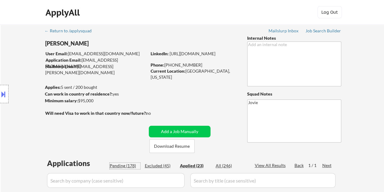
select select ""pending""
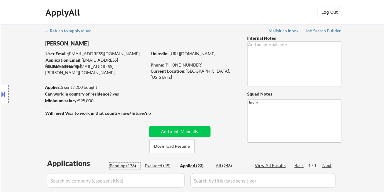
select select ""pending""
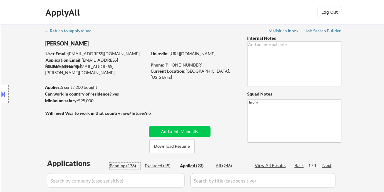
select select ""pending""
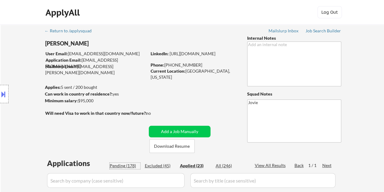
select select ""pending""
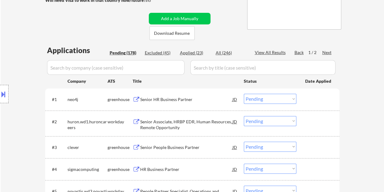
scroll to position [122, 0]
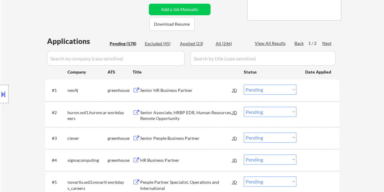
click at [306, 91] on div at bounding box center [319, 90] width 27 height 11
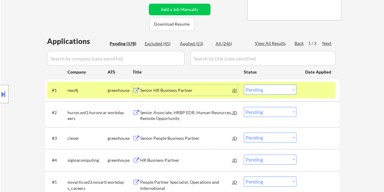
click at [191, 92] on div "Senior HR Business Partner" at bounding box center [186, 90] width 92 height 6
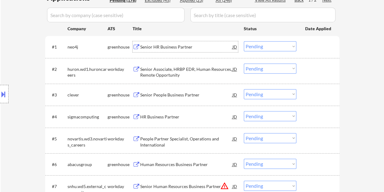
scroll to position [142, 0]
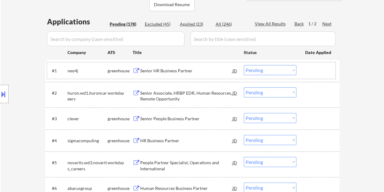
click at [303, 72] on div "#1 neo4j greenhouse Senior HR Business Partner JD Choose an option... Pending A…" at bounding box center [191, 70] width 289 height 17
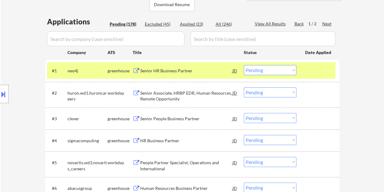
click at [286, 67] on select "Choose an option... Pending Applied Excluded (Questions) Excluded (Expired) Exc…" at bounding box center [270, 70] width 53 height 10
click at [244, 65] on select "Choose an option... Pending Applied Excluded (Questions) Excluded (Expired) Exc…" at bounding box center [270, 70] width 53 height 10
select select ""pending""
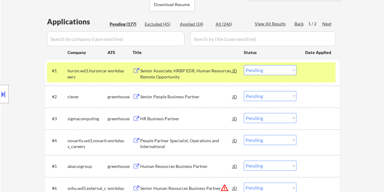
click at [302, 73] on div "#1 huron.wd1.huroncareers workday Senior Associate, HRBP EDR, Human Resources, …" at bounding box center [191, 72] width 289 height 20
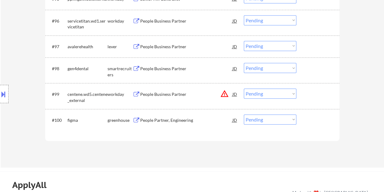
scroll to position [2449, 0]
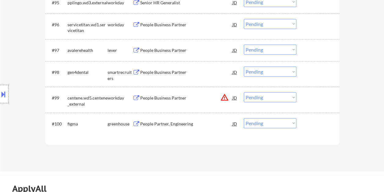
click at [311, 67] on div at bounding box center [319, 72] width 27 height 11
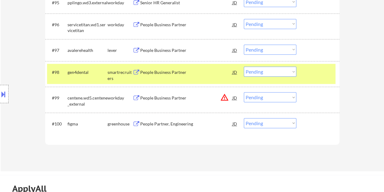
click at [199, 62] on div "#98 gen4dental smartrecruiters People Business Partner JD Choose an option... P…" at bounding box center [192, 74] width 295 height 26
click at [205, 80] on div "#98 gen4dental smartrecruiters People Business Partner JD Choose an option... P…" at bounding box center [191, 74] width 289 height 20
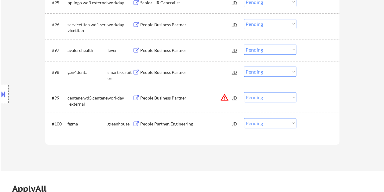
click at [313, 81] on div "#98 gen4dental smartrecruiters People Business Partner JD Choose an option... P…" at bounding box center [191, 74] width 289 height 20
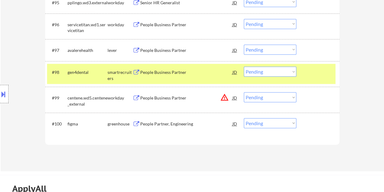
click at [194, 76] on div "People Business Partner" at bounding box center [186, 72] width 92 height 11
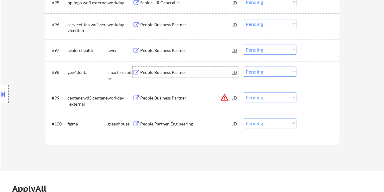
click at [305, 72] on div "#98 gen4dental smartrecruiters People Business Partner JD Choose an option... P…" at bounding box center [191, 74] width 289 height 20
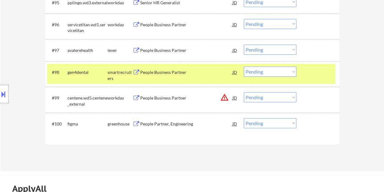
click at [289, 73] on select "Choose an option... Pending Applied Excluded (Questions) Excluded (Expired) Exc…" at bounding box center [270, 72] width 53 height 10
click at [244, 67] on select "Choose an option... Pending Applied Excluded (Questions) Excluded (Expired) Exc…" at bounding box center [270, 72] width 53 height 10
select select ""pending""
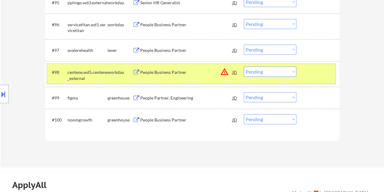
click at [325, 78] on div "#98 centene.wd5.centene_external workday People Business Partner JD warning_amb…" at bounding box center [191, 74] width 289 height 20
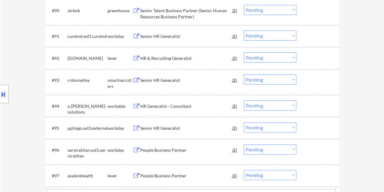
scroll to position [2381, 0]
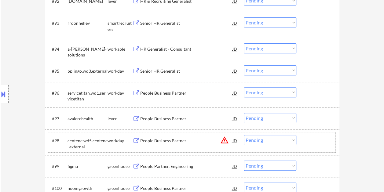
click at [310, 115] on div at bounding box center [319, 118] width 27 height 11
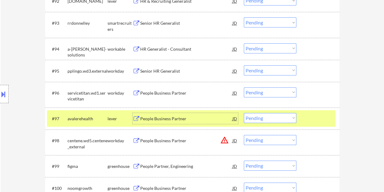
click at [199, 119] on div "People Business Partner" at bounding box center [186, 119] width 92 height 6
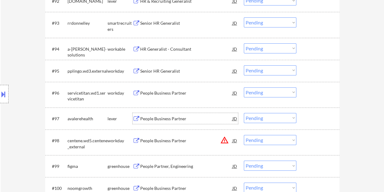
click at [302, 120] on div "#97 avalerehealth lever People Business Partner JD Choose an option... Pending …" at bounding box center [191, 118] width 289 height 17
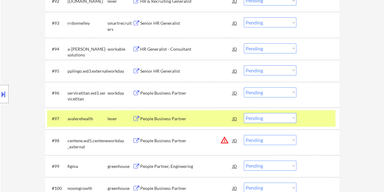
click at [293, 118] on select "Choose an option... Pending Applied Excluded (Questions) Excluded (Expired) Exc…" at bounding box center [270, 118] width 53 height 10
click at [244, 113] on select "Choose an option... Pending Applied Excluded (Questions) Excluded (Expired) Exc…" at bounding box center [270, 118] width 53 height 10
select select ""pending""
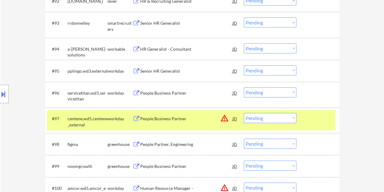
click at [309, 119] on div at bounding box center [319, 118] width 27 height 11
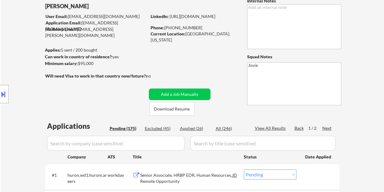
scroll to position [24, 0]
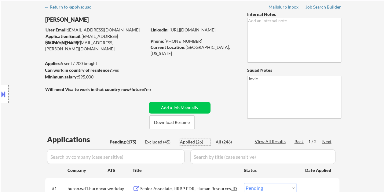
click at [188, 141] on div "Applied (26)" at bounding box center [195, 142] width 31 height 6
select select ""applied""
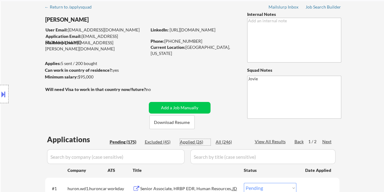
select select ""applied""
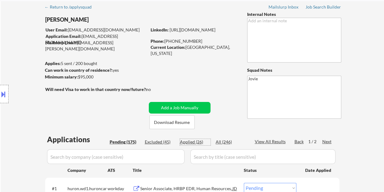
select select ""applied""
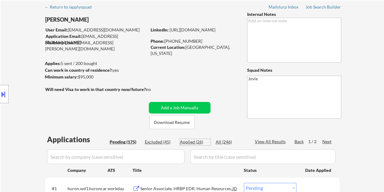
select select ""applied""
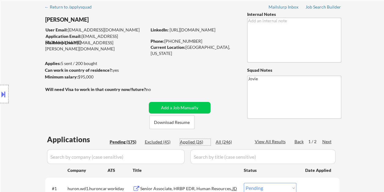
select select ""applied""
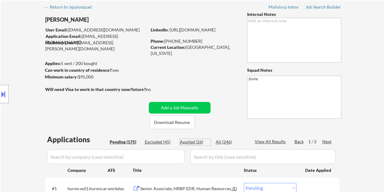
select select ""applied""
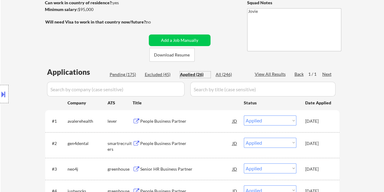
scroll to position [92, 0]
click at [118, 72] on div "Pending (175)" at bounding box center [125, 74] width 31 height 6
select select ""pending""
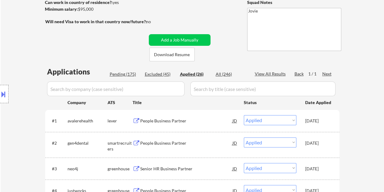
select select ""pending""
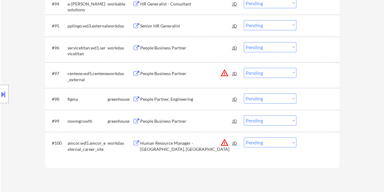
scroll to position [2416, 0]
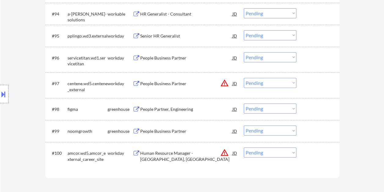
click at [307, 126] on div at bounding box center [319, 131] width 27 height 11
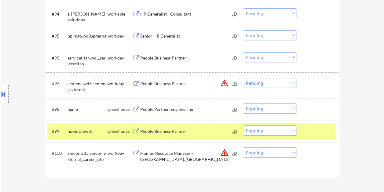
click at [159, 130] on div "People Business Partner" at bounding box center [186, 131] width 92 height 6
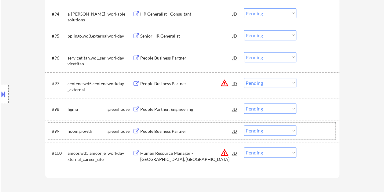
drag, startPoint x: 308, startPoint y: 128, endPoint x: 293, endPoint y: 130, distance: 15.3
click at [308, 128] on div at bounding box center [319, 131] width 27 height 11
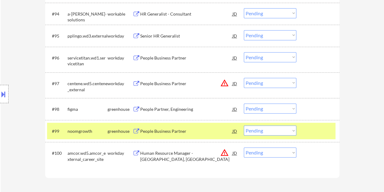
click at [293, 130] on select "Choose an option... Pending Applied Excluded (Questions) Excluded (Expired) Exc…" at bounding box center [270, 131] width 53 height 10
click at [281, 130] on select "Choose an option... Pending Applied Excluded (Questions) Excluded (Expired) Exc…" at bounding box center [270, 131] width 53 height 10
click at [244, 126] on select "Choose an option... Pending Applied Excluded (Questions) Excluded (Expired) Exc…" at bounding box center [270, 131] width 53 height 10
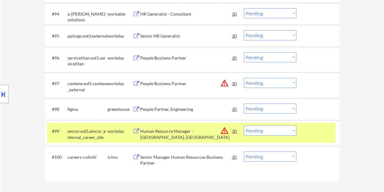
click at [303, 132] on div "#99 amcor.wd5.amcor_external_career_site workday Human Resource Manager - [GEOG…" at bounding box center [191, 133] width 289 height 20
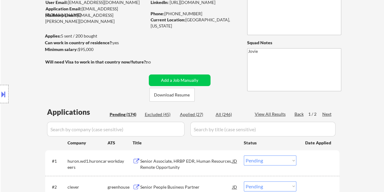
scroll to position [61, 0]
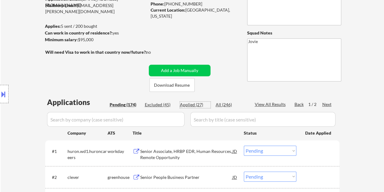
click at [197, 104] on div "Applied (27)" at bounding box center [195, 105] width 31 height 6
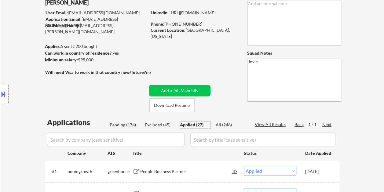
scroll to position [0, 0]
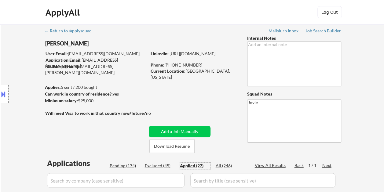
click at [118, 165] on div "Pending (174)" at bounding box center [125, 166] width 31 height 6
